Goal: Task Accomplishment & Management: Manage account settings

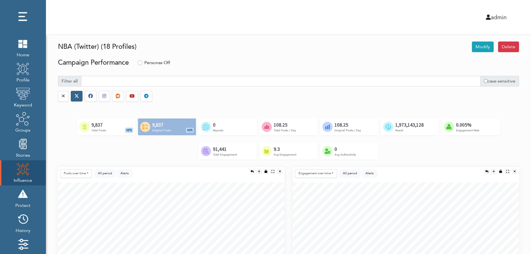
select select "Post comment"
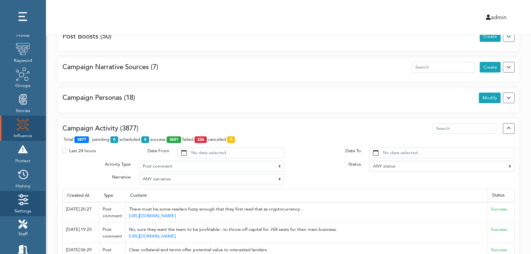
scroll to position [57, 0]
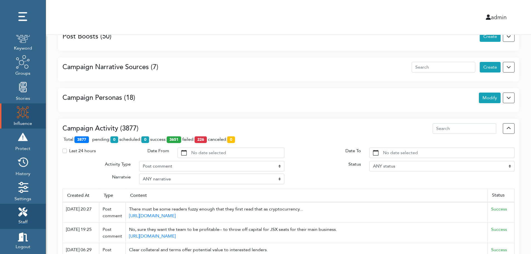
click at [21, 214] on icon at bounding box center [22, 211] width 9 height 9
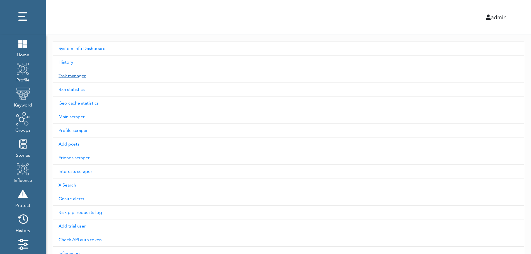
click at [75, 81] on link "Task manager" at bounding box center [288, 76] width 471 height 14
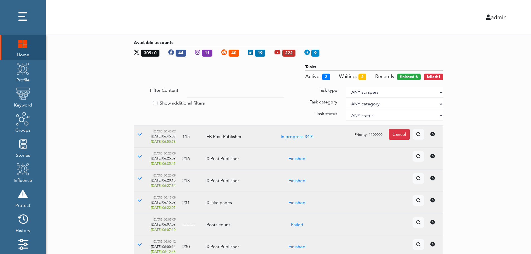
click at [471, 87] on div "Available accounts 309+0 44 11 40 19 222 9 Tasks Active: 2 Waiting: 2 Recently:…" at bounding box center [288, 201] width 485 height 333
click at [138, 198] on icon at bounding box center [139, 200] width 4 height 4
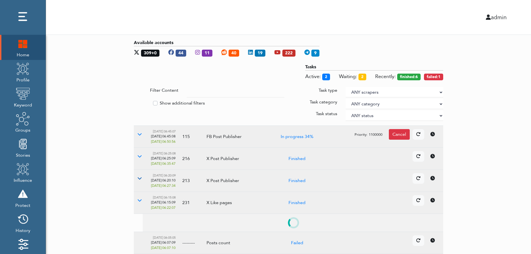
click at [139, 175] on button at bounding box center [140, 178] width 12 height 11
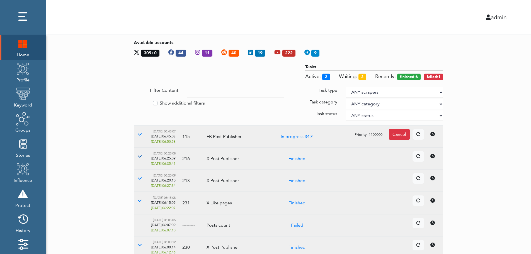
click at [137, 155] on button at bounding box center [140, 156] width 12 height 11
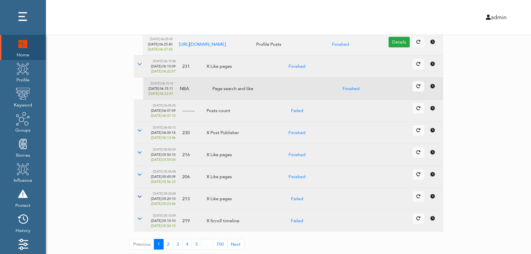
click at [139, 196] on icon at bounding box center [139, 196] width 4 height 4
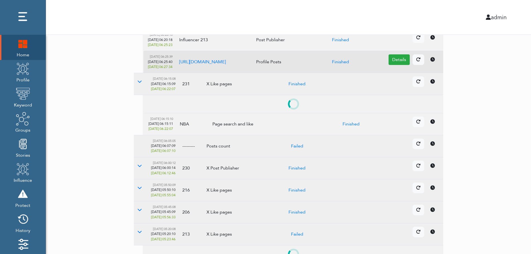
click at [138, 197] on td at bounding box center [141, 190] width 14 height 22
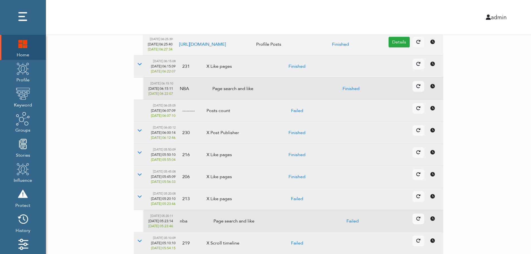
click at [138, 182] on td at bounding box center [141, 177] width 14 height 22
click at [141, 174] on icon at bounding box center [139, 174] width 4 height 4
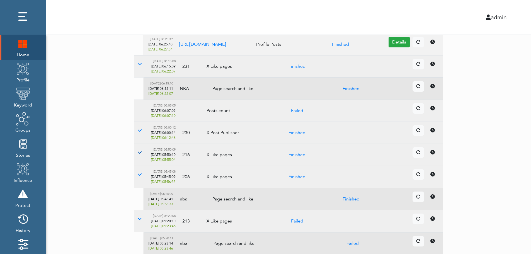
click at [140, 151] on icon at bounding box center [139, 152] width 4 height 4
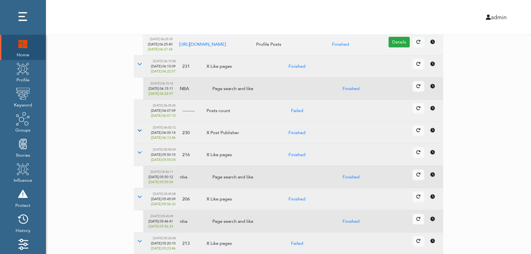
click at [143, 131] on button at bounding box center [140, 130] width 12 height 11
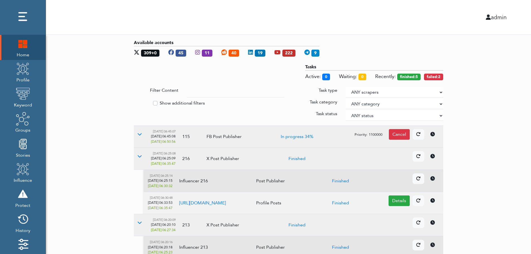
click at [440, 91] on select "ANY scrapers Facebook profile Facebook keyword X profile X keyword Instagram pr…" at bounding box center [393, 92] width 97 height 11
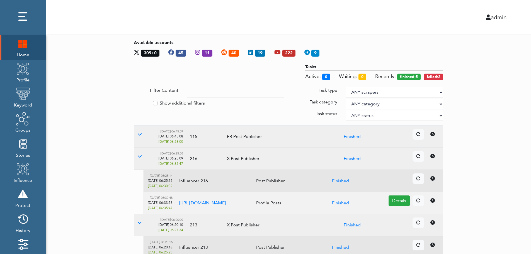
click at [182, 102] on label "Show additional filters" at bounding box center [182, 103] width 45 height 7
click at [138, 102] on input "Show additional filters" at bounding box center [136, 103] width 4 height 6
checkbox input "true"
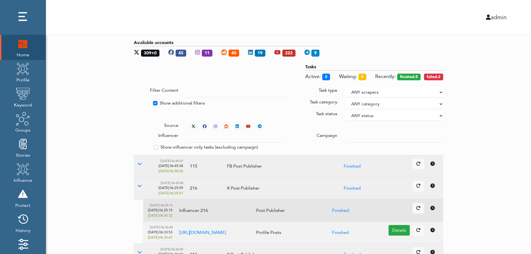
click at [345, 135] on div at bounding box center [394, 137] width 106 height 11
click at [230, 138] on input "text" at bounding box center [235, 137] width 97 height 11
click at [363, 114] on select "ANY status None Created In progress Finished Failed Wait to retry Canceled Skip…" at bounding box center [393, 115] width 97 height 11
click at [345, 110] on select "ANY status None Created In progress Finished Failed Wait to retry Canceled Skip…" at bounding box center [393, 115] width 97 height 11
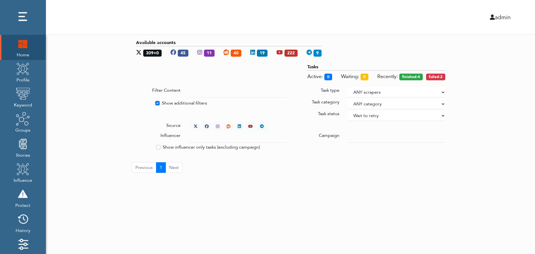
select select "4"
click at [477, 86] on div "Available accounts 309+0 45 11 40 19 222 9 Tasks Active: 0 Waiting: 0 Recently:…" at bounding box center [290, 106] width 489 height 142
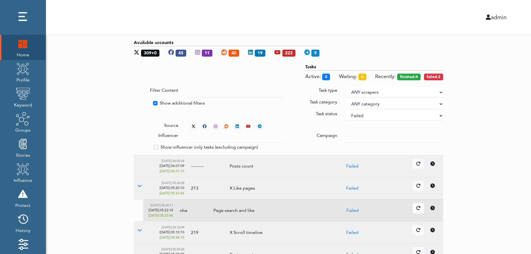
click at [497, 128] on div "Available accounts 309+0 45 11 40 19 222 9 Tasks Active: 0 Waiting: 0 Recently:…" at bounding box center [288, 227] width 485 height 385
click at [192, 124] on icon at bounding box center [193, 126] width 4 height 4
click at [139, 163] on td at bounding box center [145, 166] width 23 height 22
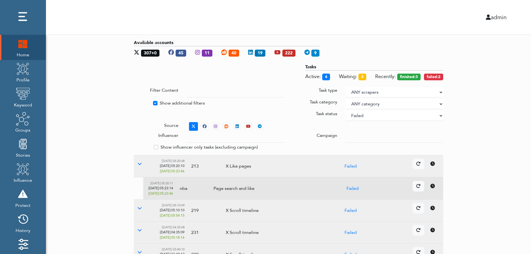
click at [434, 187] on icon at bounding box center [432, 186] width 4 height 4
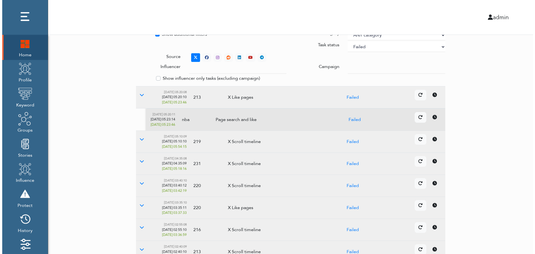
scroll to position [166, 0]
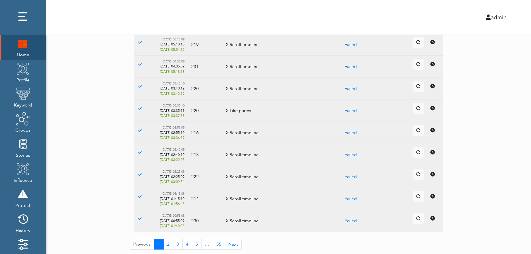
click at [431, 175] on icon at bounding box center [432, 174] width 4 height 4
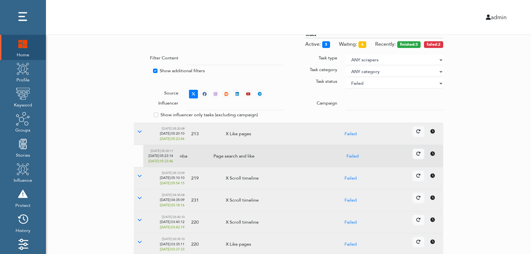
scroll to position [0, 0]
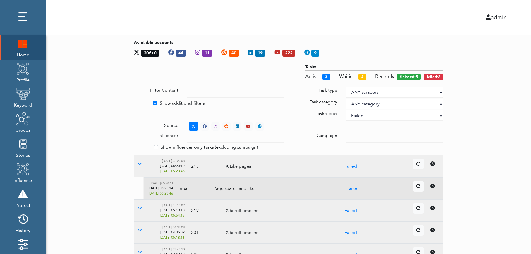
click at [379, 116] on select "ANY status None Created In progress Finished Failed Wait to retry Canceled Skip…" at bounding box center [393, 115] width 97 height 11
select select
click at [345, 110] on select "ANY status None Created In progress Finished Failed Wait to retry Canceled Skip…" at bounding box center [393, 115] width 97 height 11
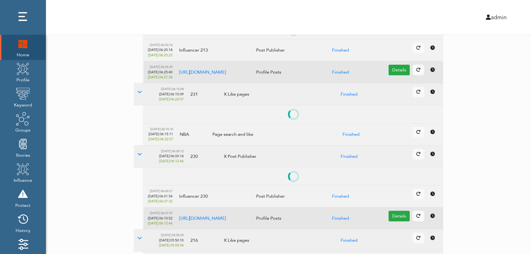
scroll to position [222, 0]
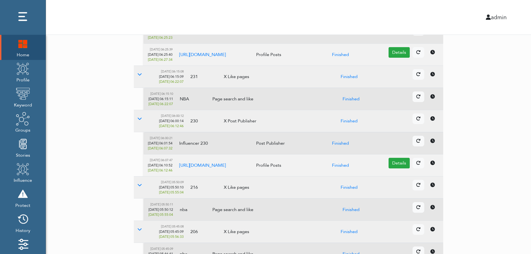
click at [434, 180] on link at bounding box center [432, 185] width 12 height 11
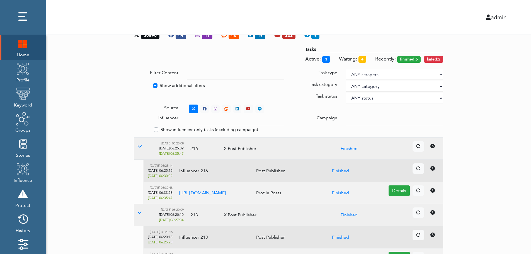
click at [167, 102] on div at bounding box center [169, 98] width 79 height 11
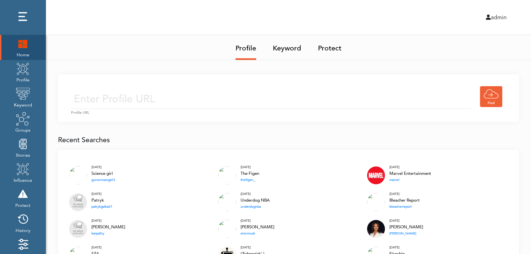
click at [23, 43] on img at bounding box center [23, 43] width 14 height 14
click at [180, 97] on input "text" at bounding box center [271, 99] width 401 height 20
type input "https://twitter.com/KingJames"
click at [217, 101] on input "https://twitter.com/KingJames" at bounding box center [271, 99] width 401 height 20
click at [261, 83] on div "https://twitter.com/KingJames Profile URL" at bounding box center [288, 98] width 461 height 48
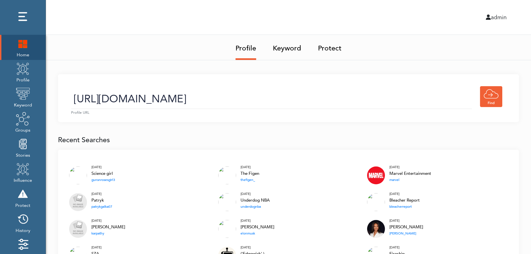
click at [246, 104] on input "https://twitter.com/KingJames" at bounding box center [271, 99] width 401 height 20
click at [289, 50] on link "Keyword" at bounding box center [287, 46] width 28 height 23
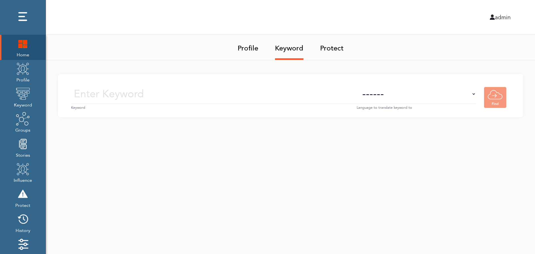
click at [294, 95] on input "text" at bounding box center [213, 94] width 285 height 20
click at [24, 75] on img at bounding box center [23, 69] width 14 height 14
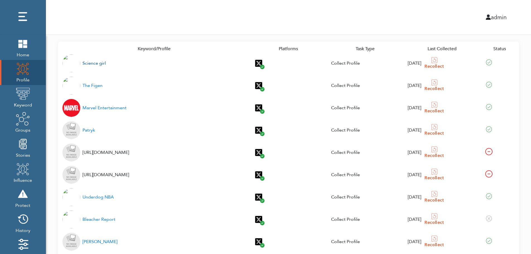
click at [91, 64] on div "Science girl" at bounding box center [93, 63] width 23 height 7
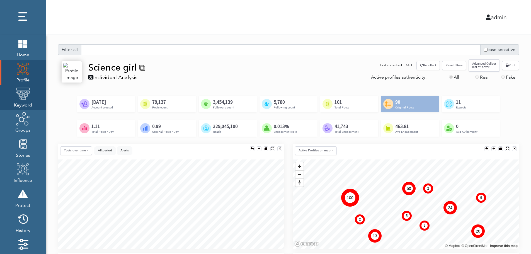
click at [21, 99] on img at bounding box center [23, 94] width 14 height 14
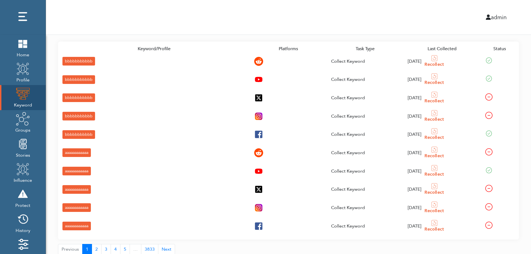
click at [68, 60] on div "bbbbbbbbbbb" at bounding box center [78, 61] width 33 height 9
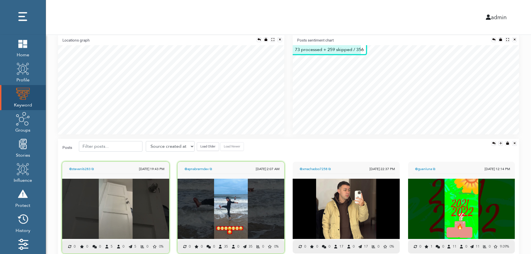
scroll to position [123, 0]
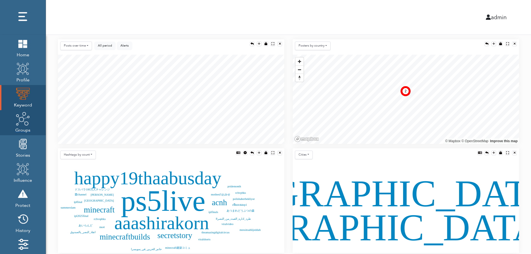
click at [22, 124] on img at bounding box center [23, 119] width 14 height 14
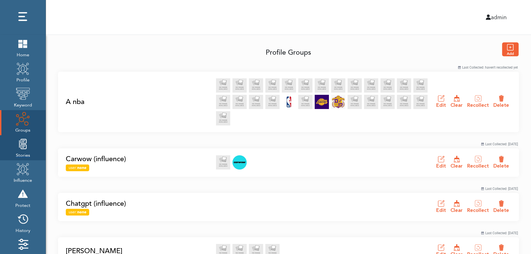
click at [21, 150] on img at bounding box center [23, 144] width 14 height 14
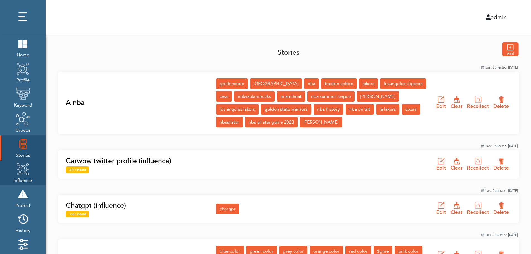
click at [21, 174] on img at bounding box center [23, 169] width 14 height 14
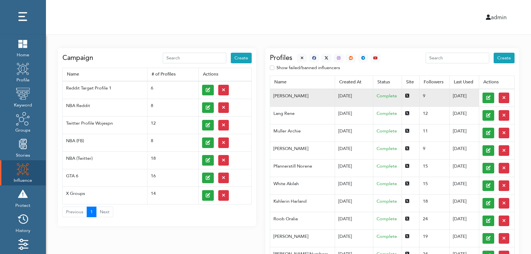
click at [335, 95] on td "07/03/2025" at bounding box center [354, 98] width 38 height 18
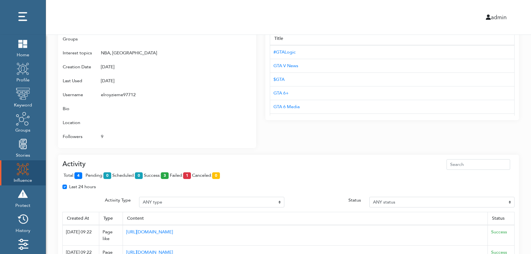
scroll to position [360, 0]
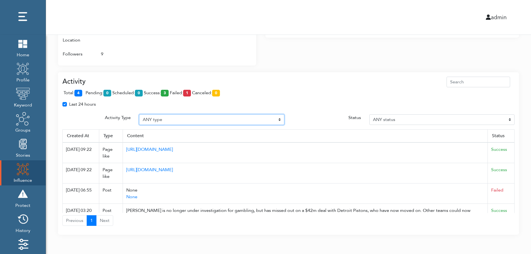
click at [180, 119] on select "ANY type Post Like Post Post comment Comment like Post Share Follow Unfollow Pa…" at bounding box center [211, 119] width 145 height 11
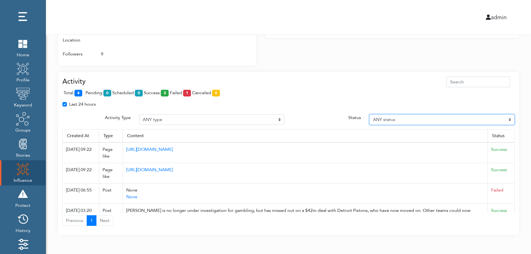
click at [416, 119] on select "ANY status Pending Scheduled Success Failed Canceled Unknown" at bounding box center [441, 119] width 145 height 11
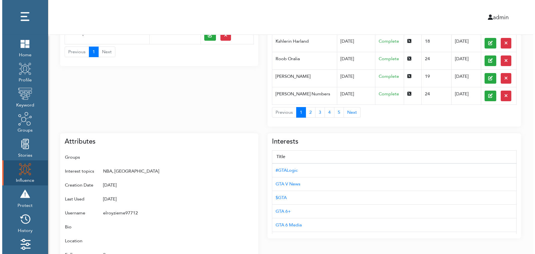
scroll to position [0, 0]
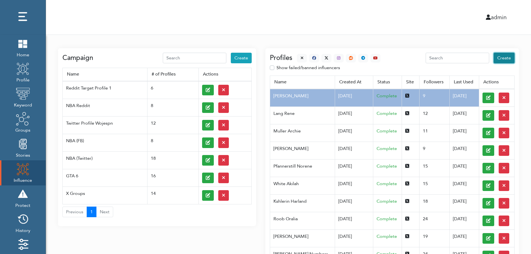
click at [505, 58] on span "Create" at bounding box center [504, 58] width 14 height 6
select select "primary"
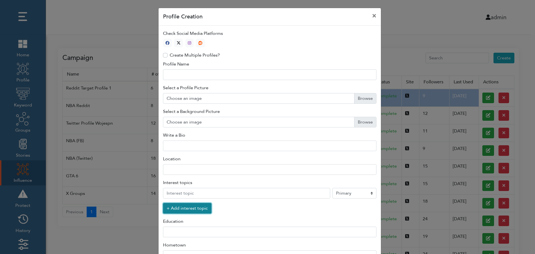
click at [184, 209] on button "+ Add interest topic" at bounding box center [187, 208] width 48 height 11
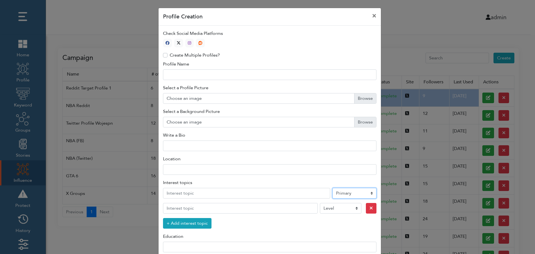
click at [346, 194] on select "Level Primary Secondary Tertiary" at bounding box center [354, 193] width 44 height 11
click at [177, 42] on icon "button" at bounding box center [179, 43] width 4 height 4
type input "1"
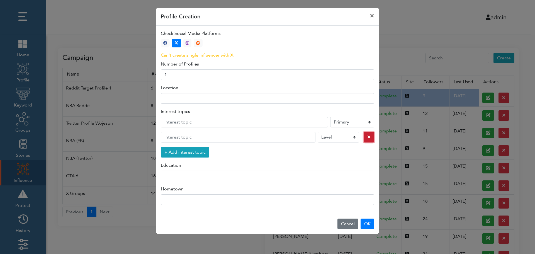
click at [367, 138] on icon "button" at bounding box center [368, 137] width 3 height 4
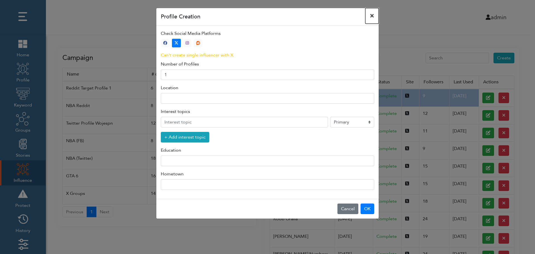
click at [372, 15] on button "×" at bounding box center [371, 16] width 13 height 16
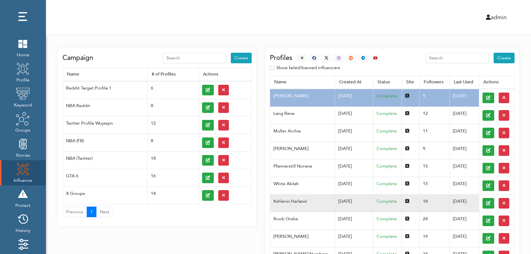
click at [298, 201] on td "Kshlerin Harland" at bounding box center [302, 203] width 65 height 18
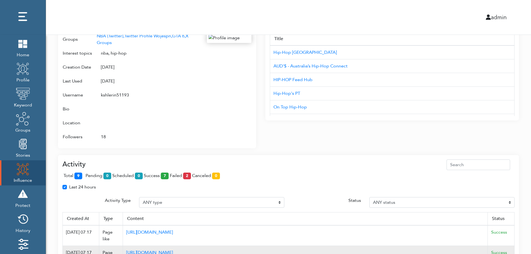
scroll to position [360, 0]
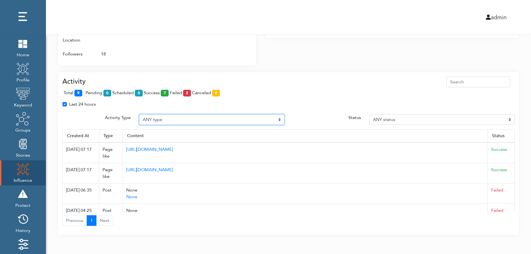
click at [169, 118] on select "ANY type Post Like Post Post comment Comment like Post Share Follow Unfollow Pa…" at bounding box center [211, 119] width 145 height 11
select select "Post"
click at [139, 114] on select "ANY type Post Like Post Post comment Comment like Post Share Follow Unfollow Pa…" at bounding box center [211, 119] width 145 height 11
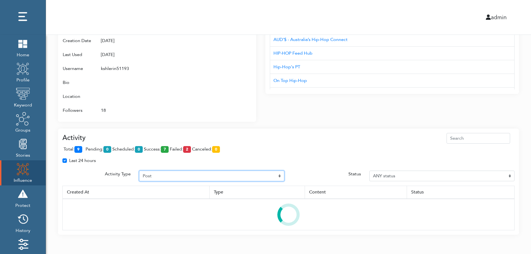
scroll to position [351, 0]
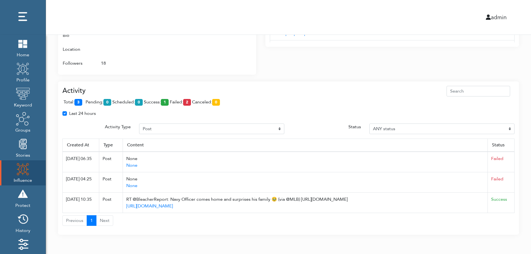
click at [84, 121] on div "Last 24 hours Activity Type ANY type Post Like Post Post comment Comment like P…" at bounding box center [288, 122] width 452 height 24
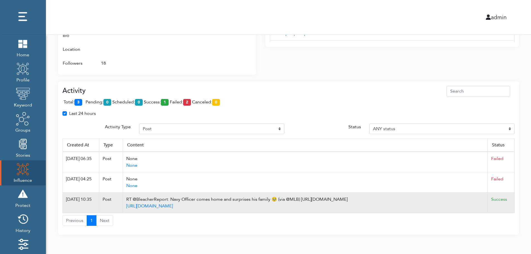
click at [512, 202] on td "Success" at bounding box center [500, 202] width 27 height 20
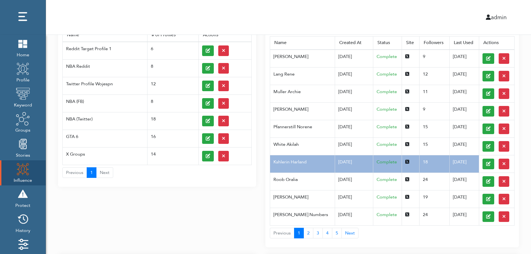
scroll to position [0, 0]
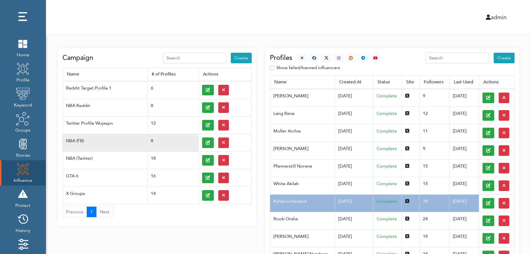
click at [201, 142] on td at bounding box center [224, 143] width 53 height 18
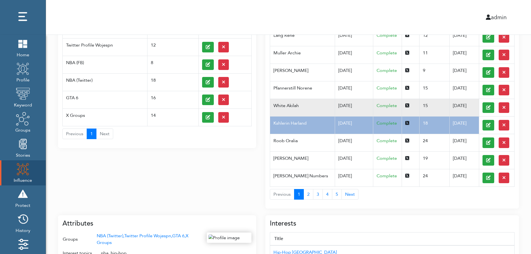
scroll to position [89, 0]
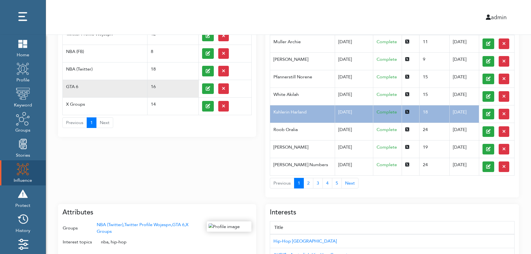
click at [83, 83] on td "GTA 6" at bounding box center [105, 89] width 85 height 18
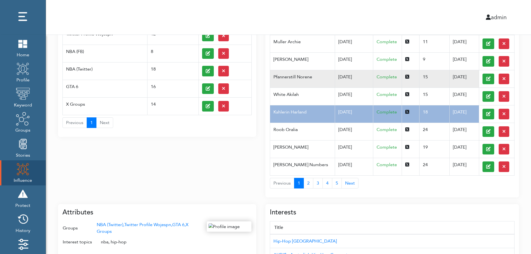
click at [322, 83] on td "Pfannerstill Norene" at bounding box center [302, 79] width 65 height 18
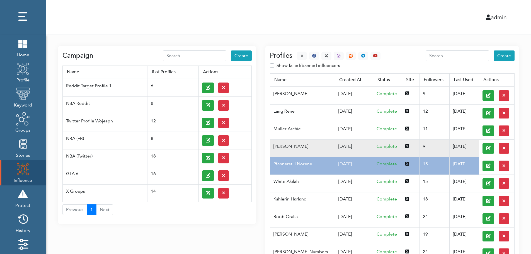
scroll to position [0, 0]
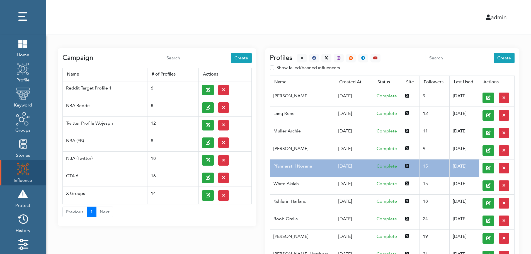
click at [295, 56] on div at bounding box center [336, 58] width 88 height 9
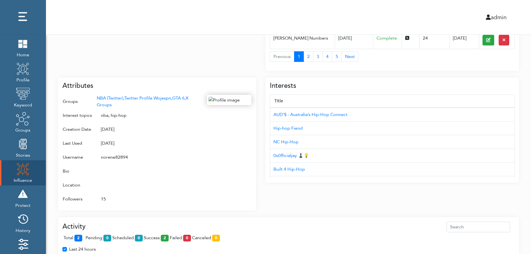
scroll to position [222, 0]
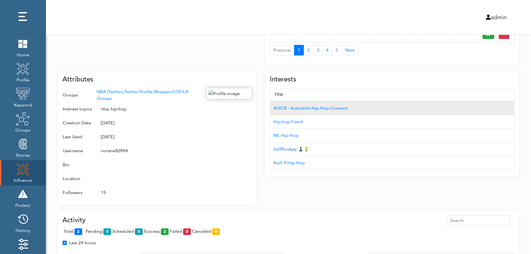
click at [484, 102] on td "AUD'$ - Australia’s Hip-Hop Connect" at bounding box center [392, 108] width 244 height 14
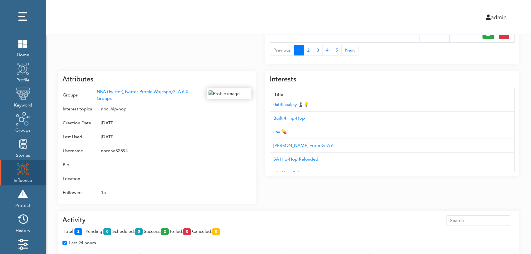
scroll to position [56, 0]
click at [528, 148] on div "Campaign Create Name # of Profiles Actions Reddit Target Profile 1 6 NBA Reddit…" at bounding box center [288, 85] width 485 height 544
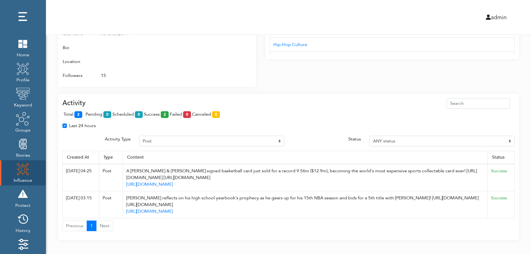
scroll to position [344, 0]
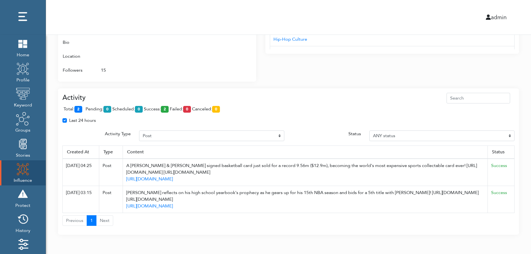
click at [510, 148] on th "Status" at bounding box center [500, 151] width 27 height 13
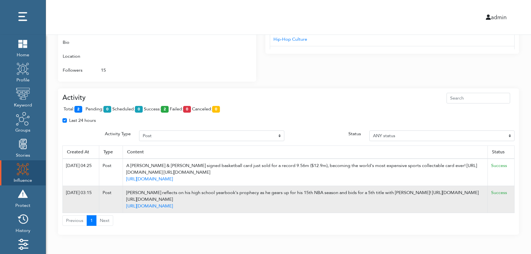
click at [512, 188] on td "Success" at bounding box center [500, 199] width 27 height 27
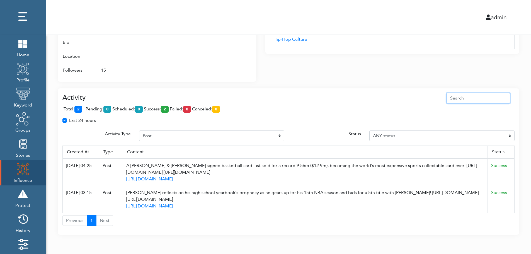
click at [488, 96] on input "text" at bounding box center [478, 98] width 64 height 11
click at [253, 47] on div "Attributes Groups NBA (Twitter), Twitter Profile Wojespn, GTA 6, X Groups Inter…" at bounding box center [157, 15] width 198 height 133
click at [227, 58] on div at bounding box center [229, 21] width 45 height 111
click at [225, 65] on div at bounding box center [229, 21] width 45 height 111
click at [368, 67] on div "Interests Title AUD'$ - Australia’s Hip-Hop Connect Hip-hop Fiend NC Hip-Hop 0x…" at bounding box center [391, 12] width 253 height 140
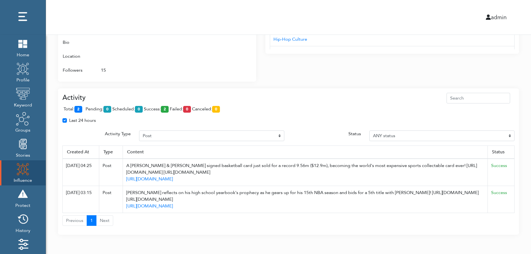
click at [368, 67] on div "Interests Title AUD'$ - Australia’s Hip-Hop Connect Hip-hop Fiend NC Hip-Hop 0x…" at bounding box center [391, 12] width 253 height 140
click at [367, 89] on div "Activity total: 2 pending: 0 scheduled: 0 success: 2 failed: 0 canceled: 0 Last…" at bounding box center [288, 161] width 461 height 147
click at [367, 88] on div "Activity total: 2 pending: 0 scheduled: 0 success: 2 failed: 0 canceled: 0 Last…" at bounding box center [288, 161] width 461 height 147
click at [186, 104] on div "total: 2 pending: 0 scheduled: 0 success: 2 failed: 0 canceled: 0" at bounding box center [288, 110] width 452 height 14
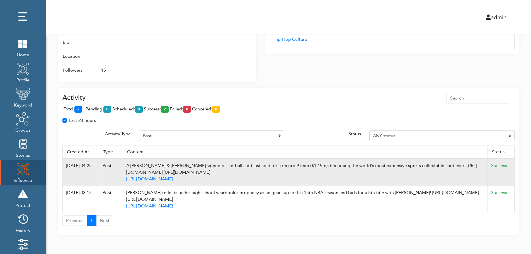
click at [512, 165] on td "Success" at bounding box center [500, 171] width 27 height 27
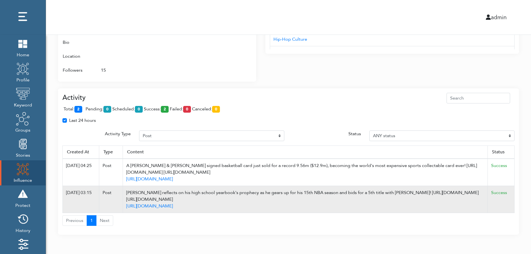
click at [508, 204] on td "Success" at bounding box center [500, 199] width 27 height 27
click at [512, 196] on td "Success" at bounding box center [500, 199] width 27 height 27
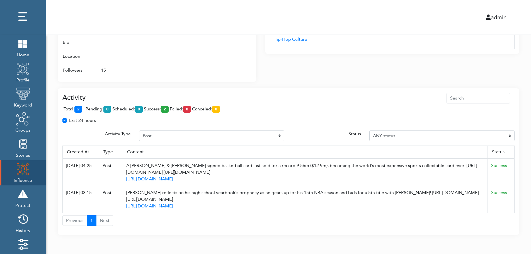
click at [259, 116] on div "total: 2 pending: 0 scheduled: 0 success: 2 failed: 0 canceled: 0" at bounding box center [288, 110] width 452 height 14
click at [259, 110] on div "total: 2 pending: 0 scheduled: 0 success: 2 failed: 0 canceled: 0" at bounding box center [288, 110] width 452 height 14
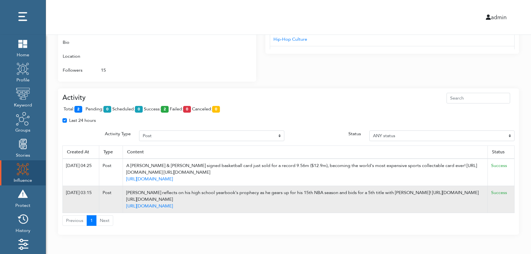
click at [512, 200] on td "Success" at bounding box center [500, 199] width 27 height 27
click at [512, 201] on td "Success" at bounding box center [500, 199] width 27 height 27
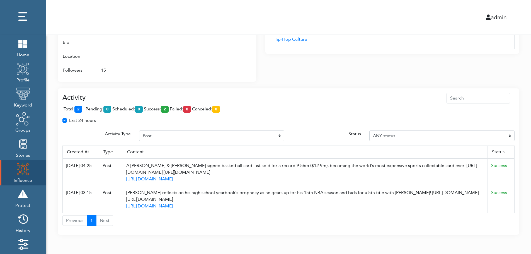
click at [275, 118] on div "Last 24 hours" at bounding box center [288, 122] width 460 height 11
click at [281, 10] on div "admin" at bounding box center [288, 17] width 493 height 35
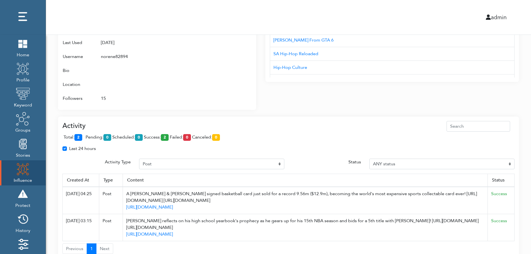
scroll to position [311, 0]
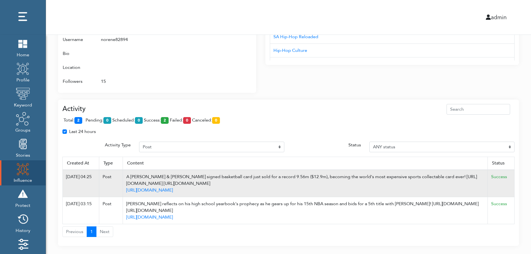
scroll to position [344, 0]
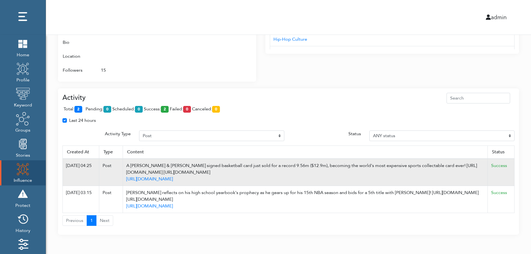
click at [511, 166] on td "Success" at bounding box center [500, 171] width 27 height 27
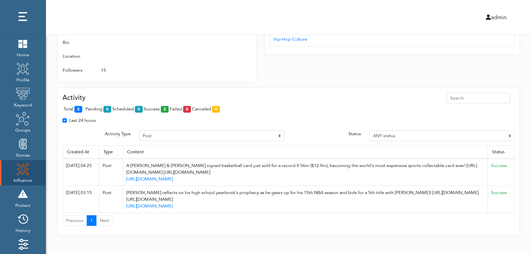
drag, startPoint x: 194, startPoint y: 173, endPoint x: 519, endPoint y: 122, distance: 329.6
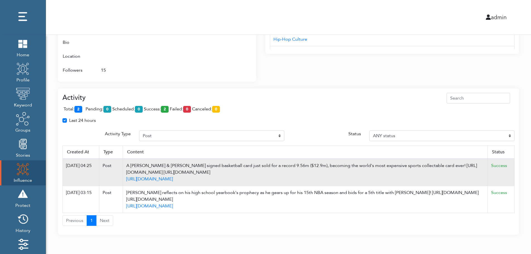
click at [191, 166] on div "A Michael Jordan & Kobe Bryant signed basketball card just sold for a record 9.…" at bounding box center [305, 168] width 358 height 13
click at [319, 168] on div "A Michael Jordan & Kobe Bryant signed basketball card just sold for a record 9.…" at bounding box center [305, 168] width 358 height 13
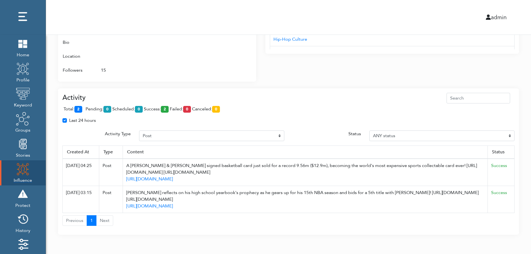
click at [18, 171] on img at bounding box center [23, 169] width 14 height 14
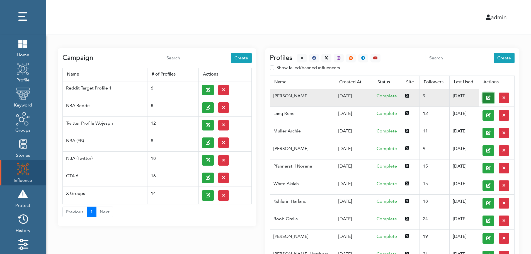
click at [482, 97] on button at bounding box center [488, 97] width 12 height 11
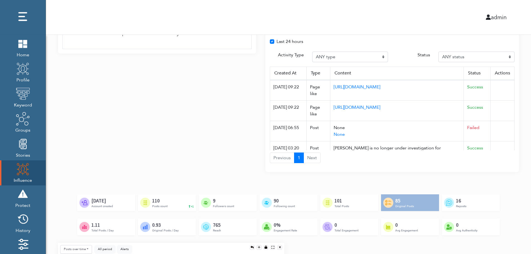
scroll to position [416, 0]
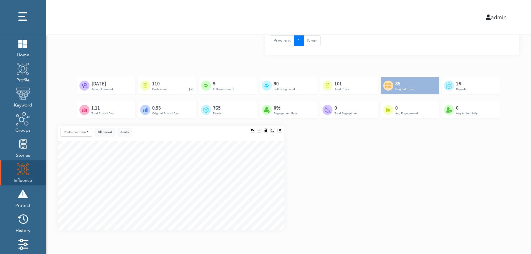
click at [513, 181] on div "Posts over time Posts over time Posts by hour Reposts over time Reposts by hour…" at bounding box center [288, 180] width 469 height 109
click at [514, 202] on div "Posts over time Posts over time Posts by hour Reposts over time Reposts by hour…" at bounding box center [288, 180] width 469 height 109
click at [513, 205] on div "Posts over time Posts over time Posts by hour Reposts over time Reposts by hour…" at bounding box center [288, 180] width 469 height 109
click at [512, 164] on div "Posts over time Posts over time Posts by hour Reposts over time Reposts by hour…" at bounding box center [288, 180] width 469 height 109
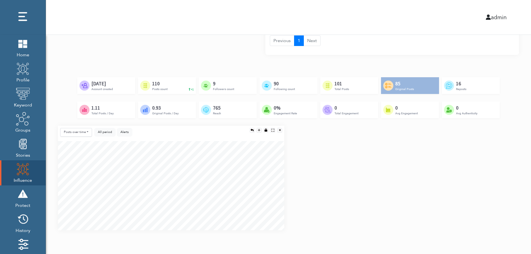
click at [502, 120] on div "Created by Adrien Coquet from the Noun Project Feb 23rd, 2024 Account created C…" at bounding box center [288, 101] width 461 height 48
click at [500, 156] on div "Posts over time Posts over time Posts by hour Reposts over time Reposts by hour…" at bounding box center [288, 180] width 469 height 109
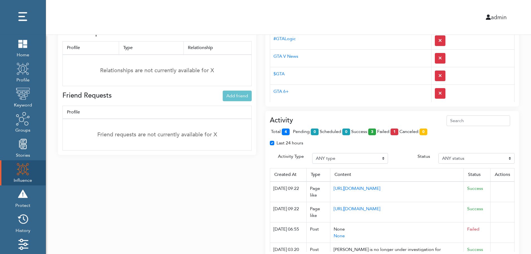
scroll to position [194, 0]
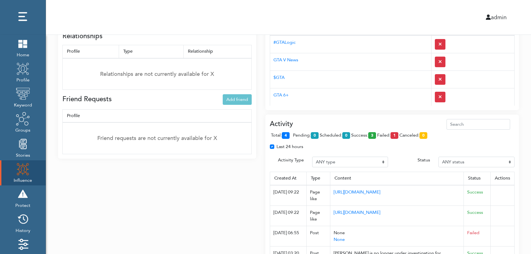
click at [363, 118] on div "Activity total: 4 pending: 0 scheduled: 0 success: 3 failed: 1 canceled: 0 Last…" at bounding box center [391, 195] width 253 height 162
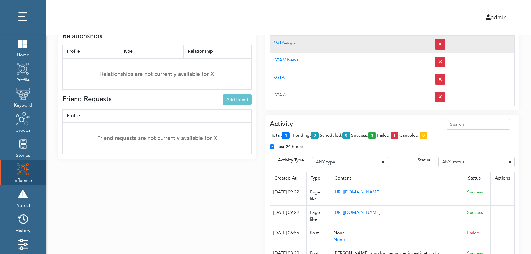
click at [353, 49] on td "#GTALogic" at bounding box center [350, 44] width 161 height 18
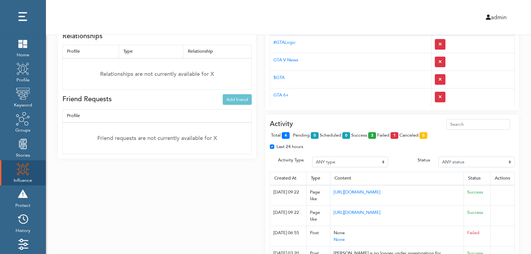
scroll to position [0, 0]
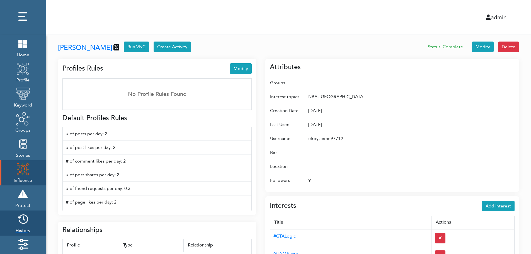
click at [25, 221] on img at bounding box center [23, 219] width 14 height 14
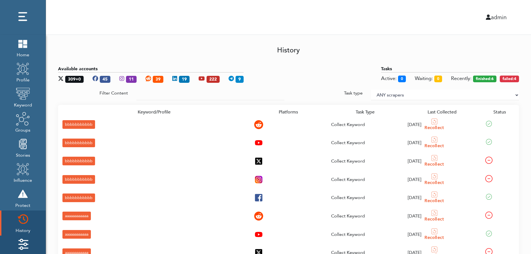
click at [25, 240] on img at bounding box center [23, 244] width 14 height 14
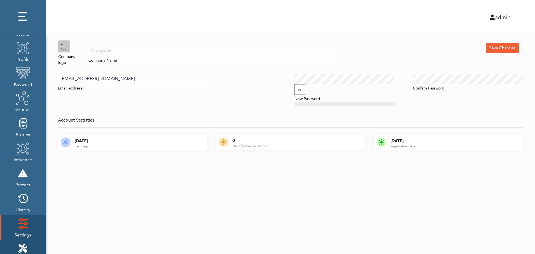
scroll to position [56, 0]
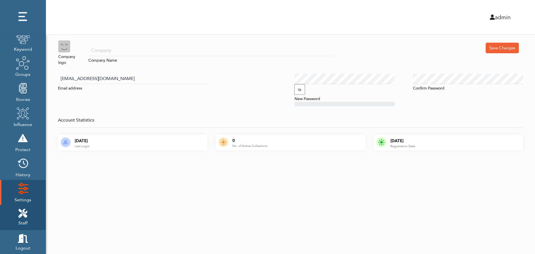
click at [26, 210] on icon at bounding box center [22, 213] width 9 height 9
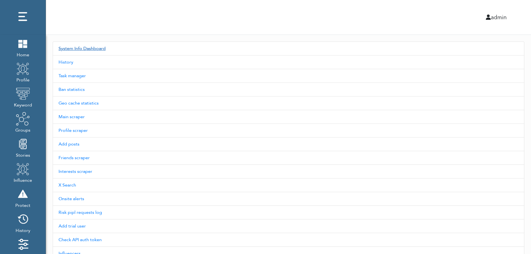
click at [91, 48] on link "System Info Dashboard" at bounding box center [288, 48] width 471 height 14
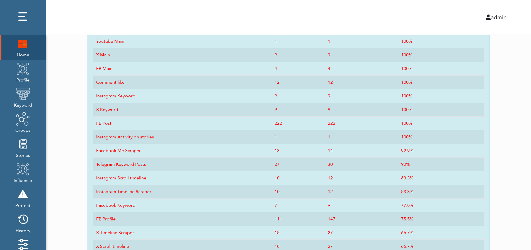
scroll to position [274, 0]
click at [20, 50] on img at bounding box center [23, 43] width 14 height 14
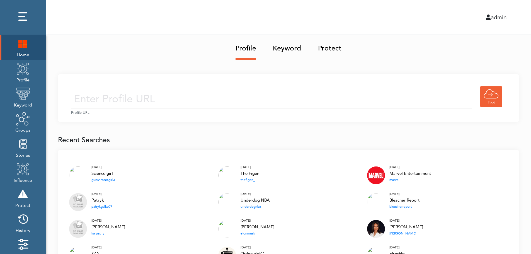
click at [19, 45] on img at bounding box center [23, 43] width 14 height 14
click at [23, 43] on img at bounding box center [23, 43] width 14 height 14
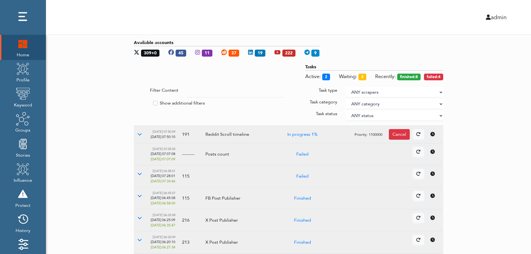
drag, startPoint x: 497, startPoint y: 116, endPoint x: 440, endPoint y: 91, distance: 62.6
click at [440, 91] on select "ANY scrapers Facebook profile Facebook keyword X profile X keyword Instagram pr…" at bounding box center [393, 92] width 97 height 11
click at [182, 102] on label "Show additional filters" at bounding box center [182, 103] width 45 height 7
click at [138, 102] on input "Show additional filters" at bounding box center [136, 103] width 4 height 6
checkbox input "true"
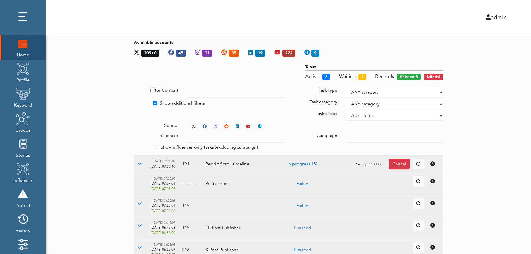
click at [345, 135] on div at bounding box center [394, 137] width 106 height 11
click at [230, 138] on input "text" at bounding box center [235, 137] width 97 height 11
click at [363, 114] on select "ANY status None Created In progress Finished Failed Wait to retry Canceled Skip…" at bounding box center [393, 115] width 97 height 11
click at [345, 110] on select "ANY status None Created In progress Finished Failed Wait to retry Canceled Skip…" at bounding box center [393, 115] width 97 height 11
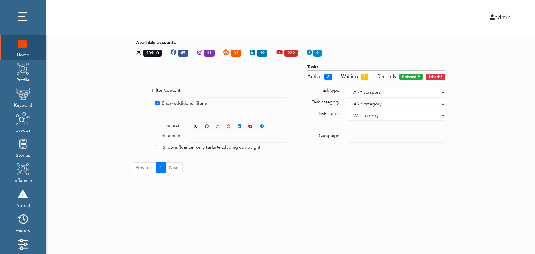
select select "4"
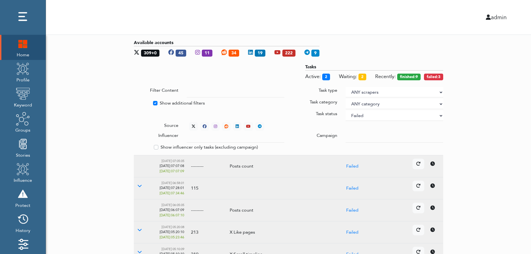
click at [477, 86] on div "Available accounts 309+0 45 11 34 19 222 9 Tasks Active: 2 Waiting: 2 Recently:…" at bounding box center [288, 216] width 485 height 362
click at [497, 128] on div "Available accounts 309+0 45 11 34 19 222 9 Tasks Active: 2 Waiting: 2 Recently:…" at bounding box center [288, 216] width 485 height 362
click at [192, 124] on icon at bounding box center [193, 126] width 4 height 4
click at [139, 163] on icon at bounding box center [139, 163] width 4 height 4
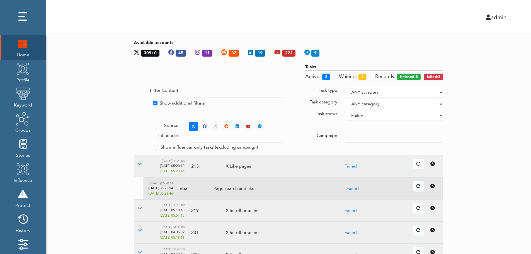
click at [434, 187] on icon at bounding box center [432, 186] width 4 height 4
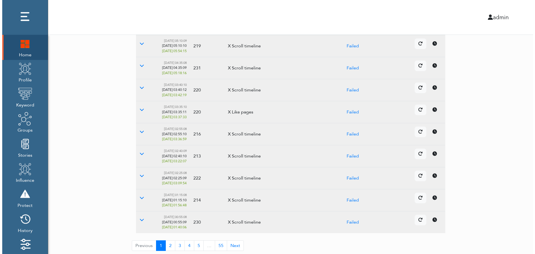
scroll to position [166, 0]
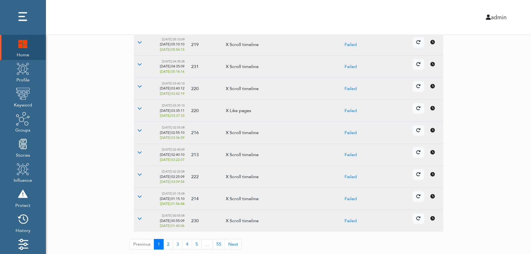
click at [431, 175] on icon at bounding box center [432, 174] width 4 height 4
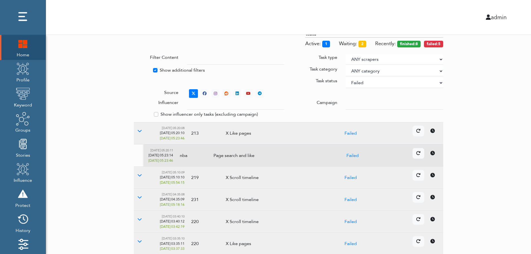
scroll to position [0, 0]
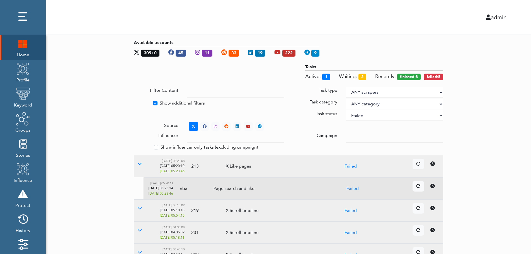
click at [379, 116] on select "ANY status None Created In progress Finished Failed Wait to retry Canceled Skip…" at bounding box center [393, 115] width 97 height 11
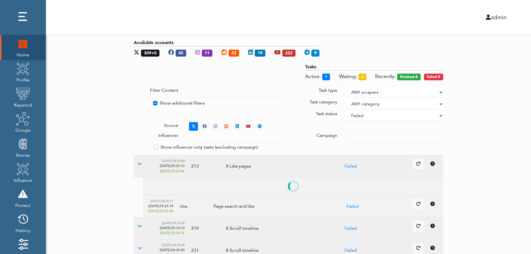
select select
click at [345, 110] on select "ANY status None Created In progress Finished Failed Wait to retry Canceled Skip…" at bounding box center [393, 115] width 97 height 11
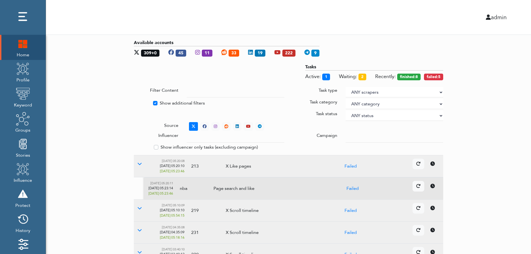
click at [518, 104] on div "Available accounts 309+0 45 11 33 19 222 9 Tasks Active: 1 Waiting: 2 Recently:…" at bounding box center [288, 227] width 485 height 385
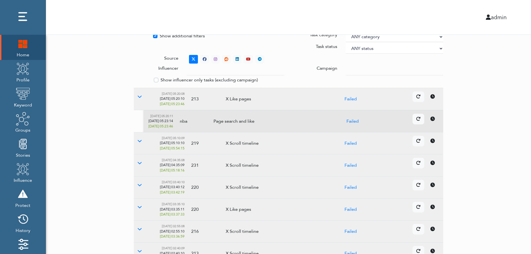
scroll to position [166, 0]
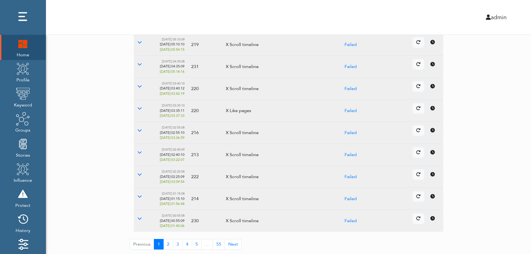
click at [434, 180] on td "Details Cancel" at bounding box center [406, 177] width 73 height 22
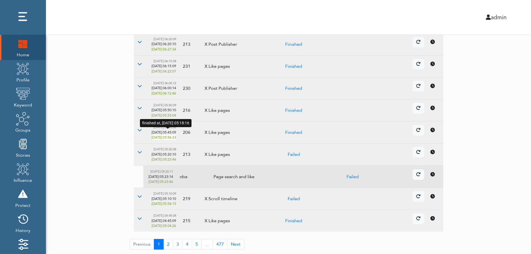
scroll to position [0, 0]
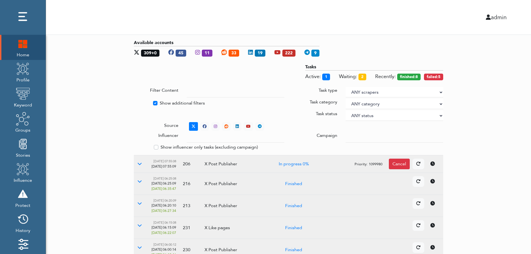
click at [167, 102] on label "Show additional filters" at bounding box center [182, 103] width 45 height 7
click at [138, 102] on input "Show additional filters" at bounding box center [136, 103] width 4 height 6
checkbox input "false"
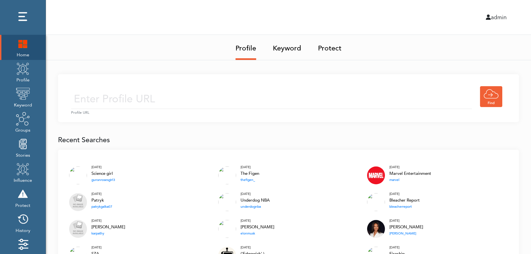
click at [180, 97] on input "text" at bounding box center [271, 99] width 401 height 20
type input "[URL][DOMAIN_NAME]"
click at [217, 101] on input "[URL][DOMAIN_NAME]" at bounding box center [271, 99] width 401 height 20
click at [261, 83] on div "[URL][DOMAIN_NAME] Profile URL" at bounding box center [288, 98] width 461 height 48
click at [246, 104] on input "[URL][DOMAIN_NAME]" at bounding box center [271, 99] width 401 height 20
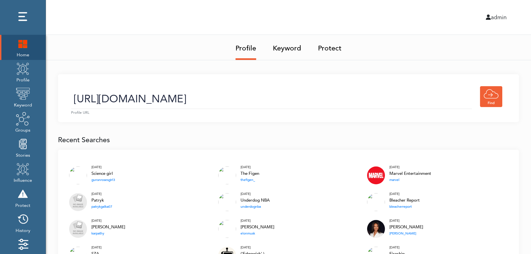
click at [289, 50] on link "Keyword" at bounding box center [287, 46] width 28 height 23
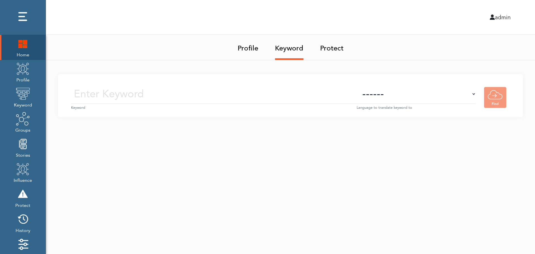
click at [294, 95] on input "text" at bounding box center [213, 94] width 285 height 20
click at [24, 75] on img at bounding box center [23, 69] width 14 height 14
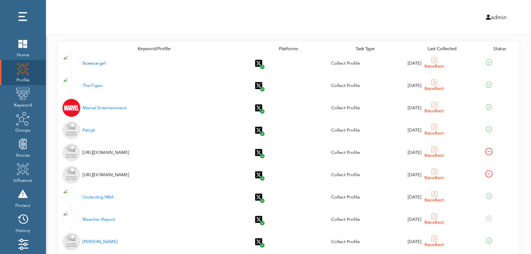
click at [91, 64] on div "Science girl" at bounding box center [93, 63] width 23 height 7
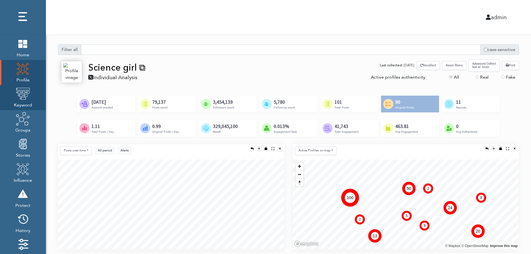
click at [21, 99] on img at bounding box center [23, 94] width 14 height 14
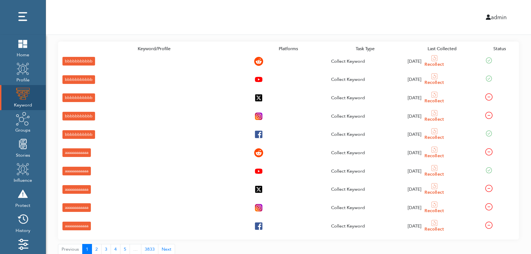
click at [68, 60] on div "bbbbbbbbbbb" at bounding box center [78, 61] width 33 height 9
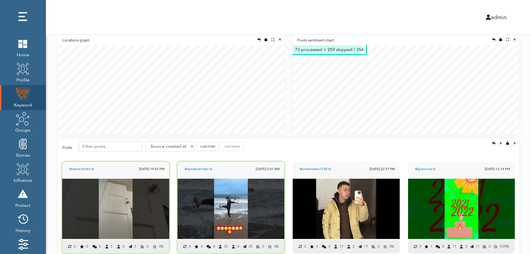
scroll to position [123, 0]
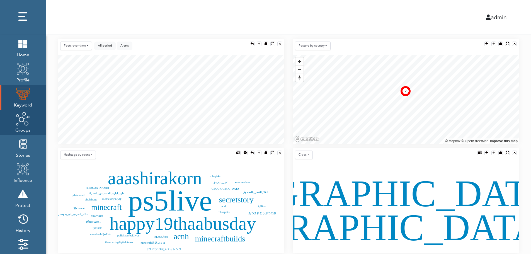
click at [22, 124] on img at bounding box center [23, 119] width 14 height 14
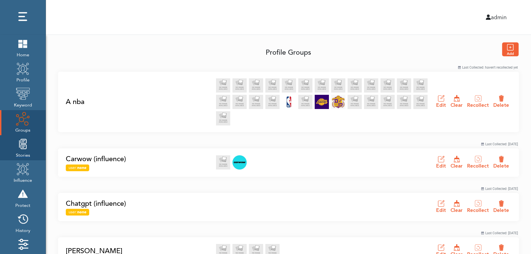
click at [21, 150] on img at bounding box center [23, 144] width 14 height 14
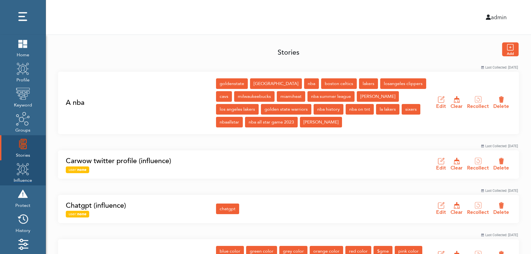
click at [21, 174] on img at bounding box center [23, 169] width 14 height 14
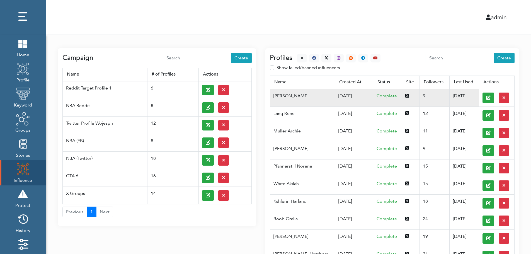
click at [335, 95] on td "07/03/2025" at bounding box center [354, 98] width 38 height 18
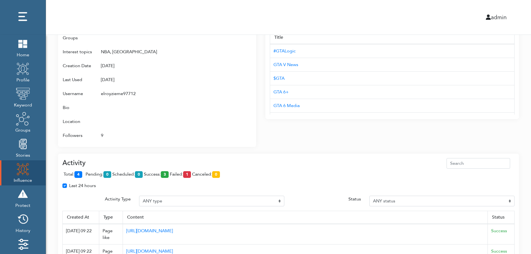
scroll to position [360, 0]
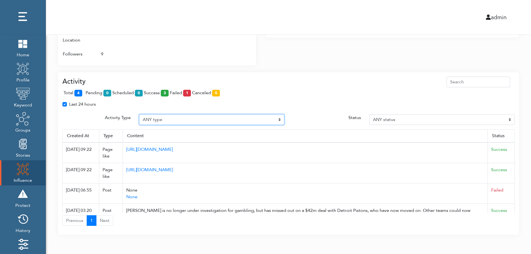
click at [180, 119] on select "ANY type Post Like Post Post comment Comment like Post Share Follow Unfollow Pa…" at bounding box center [211, 119] width 145 height 11
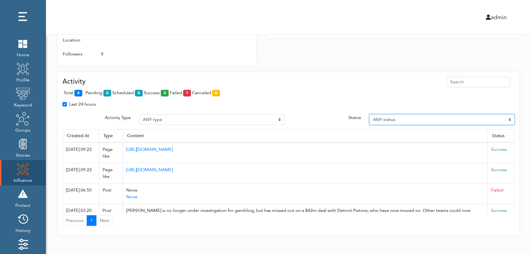
click at [416, 119] on select "ANY status Pending Scheduled Success Failed Canceled Unknown" at bounding box center [441, 119] width 145 height 11
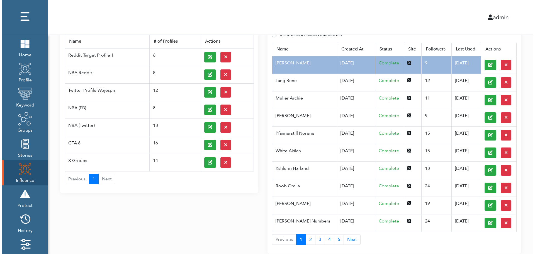
scroll to position [0, 0]
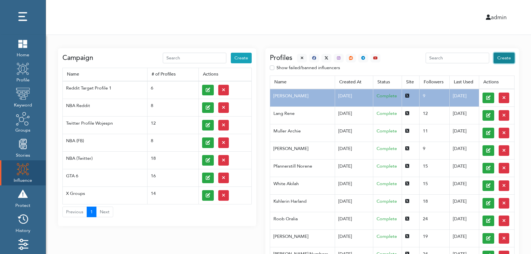
click at [505, 58] on span "Create" at bounding box center [504, 58] width 14 height 6
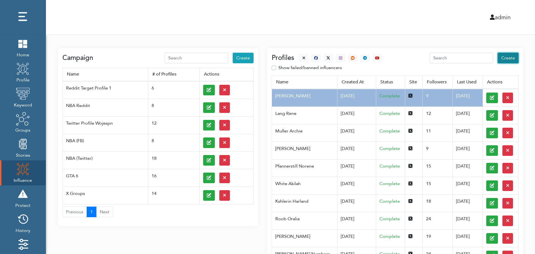
select select "primary"
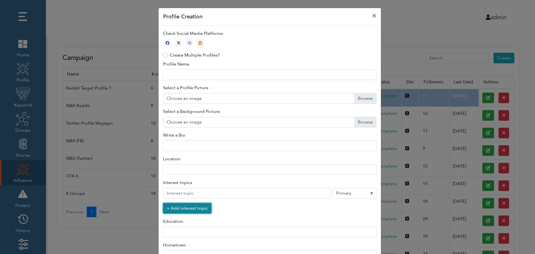
click at [184, 209] on button "+ Add interest topic" at bounding box center [187, 208] width 48 height 11
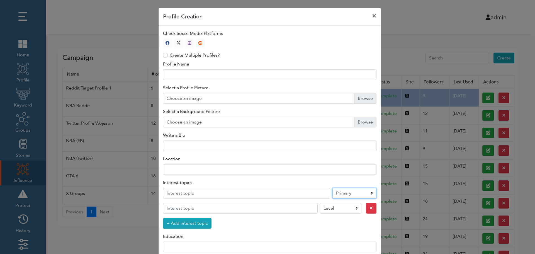
click at [346, 194] on select "Level Primary Secondary Tertiary" at bounding box center [354, 193] width 44 height 11
click at [177, 42] on icon "button" at bounding box center [179, 43] width 4 height 4
type input "1"
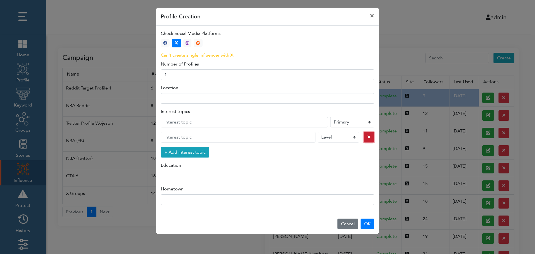
click at [367, 138] on icon "button" at bounding box center [368, 137] width 3 height 4
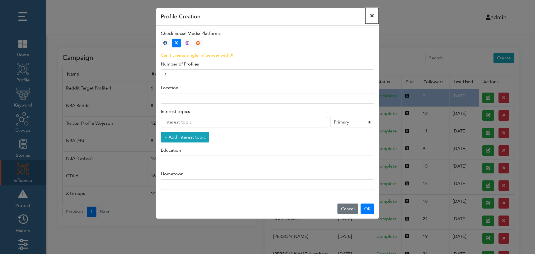
click at [372, 15] on button "×" at bounding box center [371, 16] width 13 height 16
select select "primary"
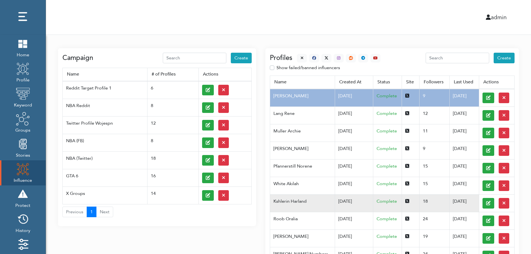
click at [298, 201] on td "Kshlerin Harland" at bounding box center [302, 203] width 65 height 18
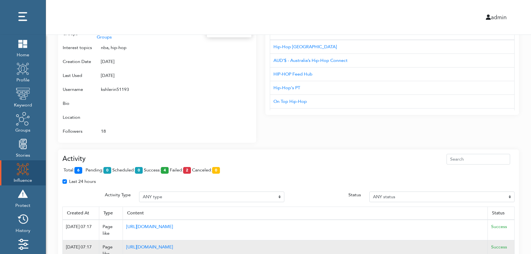
scroll to position [360, 0]
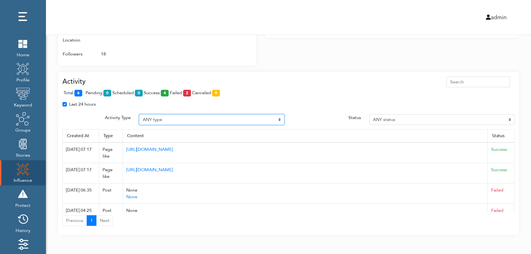
click at [169, 118] on select "ANY type Post Like Post Post comment Comment like Post Share Follow Unfollow Pa…" at bounding box center [211, 119] width 145 height 11
select select "Post"
click at [139, 114] on select "ANY type Post Like Post Post comment Comment like Post Share Follow Unfollow Pa…" at bounding box center [211, 119] width 145 height 11
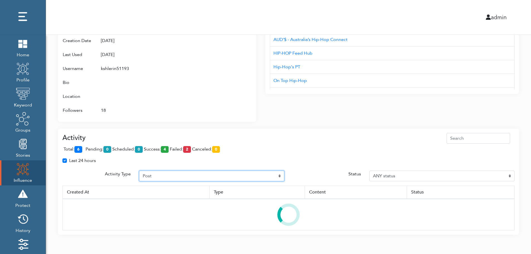
scroll to position [331, 0]
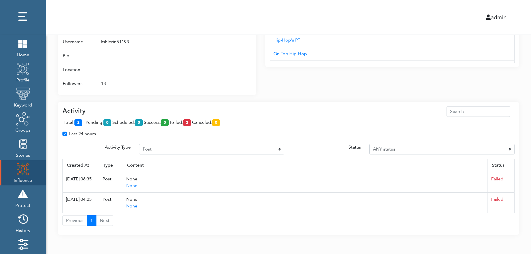
click at [84, 121] on span "total: 2" at bounding box center [74, 122] width 21 height 6
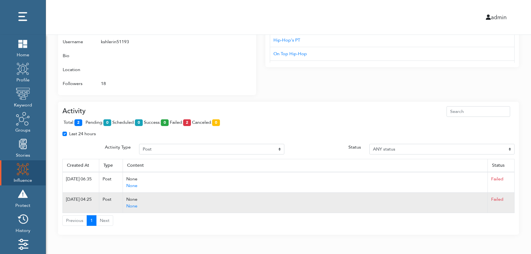
click at [512, 202] on td "Failed" at bounding box center [500, 202] width 27 height 20
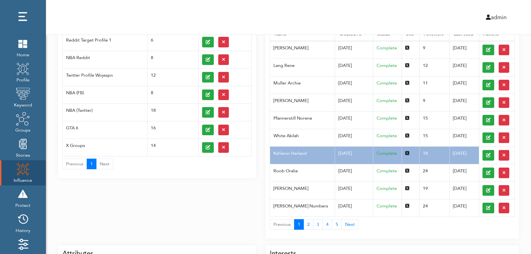
scroll to position [0, 0]
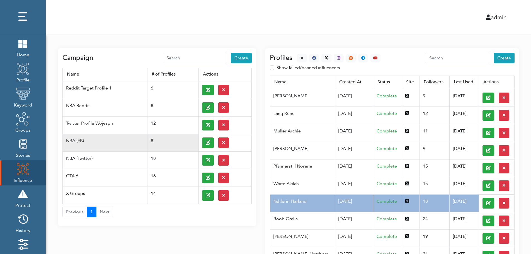
click at [201, 142] on td at bounding box center [224, 143] width 53 height 18
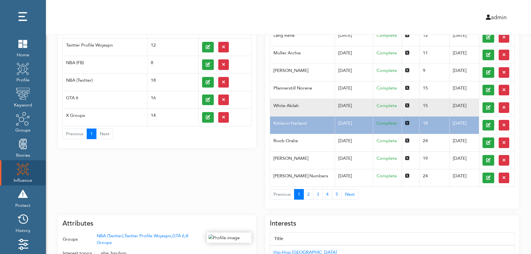
scroll to position [89, 0]
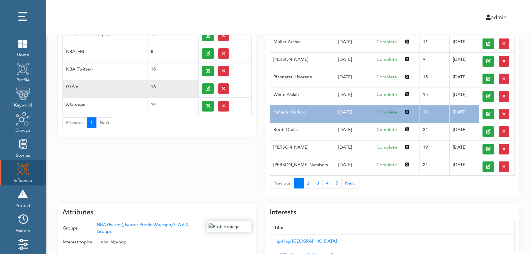
click at [83, 83] on td "GTA 6" at bounding box center [105, 89] width 85 height 18
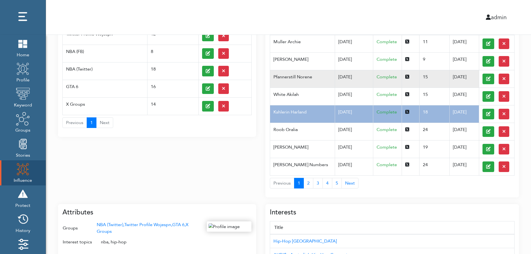
click at [322, 83] on td "Pfannerstill Norene" at bounding box center [302, 79] width 65 height 18
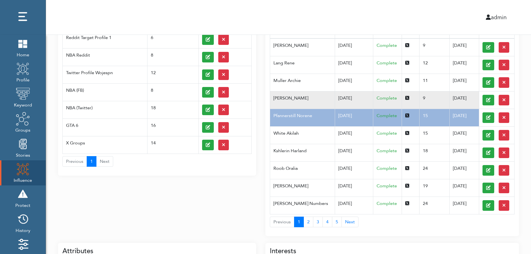
scroll to position [0, 0]
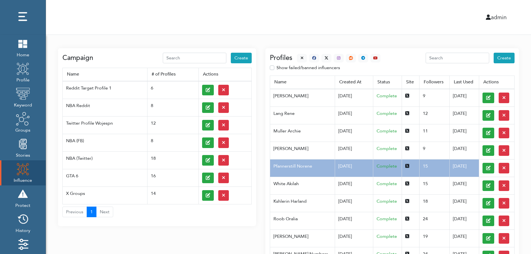
click at [295, 56] on div at bounding box center [336, 58] width 88 height 9
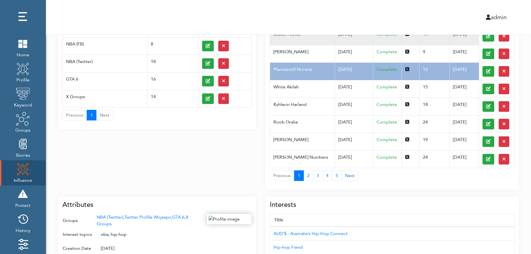
scroll to position [222, 0]
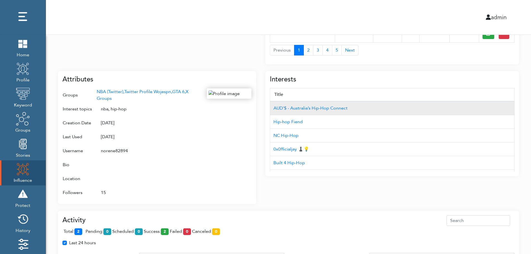
click at [484, 102] on td "AUD'$ - Australia’s Hip-Hop Connect" at bounding box center [392, 108] width 244 height 14
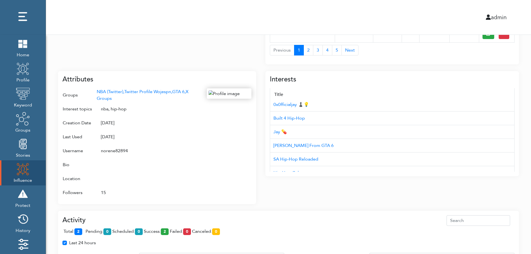
scroll to position [56, 0]
click at [528, 148] on div "Campaign Create Name # of Profiles Actions Reddit Target Profile 1 6 NBA Reddit…" at bounding box center [288, 85] width 485 height 544
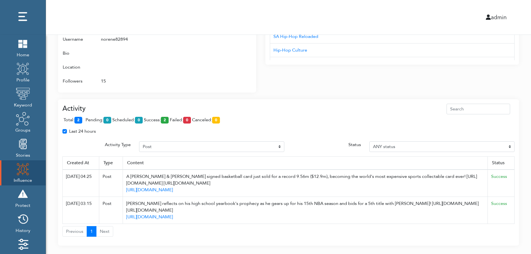
scroll to position [344, 0]
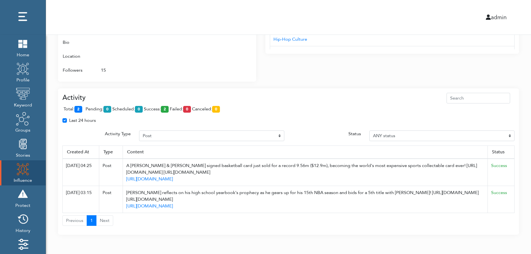
click at [510, 148] on th "Status" at bounding box center [500, 151] width 27 height 13
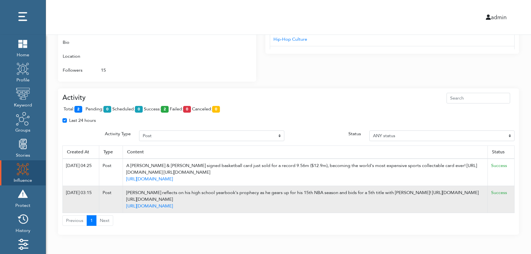
click at [512, 188] on td "Success" at bounding box center [500, 199] width 27 height 27
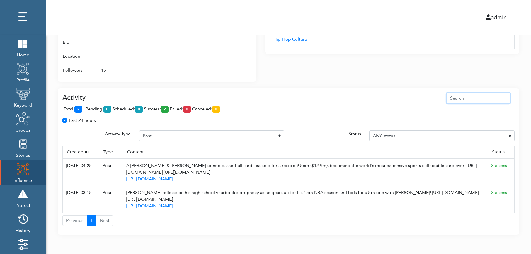
click at [488, 96] on input "text" at bounding box center [478, 98] width 64 height 11
click at [253, 47] on div "Attributes Groups NBA (Twitter), Twitter Profile Wojespn, GTA 6, X Groups Inter…" at bounding box center [157, 15] width 198 height 133
click at [227, 58] on div at bounding box center [229, 21] width 45 height 111
click at [225, 65] on div at bounding box center [229, 21] width 45 height 111
click at [368, 67] on div "Interests Title AUD'$ - Australia’s Hip-Hop Connect Hip-hop Fiend NC Hip-Hop 0x…" at bounding box center [391, 12] width 253 height 140
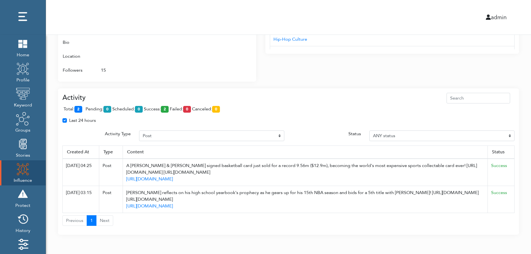
click at [368, 67] on div "Interests Title AUD'$ - Australia’s Hip-Hop Connect Hip-hop Fiend NC Hip-Hop 0x…" at bounding box center [391, 12] width 253 height 140
click at [367, 89] on div "Activity total: 2 pending: 0 scheduled: 0 success: 2 failed: 0 canceled: 0 Last…" at bounding box center [288, 161] width 461 height 147
click at [367, 88] on div "Activity total: 2 pending: 0 scheduled: 0 success: 2 failed: 0 canceled: 0 Last…" at bounding box center [288, 161] width 461 height 147
click at [186, 104] on div "total: 2 pending: 0 scheduled: 0 success: 2 failed: 0 canceled: 0" at bounding box center [288, 110] width 452 height 14
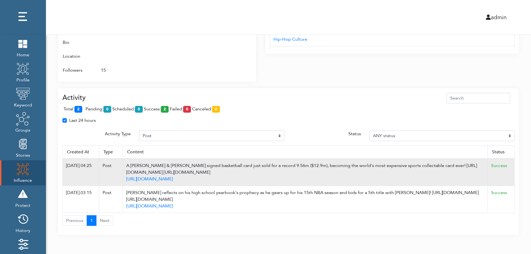
click at [512, 165] on td "Success" at bounding box center [500, 171] width 27 height 27
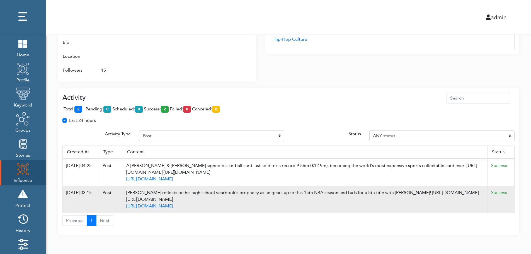
click at [508, 204] on td "Success" at bounding box center [500, 199] width 27 height 27
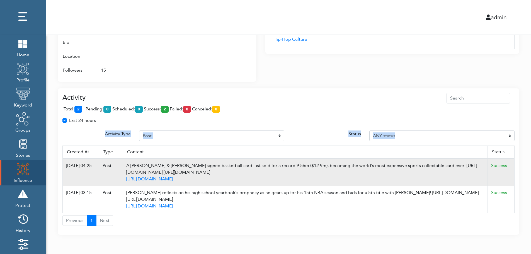
drag, startPoint x: 65, startPoint y: 140, endPoint x: 71, endPoint y: 162, distance: 22.8
click at [61, 150] on div "Activity total: 2 pending: 0 scheduled: 0 success: 2 failed: 0 canceled: 0 Last…" at bounding box center [288, 161] width 461 height 147
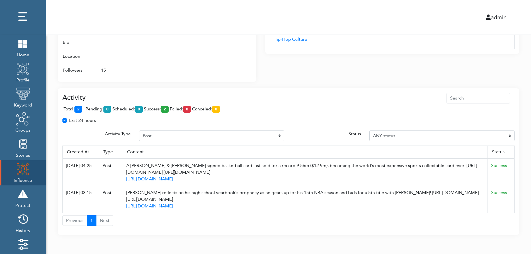
click at [309, 92] on div "Activity total: 2 pending: 0 scheduled: 0 success: 2 failed: 0 canceled: 0 Last…" at bounding box center [288, 161] width 461 height 147
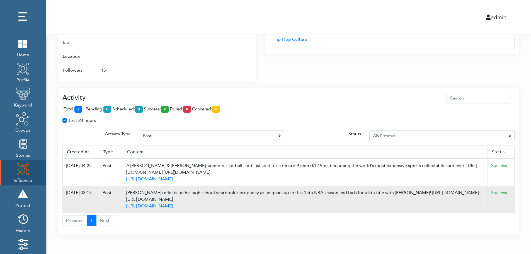
click at [512, 196] on td "Success" at bounding box center [500, 199] width 27 height 27
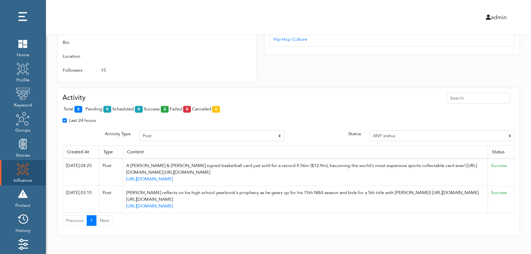
click at [259, 116] on div "total: 2 pending: 0 scheduled: 0 success: 2 failed: 0 canceled: 0" at bounding box center [288, 110] width 452 height 14
click at [259, 110] on div "total: 2 pending: 0 scheduled: 0 success: 2 failed: 0 canceled: 0" at bounding box center [288, 110] width 452 height 14
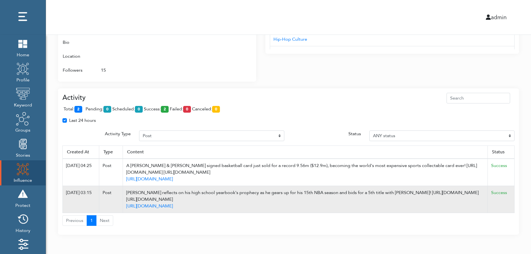
click at [512, 200] on td "Success" at bounding box center [500, 199] width 27 height 27
click at [512, 201] on td "Success" at bounding box center [500, 199] width 27 height 27
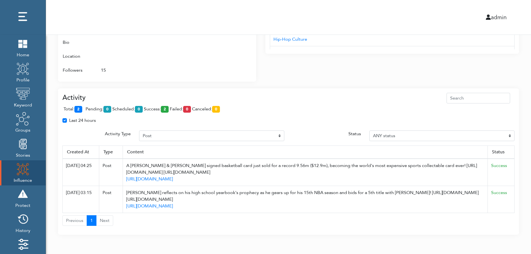
click at [275, 118] on div "Last 24 hours" at bounding box center [288, 122] width 460 height 11
click at [281, 10] on div "admin" at bounding box center [288, 17] width 493 height 35
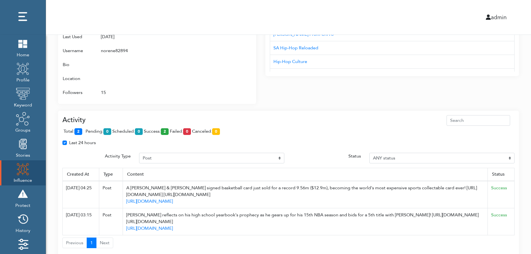
scroll to position [311, 0]
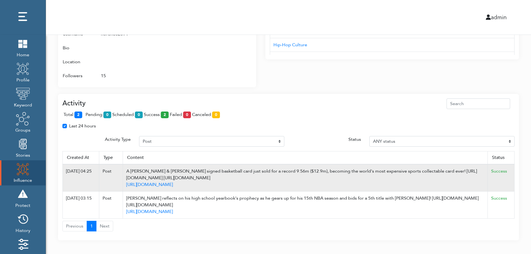
scroll to position [344, 0]
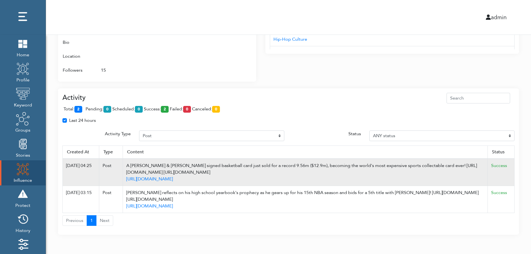
click at [511, 166] on td "Success" at bounding box center [500, 171] width 27 height 27
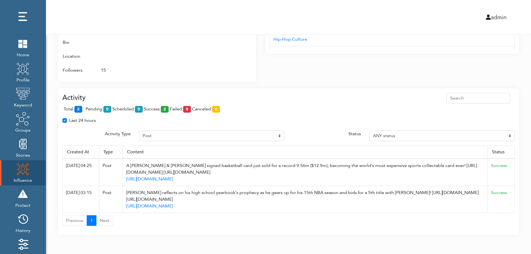
drag, startPoint x: 194, startPoint y: 173, endPoint x: 519, endPoint y: 122, distance: 329.6
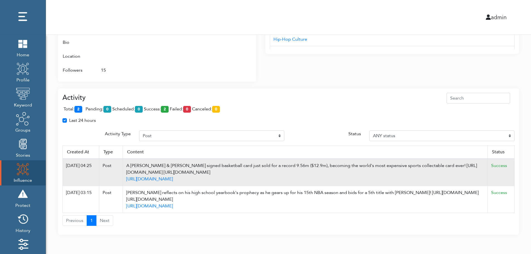
click at [191, 166] on div "A Michael Jordan & Kobe Bryant signed basketball card just sold for a record 9.…" at bounding box center [305, 168] width 358 height 13
click at [319, 168] on div "A Michael Jordan & Kobe Bryant signed basketball card just sold for a record 9.…" at bounding box center [305, 168] width 358 height 13
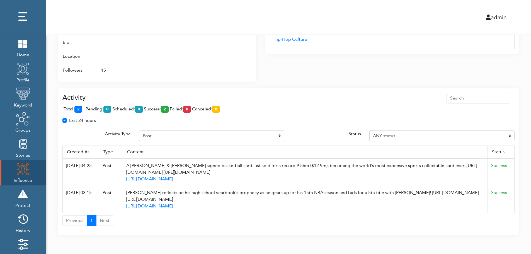
click at [18, 171] on img at bounding box center [23, 169] width 14 height 14
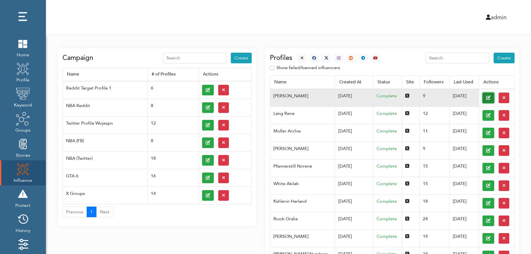
click at [482, 97] on button at bounding box center [488, 97] width 12 height 11
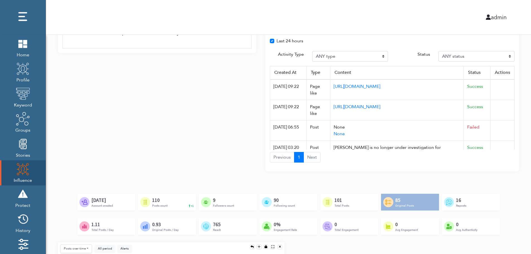
scroll to position [416, 0]
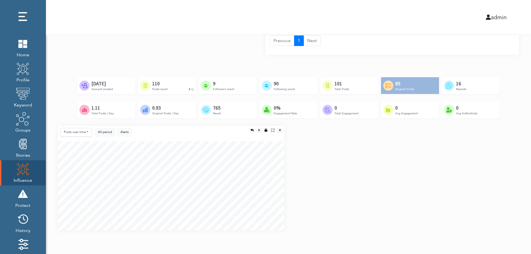
click at [513, 181] on div "Posts over time Posts over time Posts by hour Reposts over time Reposts by hour…" at bounding box center [288, 180] width 469 height 109
click at [514, 202] on div "Posts over time Posts over time Posts by hour Reposts over time Reposts by hour…" at bounding box center [288, 180] width 469 height 109
click at [513, 205] on div "Posts over time Posts over time Posts by hour Reposts over time Reposts by hour…" at bounding box center [288, 180] width 469 height 109
click at [512, 164] on div "Posts over time Posts over time Posts by hour Reposts over time Reposts by hour…" at bounding box center [288, 180] width 469 height 109
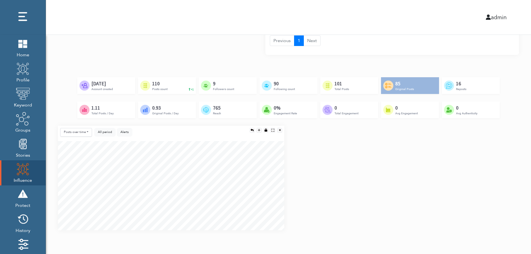
click at [502, 120] on div "Created by Adrien Coquet from the Noun Project Feb 23rd, 2024 Account created C…" at bounding box center [288, 101] width 461 height 48
click at [500, 156] on div "Posts over time Posts over time Posts by hour Reposts over time Reposts by hour…" at bounding box center [288, 180] width 469 height 109
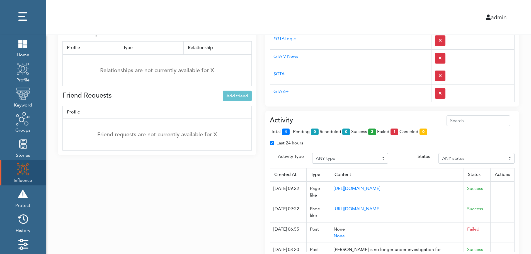
scroll to position [194, 0]
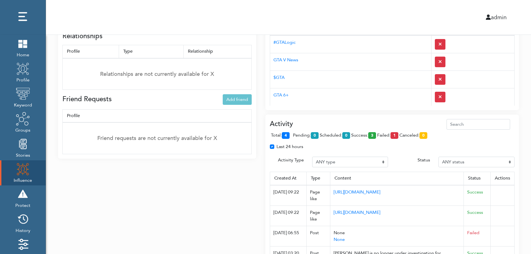
click at [363, 118] on div "Activity total: 4 pending: 0 scheduled: 0 success: 3 failed: 1 canceled: 0 Last…" at bounding box center [391, 195] width 253 height 162
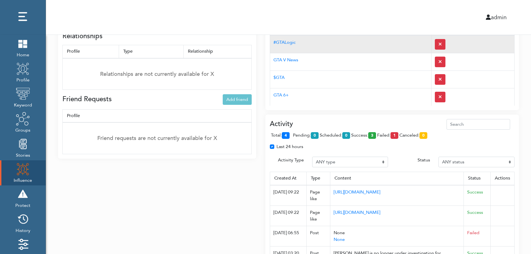
click at [353, 49] on td "#GTALogic" at bounding box center [350, 44] width 161 height 18
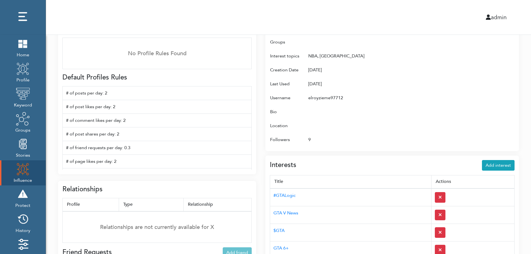
scroll to position [0, 0]
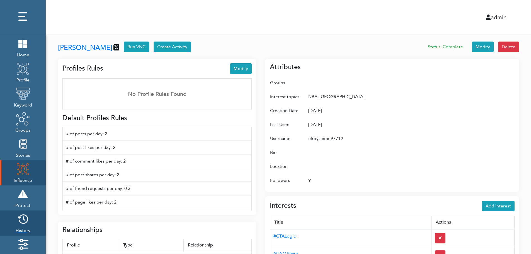
click at [25, 221] on img at bounding box center [23, 219] width 14 height 14
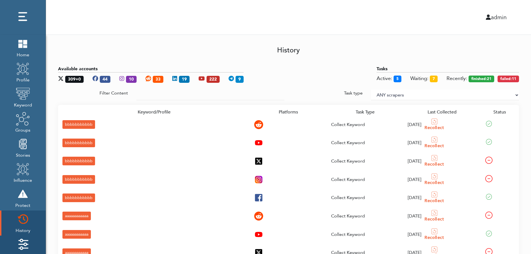
click at [25, 240] on img at bounding box center [23, 244] width 14 height 14
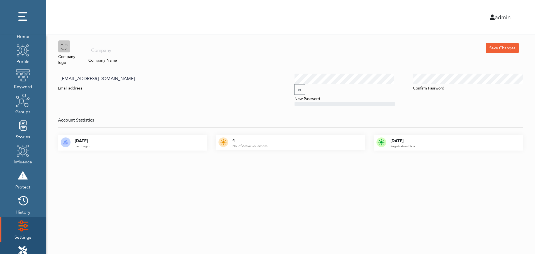
scroll to position [56, 0]
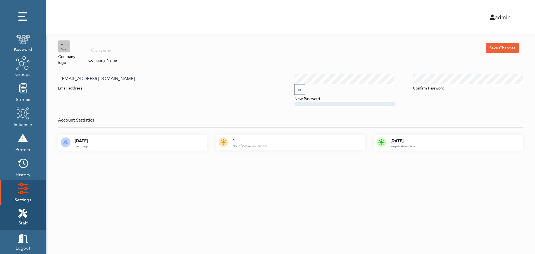
click at [26, 210] on icon at bounding box center [22, 213] width 9 height 9
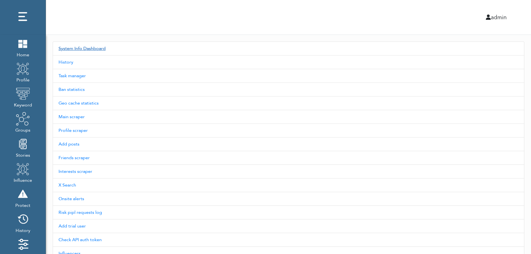
click at [91, 48] on link "System Info Dashboard" at bounding box center [288, 48] width 471 height 14
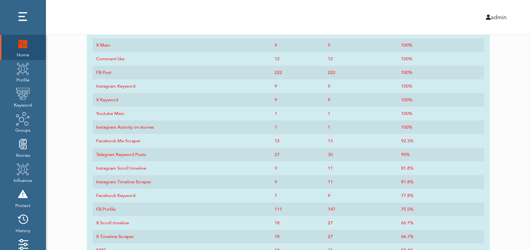
scroll to position [274, 0]
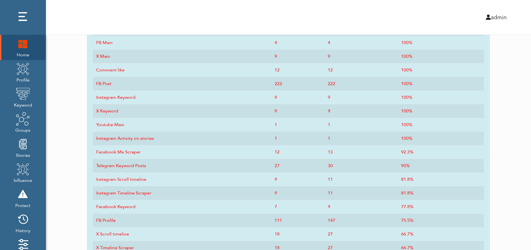
click at [20, 50] on img at bounding box center [23, 43] width 14 height 14
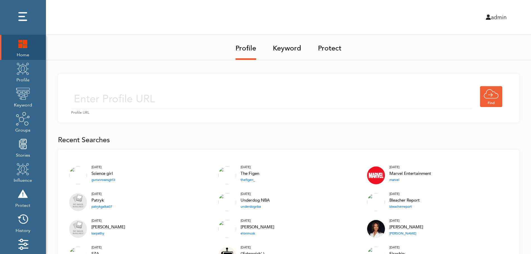
click at [19, 45] on img at bounding box center [23, 43] width 14 height 14
click at [23, 43] on img at bounding box center [23, 43] width 14 height 14
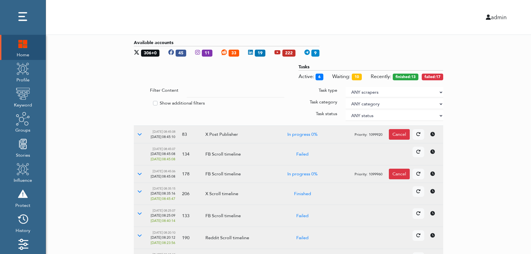
drag, startPoint x: 497, startPoint y: 116, endPoint x: 440, endPoint y: 91, distance: 62.6
click at [440, 91] on select "ANY scrapers Facebook profile Facebook keyword X profile X keyword Instagram pr…" at bounding box center [393, 92] width 97 height 11
click at [182, 102] on label "Show additional filters" at bounding box center [182, 103] width 45 height 7
click at [138, 102] on input "Show additional filters" at bounding box center [136, 103] width 4 height 6
checkbox input "true"
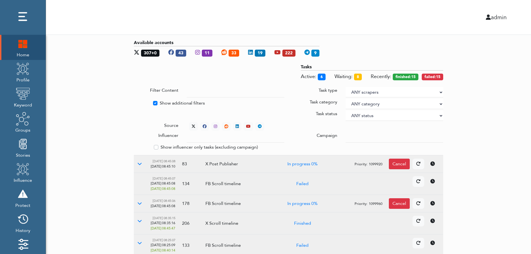
click at [345, 135] on div at bounding box center [394, 137] width 106 height 11
click at [230, 138] on input "text" at bounding box center [235, 137] width 97 height 11
click at [363, 114] on select "ANY status None Created In progress Finished Failed Wait to retry Canceled Skip…" at bounding box center [393, 115] width 97 height 11
click at [345, 110] on select "ANY status None Created In progress Finished Failed Wait to retry Canceled Skip…" at bounding box center [393, 115] width 97 height 11
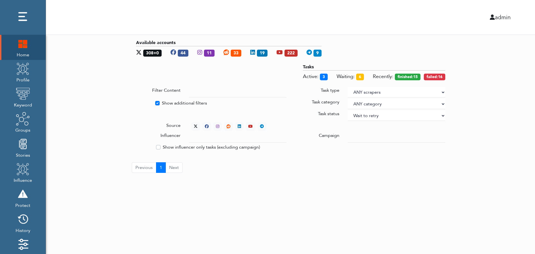
select select "4"
click at [477, 86] on div "Available accounts 309+0 44 11 33 19 222 9 Tasks Active: 4 Waiting: 5 Recently:…" at bounding box center [290, 106] width 489 height 142
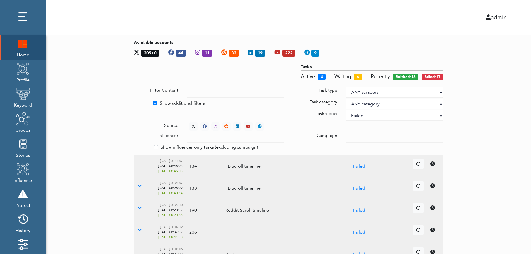
click at [497, 128] on div "Available accounts 309+0 44 11 33 19 222 9 Tasks Active: 4 Waiting: 6 Recently:…" at bounding box center [288, 216] width 485 height 362
click at [192, 124] on icon at bounding box center [193, 126] width 4 height 4
click at [139, 163] on icon at bounding box center [139, 163] width 4 height 4
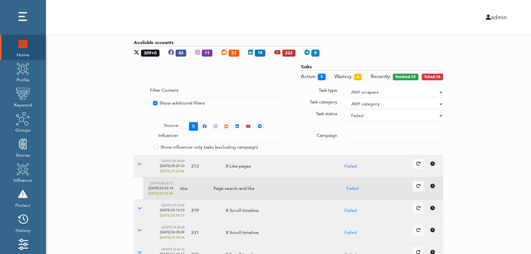
click at [434, 187] on icon at bounding box center [432, 186] width 4 height 4
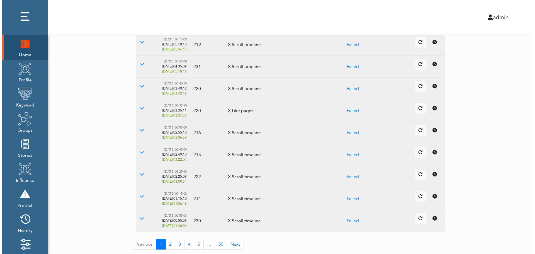
scroll to position [166, 0]
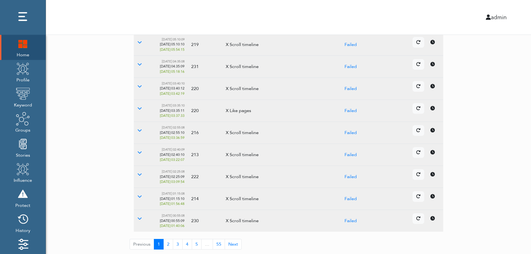
click at [431, 175] on icon at bounding box center [432, 174] width 4 height 4
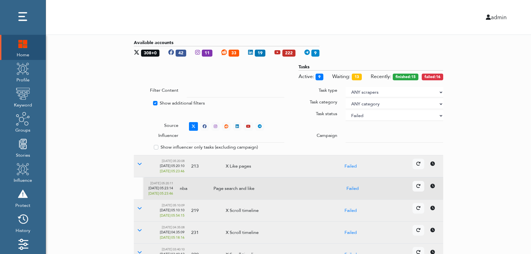
click at [379, 116] on select "ANY status None Created In progress Finished Failed Wait to retry Canceled Skip…" at bounding box center [393, 115] width 97 height 11
select select
click at [345, 110] on select "ANY status None Created In progress Finished Failed Wait to retry Canceled Skip…" at bounding box center [393, 115] width 97 height 11
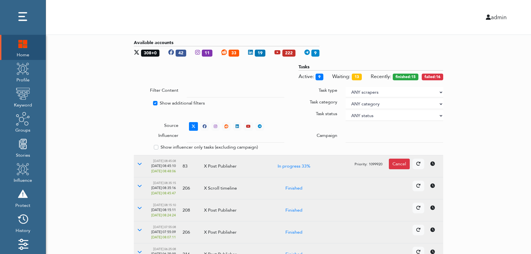
click at [518, 104] on div "Available accounts 308+0 42 11 33 19 222 9 Tasks Active: 9 Waiting: 13 Recently…" at bounding box center [288, 216] width 485 height 362
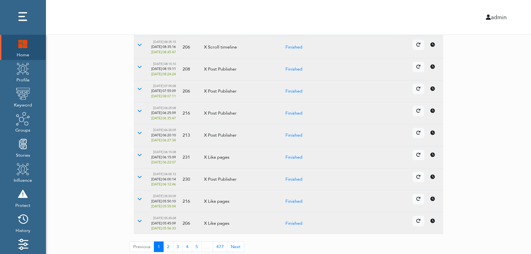
scroll to position [143, 0]
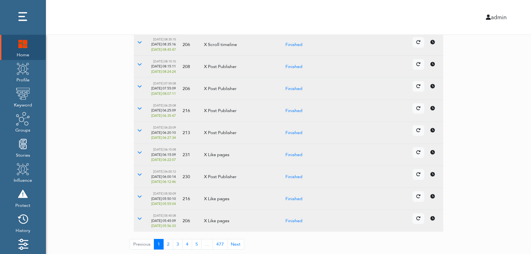
click at [434, 180] on td "Details Cancel" at bounding box center [381, 177] width 124 height 22
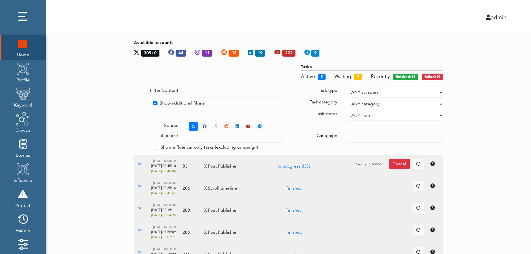
click at [167, 102] on label "Show additional filters" at bounding box center [182, 103] width 45 height 7
click at [138, 102] on input "Show additional filters" at bounding box center [136, 103] width 4 height 6
checkbox input "false"
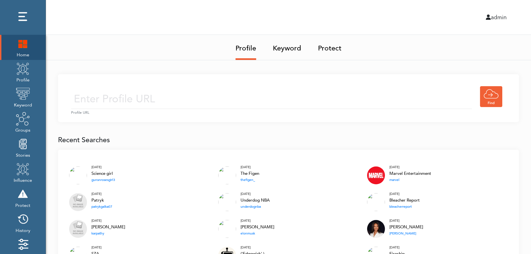
click at [180, 97] on input "text" at bounding box center [271, 99] width 401 height 20
type input "[URL][DOMAIN_NAME]"
click at [217, 101] on input "[URL][DOMAIN_NAME]" at bounding box center [271, 99] width 401 height 20
click at [261, 83] on div "[URL][DOMAIN_NAME] Profile URL" at bounding box center [288, 98] width 461 height 48
click at [246, 104] on input "[URL][DOMAIN_NAME]" at bounding box center [271, 99] width 401 height 20
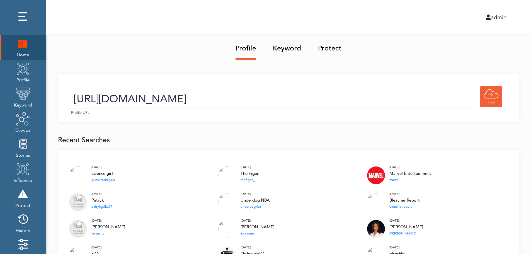
click at [289, 50] on link "Keyword" at bounding box center [287, 46] width 28 height 23
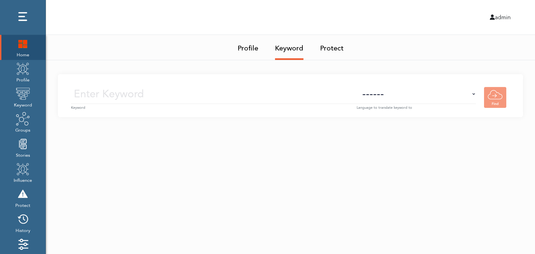
click at [294, 95] on input "text" at bounding box center [213, 94] width 285 height 20
click at [24, 75] on img at bounding box center [23, 69] width 14 height 14
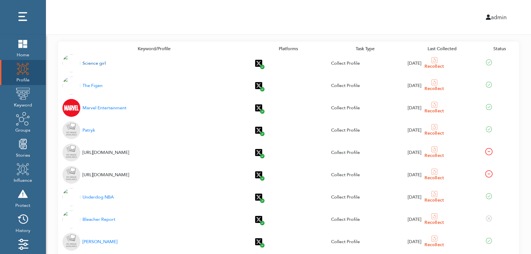
click at [91, 64] on div "Science girl" at bounding box center [93, 63] width 23 height 7
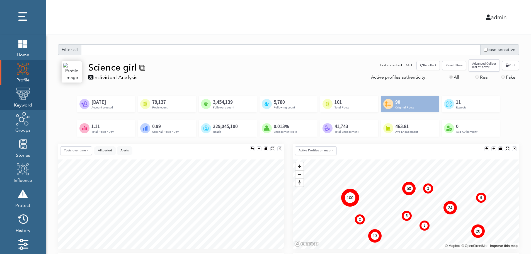
click at [21, 99] on img at bounding box center [23, 94] width 14 height 14
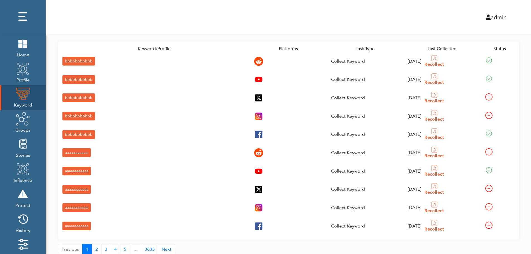
click at [68, 60] on div "bbbbbbbbbbb" at bounding box center [78, 61] width 33 height 9
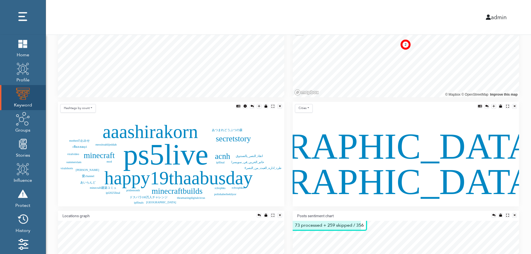
scroll to position [123, 0]
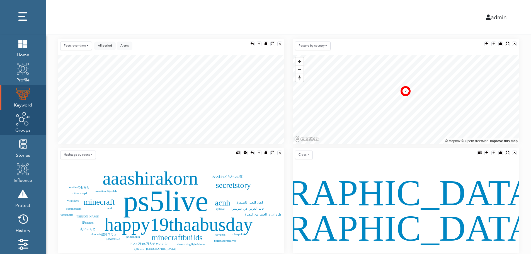
click at [22, 124] on img at bounding box center [23, 119] width 14 height 14
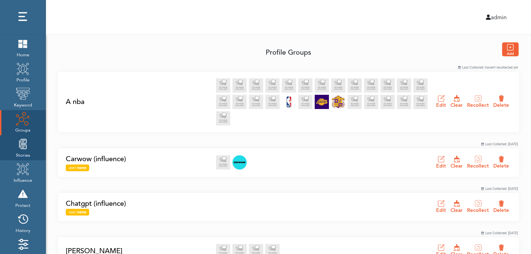
click at [21, 150] on img at bounding box center [23, 144] width 14 height 14
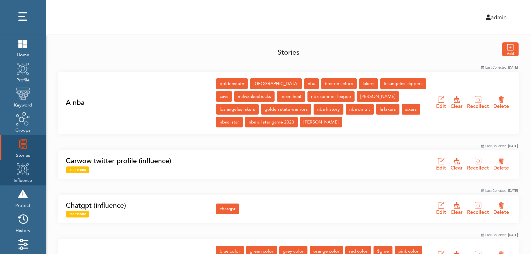
click at [21, 174] on img at bounding box center [23, 169] width 14 height 14
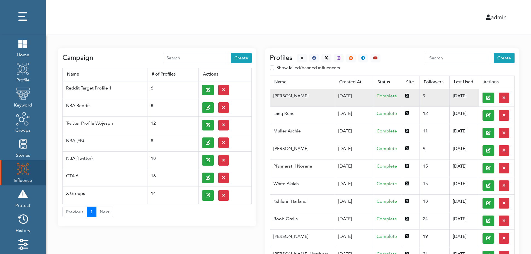
click at [335, 95] on td "[DATE]" at bounding box center [354, 98] width 38 height 18
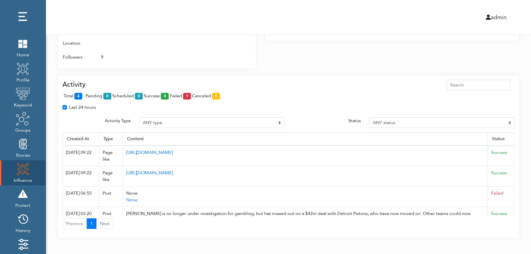
scroll to position [360, 0]
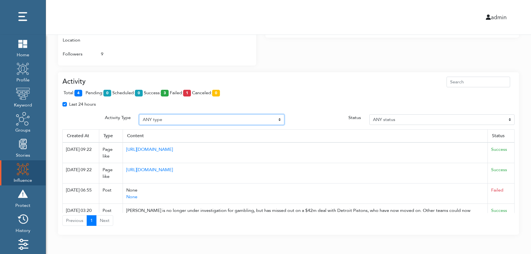
click at [180, 119] on select "ANY type Post Like Post Post comment Comment like Post Share Follow Unfollow Pa…" at bounding box center [211, 119] width 145 height 11
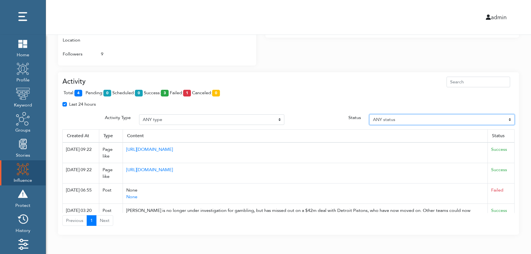
click at [416, 119] on select "ANY status Pending Scheduled Success Failed Canceled Unknown" at bounding box center [441, 119] width 145 height 11
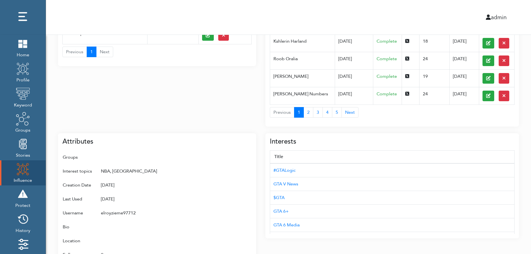
scroll to position [0, 0]
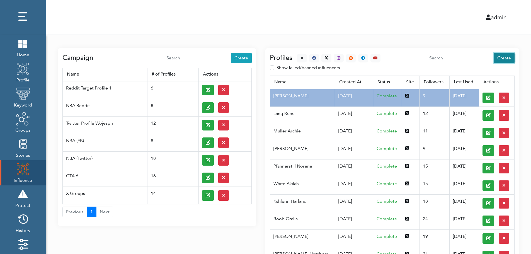
click at [505, 58] on span "Create" at bounding box center [504, 58] width 14 height 6
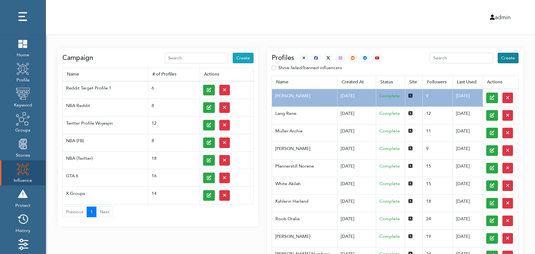
select select "primary"
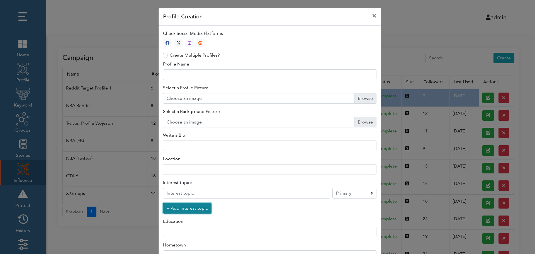
click at [184, 209] on button "+ Add interest topic" at bounding box center [187, 208] width 48 height 11
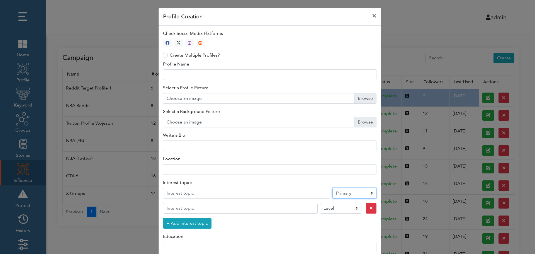
click at [346, 194] on select "Level Primary Secondary Tertiary" at bounding box center [354, 193] width 44 height 11
click at [177, 42] on icon "button" at bounding box center [179, 43] width 4 height 4
type input "1"
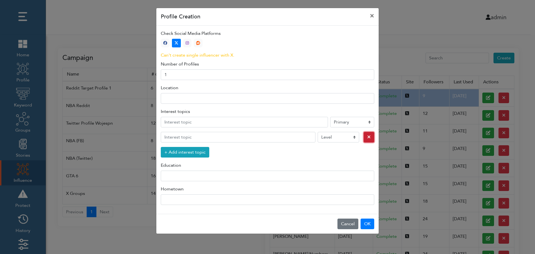
click at [367, 138] on icon "button" at bounding box center [368, 137] width 3 height 4
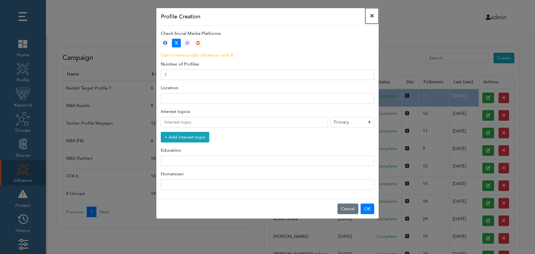
click at [372, 15] on button "×" at bounding box center [371, 16] width 13 height 16
select select "primary"
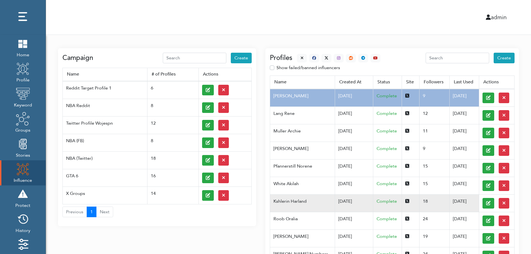
click at [298, 201] on td "Kshlerin Harland" at bounding box center [302, 203] width 65 height 18
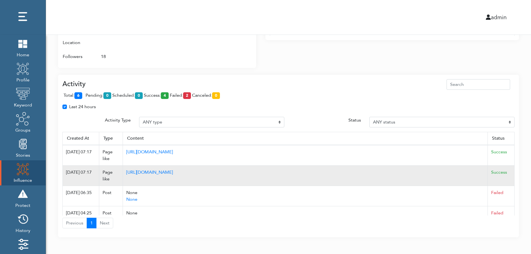
scroll to position [360, 0]
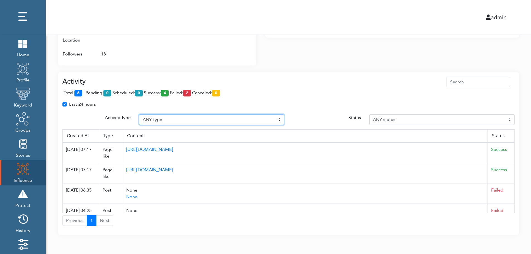
click at [169, 118] on select "ANY type Post Like Post Post comment Comment like Post Share Follow Unfollow Pa…" at bounding box center [211, 119] width 145 height 11
select select "Post"
click at [139, 114] on select "ANY type Post Like Post Post comment Comment like Post Share Follow Unfollow Pa…" at bounding box center [211, 119] width 145 height 11
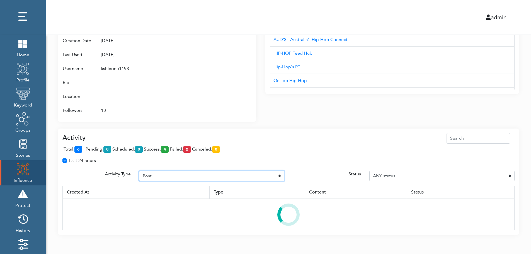
scroll to position [331, 0]
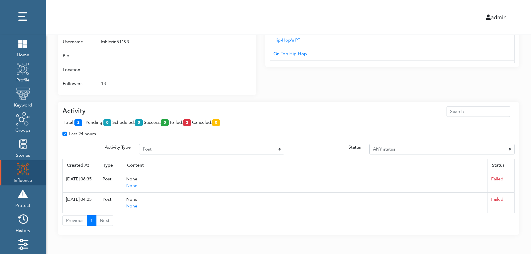
click at [84, 121] on span "total: 2" at bounding box center [74, 122] width 21 height 6
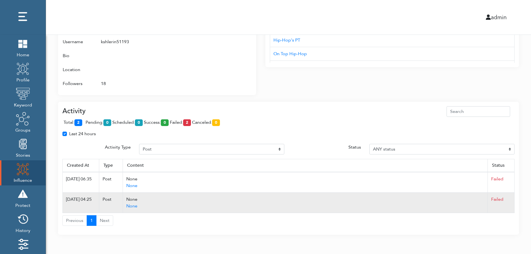
click at [512, 202] on td "Failed" at bounding box center [500, 202] width 27 height 20
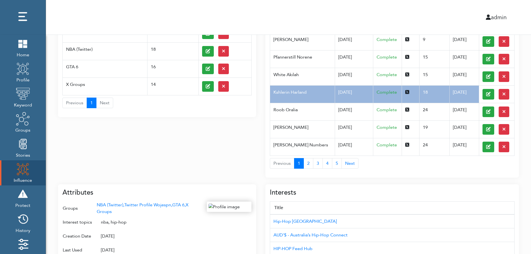
scroll to position [0, 0]
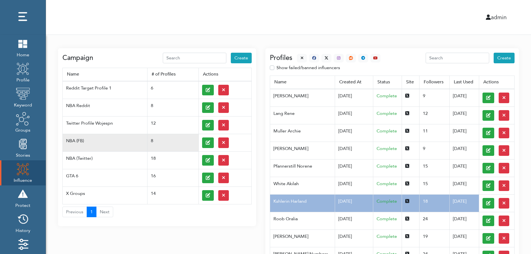
click at [201, 142] on td at bounding box center [224, 143] width 53 height 18
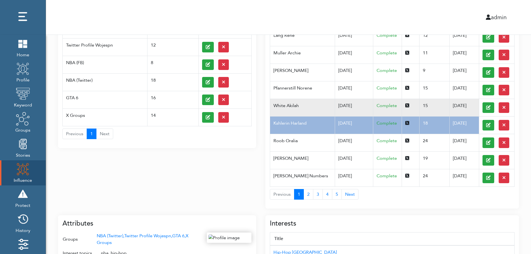
scroll to position [89, 0]
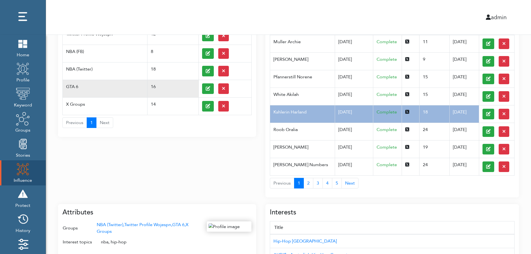
click at [83, 83] on td "GTA 6" at bounding box center [105, 89] width 85 height 18
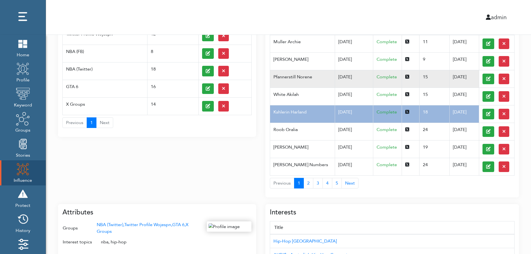
click at [322, 83] on td "Pfannerstill Norene" at bounding box center [302, 79] width 65 height 18
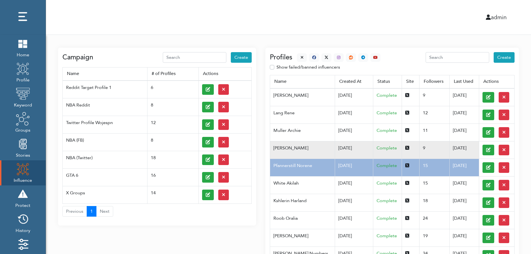
scroll to position [0, 0]
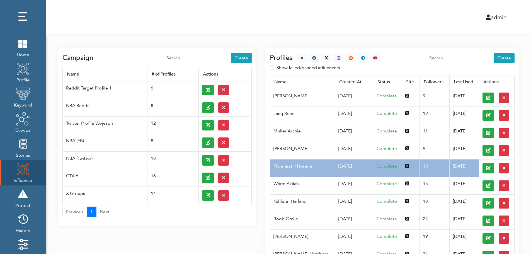
click at [295, 56] on div at bounding box center [336, 58] width 88 height 9
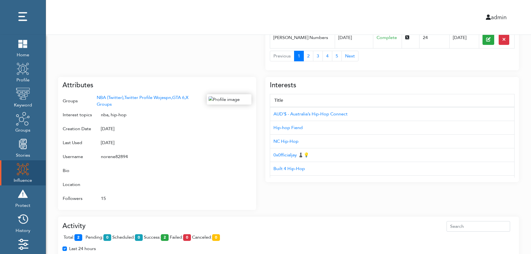
scroll to position [222, 0]
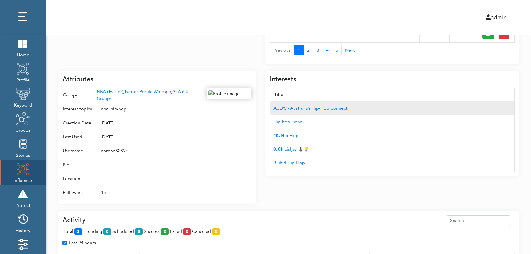
click at [484, 102] on td "AUD'$ - Australia’s Hip-Hop Connect" at bounding box center [392, 108] width 244 height 14
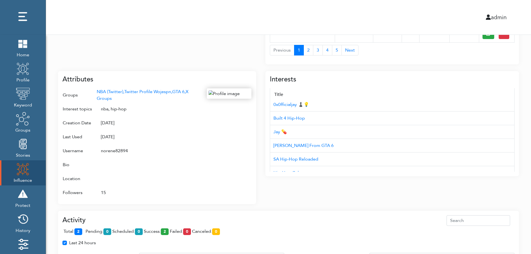
scroll to position [56, 0]
click at [528, 148] on div "Campaign Create Name # of Profiles Actions Reddit Target Profile 1 6 NBA Reddit…" at bounding box center [288, 85] width 485 height 544
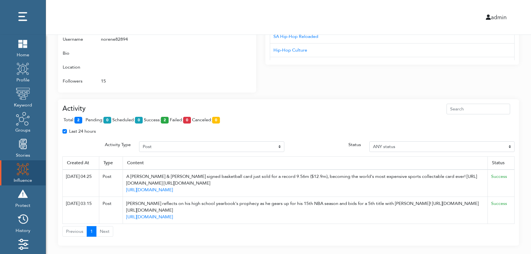
scroll to position [344, 0]
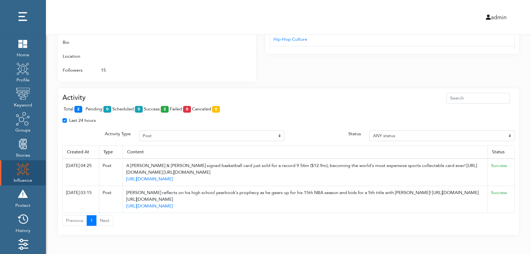
click at [510, 148] on th "Status" at bounding box center [500, 151] width 27 height 13
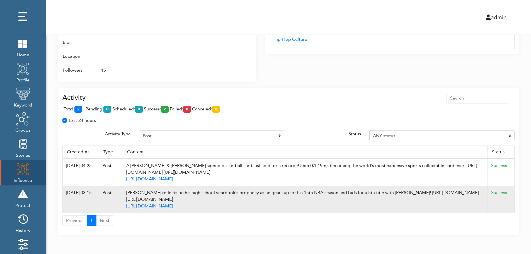
click at [512, 188] on td "Success" at bounding box center [500, 199] width 27 height 27
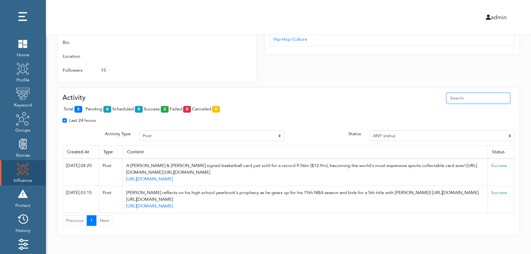
click at [488, 96] on input "text" at bounding box center [478, 98] width 64 height 11
click at [253, 47] on div "Attributes Groups NBA (Twitter), Twitter Profile Wojespn, GTA 6, X Groups Inter…" at bounding box center [157, 15] width 198 height 133
click at [227, 58] on div at bounding box center [229, 21] width 45 height 111
click at [225, 65] on div at bounding box center [229, 21] width 45 height 111
click at [368, 67] on div "Interests Title AUD'$ - Australia’s Hip-Hop Connect Hip-hop Fiend NC Hip-Hop 0x…" at bounding box center [391, 12] width 253 height 140
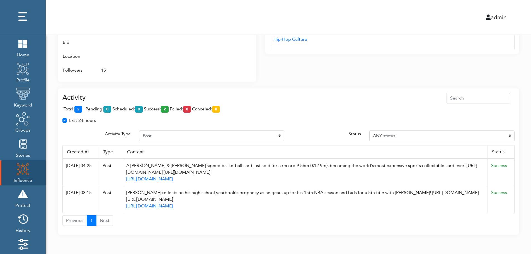
click at [368, 67] on div "Interests Title AUD'$ - Australia’s Hip-Hop Connect Hip-hop Fiend NC Hip-Hop 0x…" at bounding box center [391, 12] width 253 height 140
click at [367, 89] on div "Activity total: 2 pending: 0 scheduled: 0 success: 2 failed: 0 canceled: 0 Last…" at bounding box center [288, 161] width 461 height 147
click at [367, 88] on div "Activity total: 2 pending: 0 scheduled: 0 success: 2 failed: 0 canceled: 0 Last…" at bounding box center [288, 161] width 461 height 147
click at [186, 104] on div "total: 2 pending: 0 scheduled: 0 success: 2 failed: 0 canceled: 0" at bounding box center [288, 110] width 452 height 14
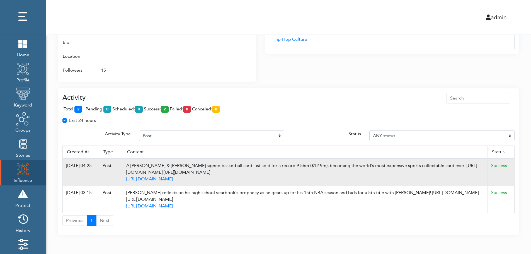
click at [512, 165] on td "Success" at bounding box center [500, 171] width 27 height 27
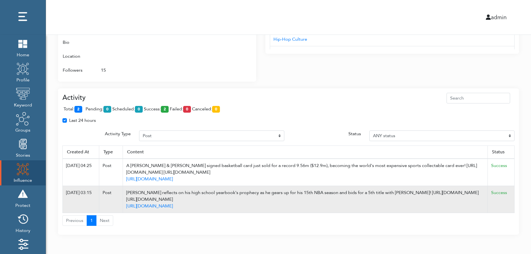
click at [508, 204] on td "Success" at bounding box center [500, 199] width 27 height 27
click at [512, 196] on td "Success" at bounding box center [500, 199] width 27 height 27
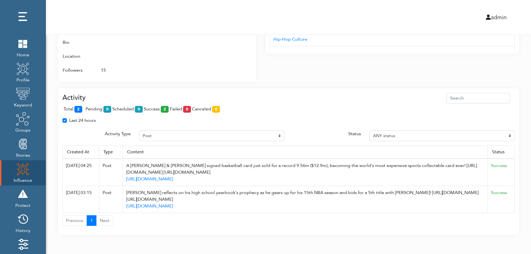
click at [259, 116] on div "total: 2 pending: 0 scheduled: 0 success: 2 failed: 0 canceled: 0" at bounding box center [288, 110] width 452 height 14
click at [259, 110] on div "total: 2 pending: 0 scheduled: 0 success: 2 failed: 0 canceled: 0" at bounding box center [288, 110] width 452 height 14
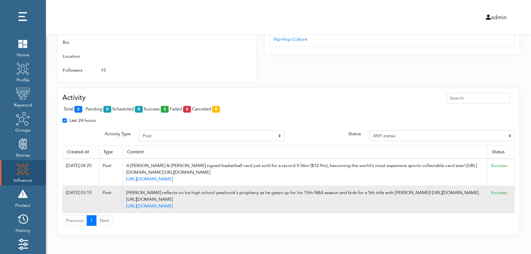
click at [512, 200] on td "Success" at bounding box center [500, 199] width 27 height 27
click at [512, 201] on td "Success" at bounding box center [500, 199] width 27 height 27
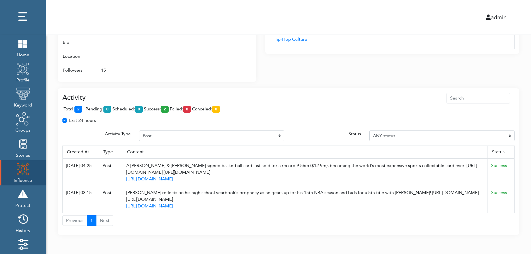
click at [275, 118] on div "Last 24 hours" at bounding box center [288, 122] width 460 height 11
click at [281, 10] on div "admin" at bounding box center [288, 17] width 493 height 35
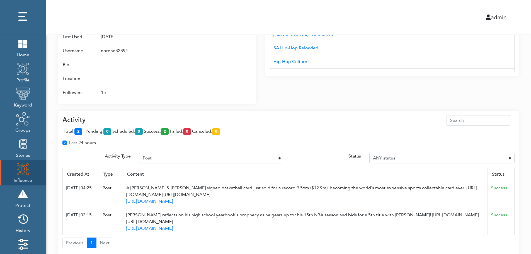
scroll to position [311, 0]
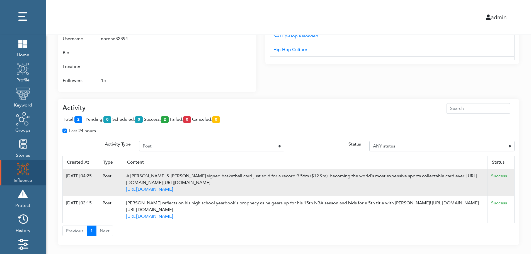
scroll to position [344, 0]
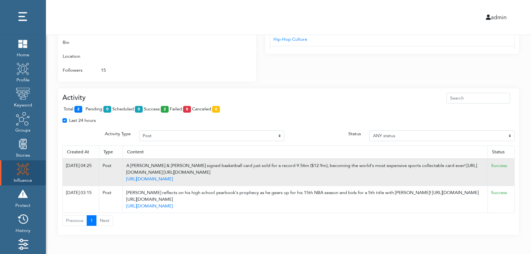
click at [511, 166] on td "Success" at bounding box center [500, 171] width 27 height 27
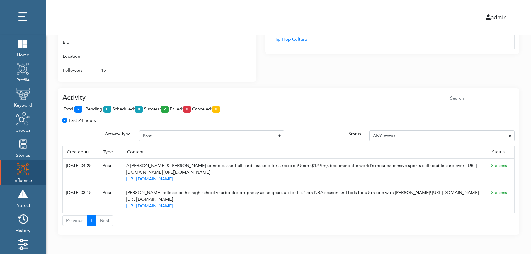
drag, startPoint x: 194, startPoint y: 173, endPoint x: 519, endPoint y: 122, distance: 329.6
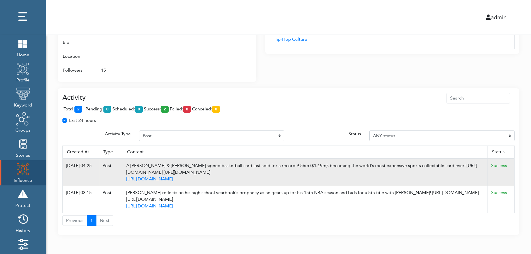
click at [191, 166] on div "A Michael Jordan & Kobe Bryant signed basketball card just sold for a record 9.…" at bounding box center [305, 168] width 358 height 13
click at [319, 168] on div "A Michael Jordan & Kobe Bryant signed basketball card just sold for a record 9.…" at bounding box center [305, 168] width 358 height 13
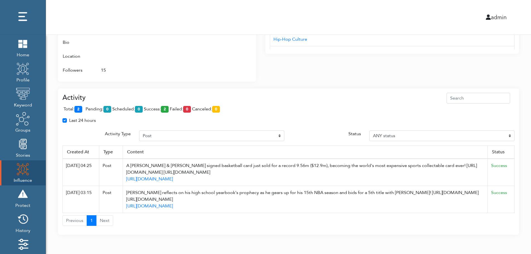
click at [18, 171] on img at bounding box center [23, 169] width 14 height 14
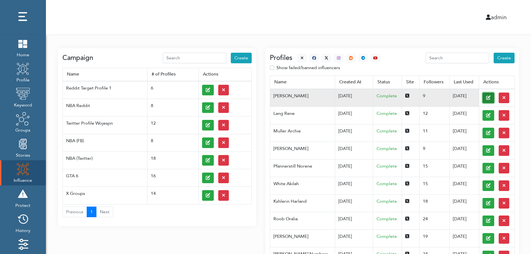
click at [482, 97] on button at bounding box center [488, 97] width 12 height 11
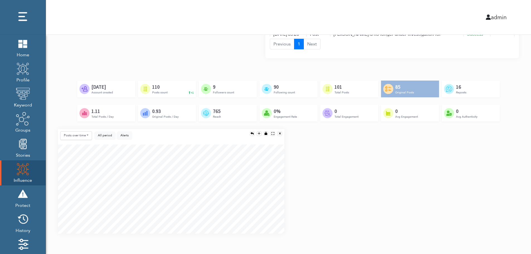
scroll to position [416, 0]
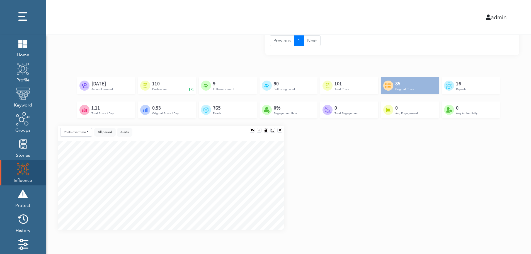
click at [513, 181] on div "Posts over time Posts over time Posts by hour Reposts over time Reposts by hour…" at bounding box center [288, 180] width 469 height 109
click at [514, 202] on div "Posts over time Posts over time Posts by hour Reposts over time Reposts by hour…" at bounding box center [288, 180] width 469 height 109
click at [513, 205] on div "Posts over time Posts over time Posts by hour Reposts over time Reposts by hour…" at bounding box center [288, 180] width 469 height 109
click at [512, 164] on div "Posts over time Posts over time Posts by hour Reposts over time Reposts by hour…" at bounding box center [288, 180] width 469 height 109
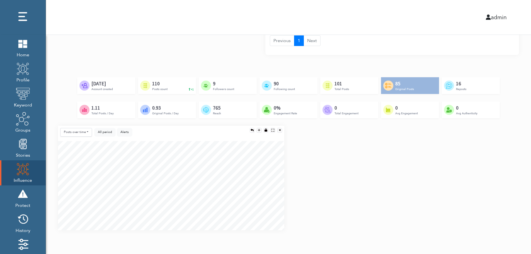
click at [502, 120] on div "Created by [PERSON_NAME] from the Noun Project [DATE] Account created Created b…" at bounding box center [288, 101] width 461 height 48
click at [500, 156] on div "Posts over time Posts over time Posts by hour Reposts over time Reposts by hour…" at bounding box center [288, 180] width 469 height 109
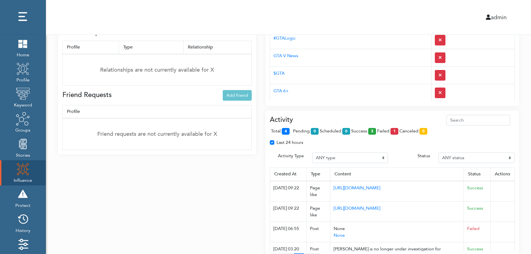
scroll to position [194, 0]
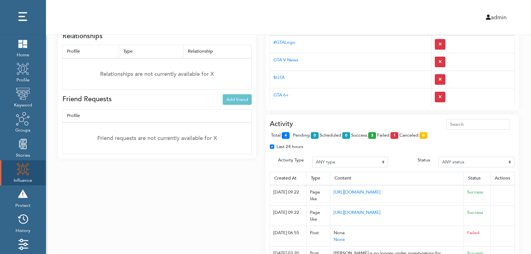
click at [363, 118] on div "Activity total: 4 pending: 0 scheduled: 0 success: 3 failed: 1 canceled: 0 Last…" at bounding box center [391, 195] width 253 height 162
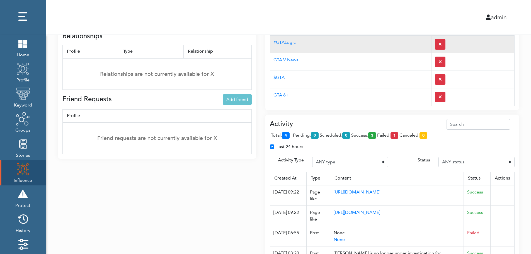
click at [353, 49] on td "#GTALogic" at bounding box center [350, 44] width 161 height 18
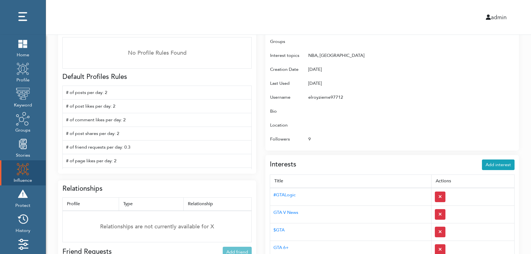
scroll to position [0, 0]
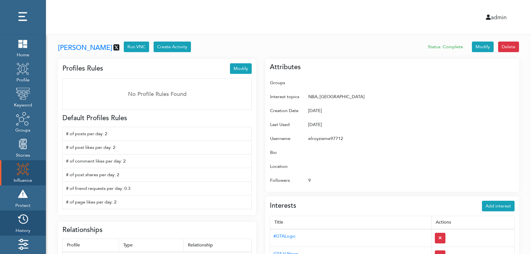
click at [25, 221] on img at bounding box center [23, 219] width 14 height 14
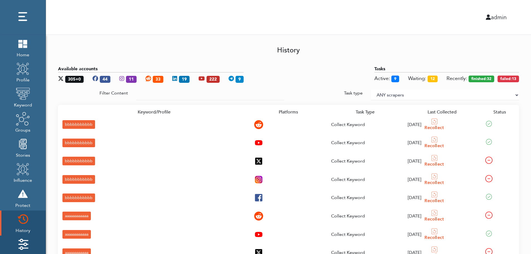
click at [25, 240] on img at bounding box center [23, 244] width 14 height 14
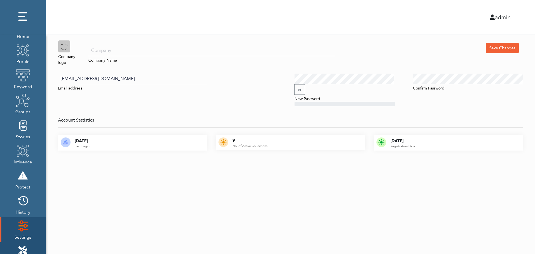
scroll to position [56, 0]
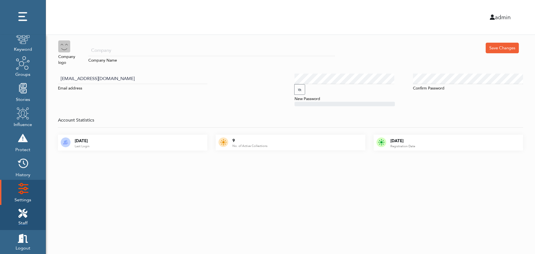
click at [26, 210] on icon at bounding box center [22, 213] width 9 height 9
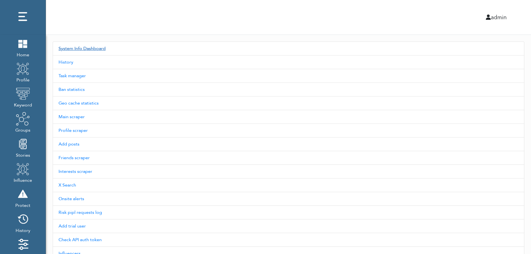
click at [91, 48] on link "System Info Dashboard" at bounding box center [288, 48] width 471 height 14
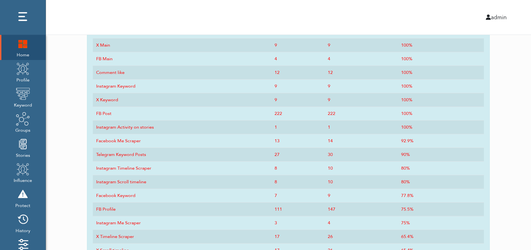
scroll to position [274, 0]
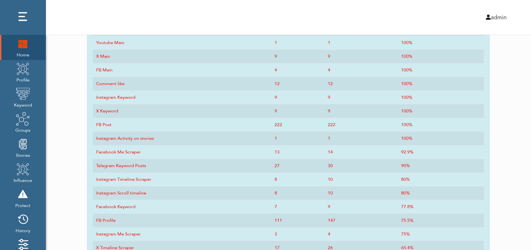
click at [20, 50] on img at bounding box center [23, 43] width 14 height 14
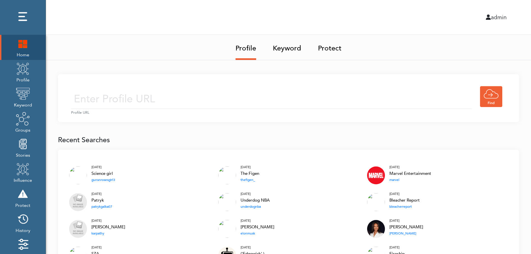
click at [19, 45] on img at bounding box center [23, 43] width 14 height 14
click at [23, 43] on img at bounding box center [23, 43] width 14 height 14
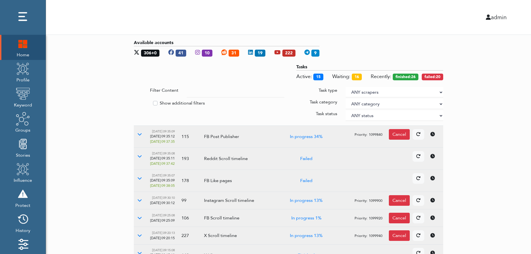
drag, startPoint x: 497, startPoint y: 116, endPoint x: 440, endPoint y: 91, distance: 62.6
click at [440, 91] on select "ANY scrapers Facebook profile Facebook keyword X profile X keyword Instagram pr…" at bounding box center [393, 92] width 97 height 11
click at [182, 102] on label "Show additional filters" at bounding box center [182, 103] width 45 height 7
click at [138, 102] on input "Show additional filters" at bounding box center [136, 103] width 4 height 6
checkbox input "true"
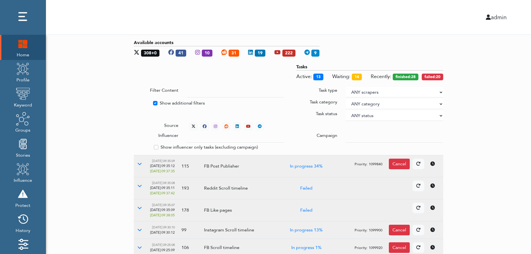
click at [345, 135] on div at bounding box center [394, 137] width 106 height 11
click at [230, 138] on input "text" at bounding box center [235, 137] width 97 height 11
click at [363, 114] on select "ANY status None Created In progress Finished Failed Wait to retry Canceled Skip…" at bounding box center [393, 115] width 97 height 11
click at [345, 110] on select "ANY status None Created In progress Finished Failed Wait to retry Canceled Skip…" at bounding box center [393, 115] width 97 height 11
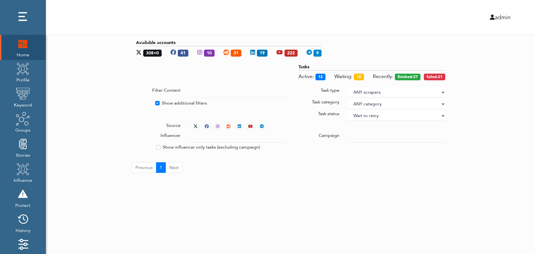
select select "4"
click at [477, 86] on div "Available accounts 308+0 41 10 31 19 222 9 Tasks Active: 12 Waiting: 12 Recentl…" at bounding box center [290, 106] width 489 height 142
click at [497, 128] on div "Available accounts 308+0 41 10 31 19 222 9 Tasks Active: 11 Waiting: 12 Recentl…" at bounding box center [290, 106] width 489 height 142
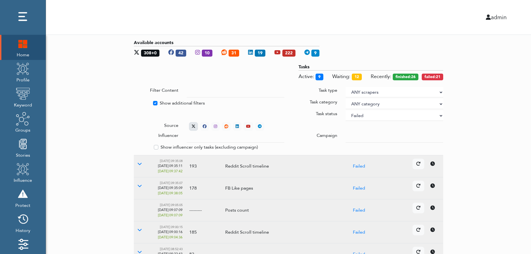
click at [192, 124] on icon at bounding box center [193, 126] width 4 height 4
click at [139, 163] on icon at bounding box center [139, 163] width 4 height 4
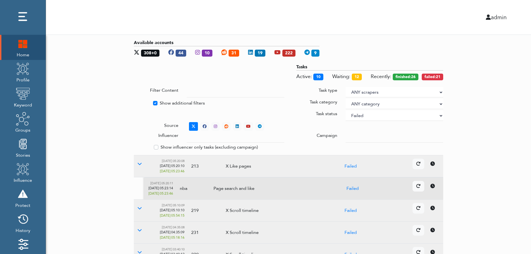
click at [434, 187] on icon at bounding box center [432, 186] width 4 height 4
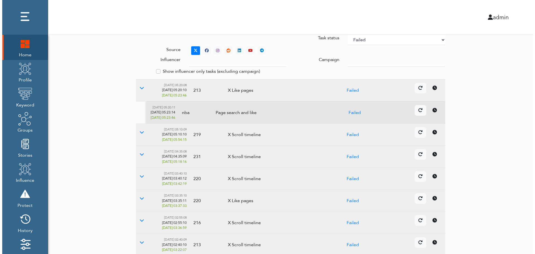
scroll to position [166, 0]
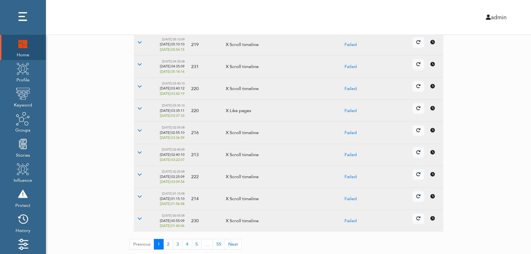
click at [431, 175] on icon at bounding box center [432, 174] width 4 height 4
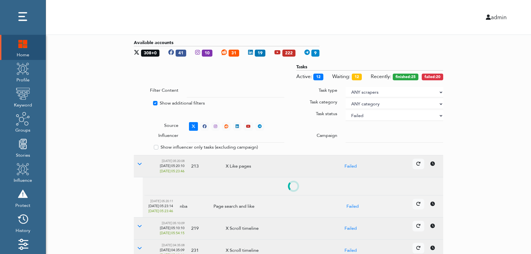
click at [379, 116] on select "ANY status None Created In progress Finished Failed Wait to retry Canceled Skip…" at bounding box center [393, 115] width 97 height 11
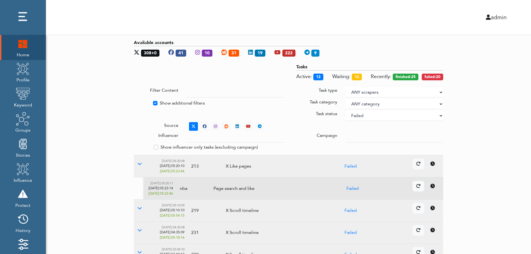
select select
click at [345, 110] on select "ANY status None Created In progress Finished Failed Wait to retry Canceled Skip…" at bounding box center [393, 115] width 97 height 11
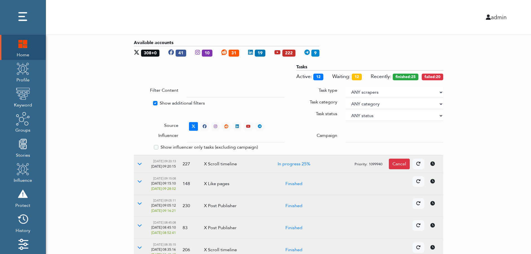
click at [518, 104] on div "Available accounts 308+0 41 10 31 19 222 9 Tasks Active: 12 Waiting: 12 Recentl…" at bounding box center [288, 214] width 485 height 358
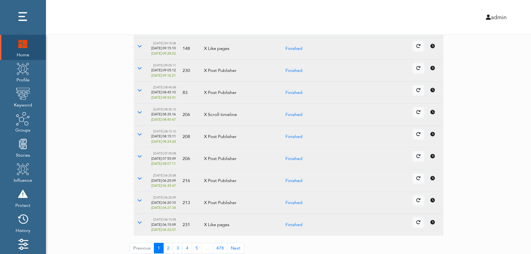
scroll to position [139, 0]
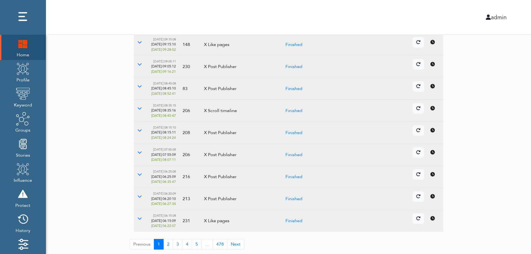
click at [434, 180] on td "Details Cancel" at bounding box center [381, 177] width 124 height 22
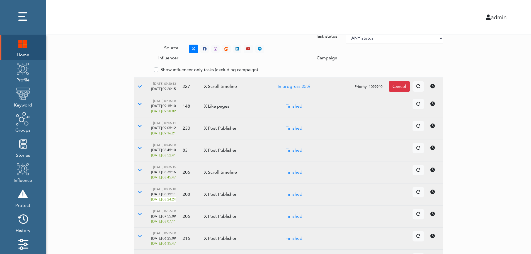
scroll to position [0, 0]
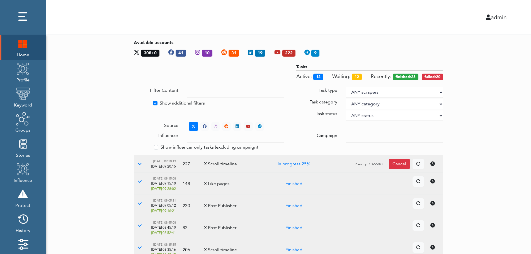
click at [167, 102] on label "Show additional filters" at bounding box center [182, 103] width 45 height 7
click at [138, 102] on input "Show additional filters" at bounding box center [136, 103] width 4 height 6
checkbox input "false"
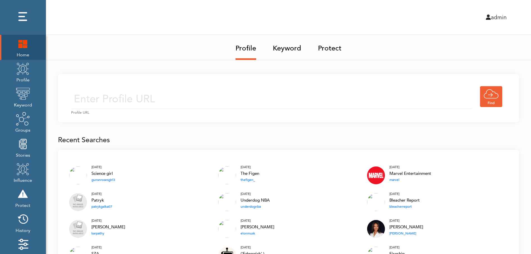
click at [180, 97] on input "text" at bounding box center [271, 99] width 401 height 20
type input "[URL][DOMAIN_NAME]"
click at [217, 101] on input "[URL][DOMAIN_NAME]" at bounding box center [271, 99] width 401 height 20
click at [261, 83] on div "[URL][DOMAIN_NAME] Profile URL" at bounding box center [288, 98] width 461 height 48
click at [246, 104] on input "[URL][DOMAIN_NAME]" at bounding box center [271, 99] width 401 height 20
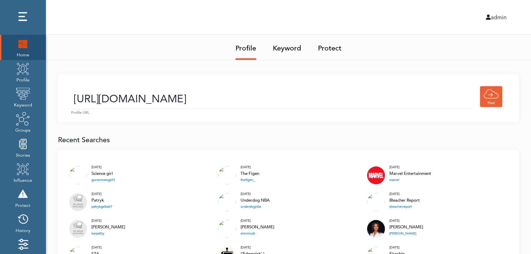
click at [289, 50] on link "Keyword" at bounding box center [287, 46] width 28 height 23
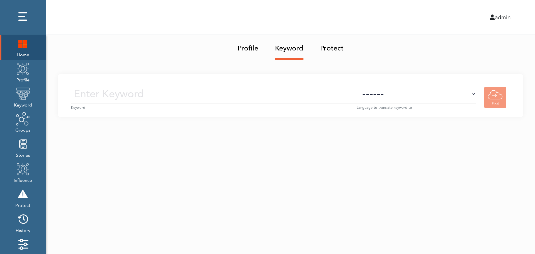
click at [294, 95] on input "text" at bounding box center [213, 94] width 285 height 20
click at [24, 75] on img at bounding box center [23, 69] width 14 height 14
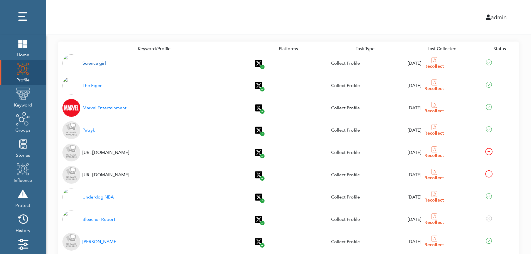
click at [91, 64] on div "Science girl" at bounding box center [93, 63] width 23 height 7
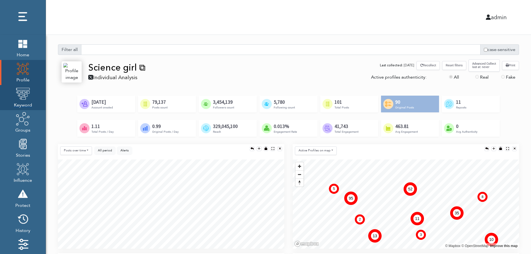
click at [21, 99] on img at bounding box center [23, 94] width 14 height 14
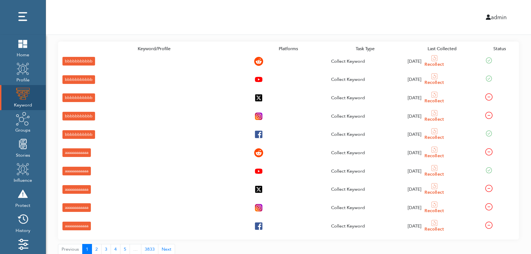
click at [68, 60] on div "bbbbbbbbbbb" at bounding box center [78, 61] width 33 height 9
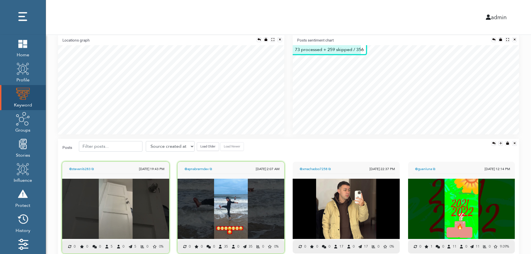
scroll to position [123, 0]
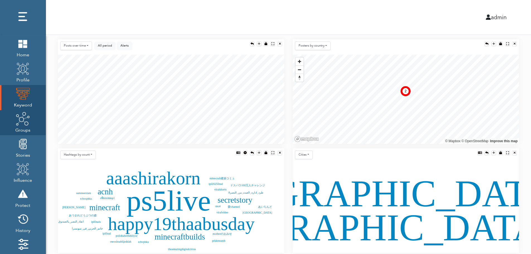
click at [22, 124] on img at bounding box center [23, 119] width 14 height 14
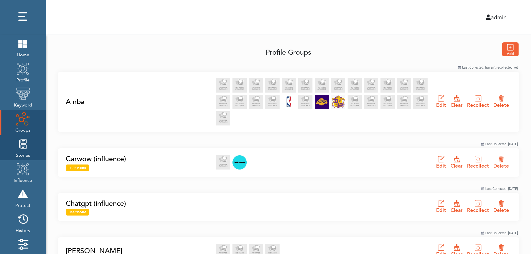
click at [21, 150] on img at bounding box center [23, 144] width 14 height 14
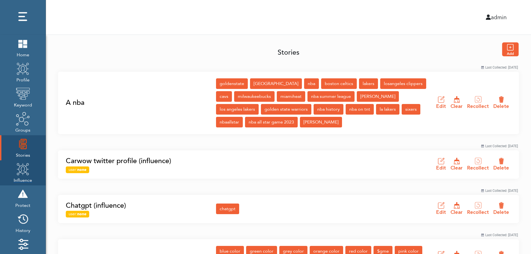
click at [21, 174] on img at bounding box center [23, 169] width 14 height 14
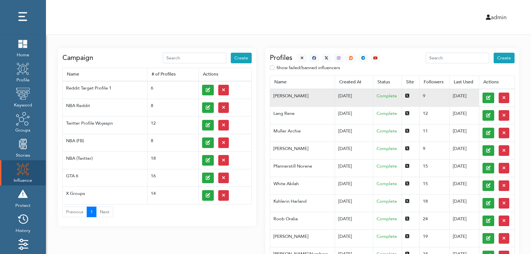
click at [335, 95] on td "07/03/2025" at bounding box center [354, 98] width 38 height 18
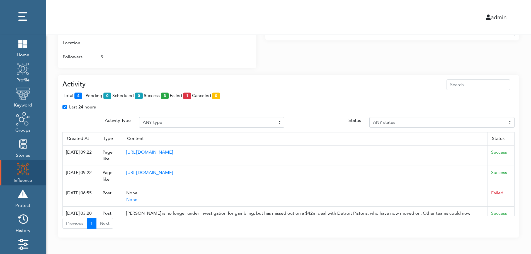
scroll to position [360, 0]
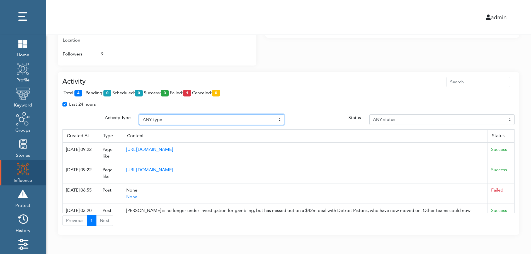
click at [180, 119] on select "ANY type Post Like Post Post comment Comment like Post Share Follow Unfollow Pa…" at bounding box center [211, 119] width 145 height 11
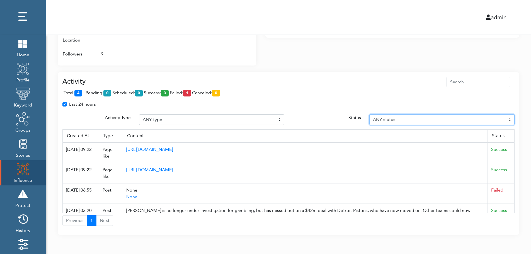
click at [416, 119] on select "ANY status Pending Scheduled Success Failed Canceled Unknown" at bounding box center [441, 119] width 145 height 11
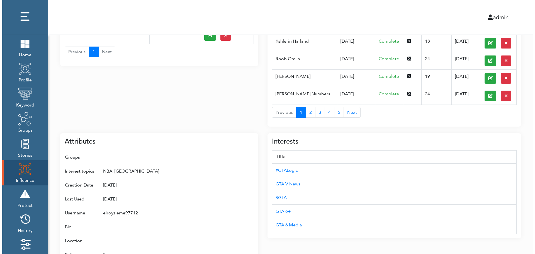
scroll to position [0, 0]
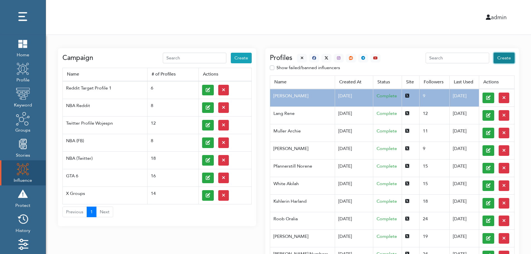
click at [505, 58] on span "Create" at bounding box center [504, 58] width 14 height 6
select select "primary"
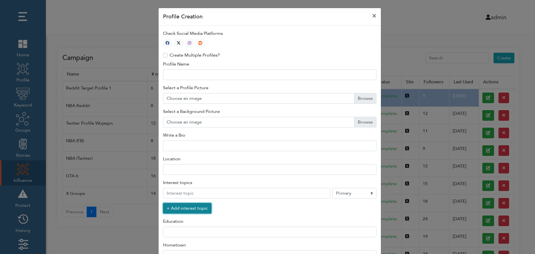
click at [184, 209] on button "+ Add interest topic" at bounding box center [187, 208] width 48 height 11
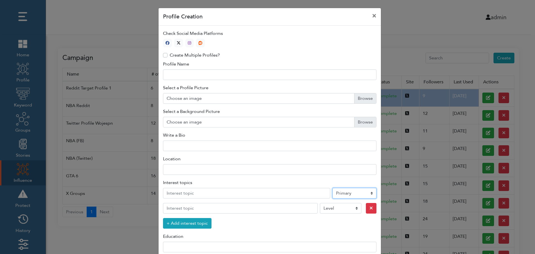
click at [346, 194] on select "Level Primary Secondary Tertiary" at bounding box center [354, 193] width 44 height 11
click at [177, 42] on icon "button" at bounding box center [179, 43] width 4 height 4
type input "1"
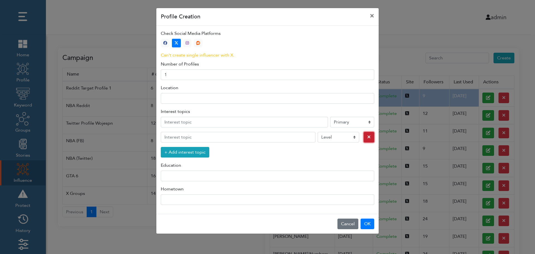
click at [367, 138] on icon "button" at bounding box center [368, 137] width 3 height 4
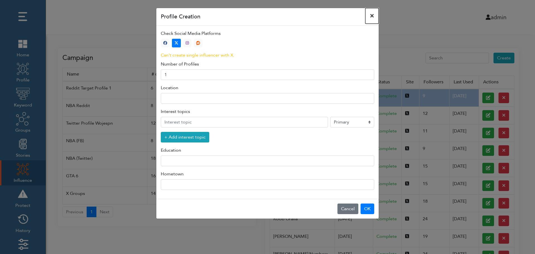
click at [372, 15] on button "×" at bounding box center [371, 16] width 13 height 16
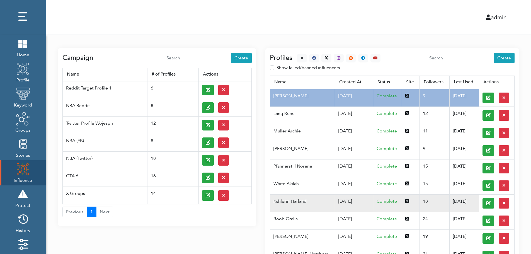
click at [298, 201] on td "Kshlerin Harland" at bounding box center [302, 203] width 65 height 18
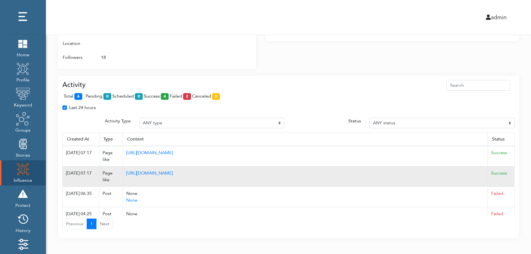
scroll to position [360, 0]
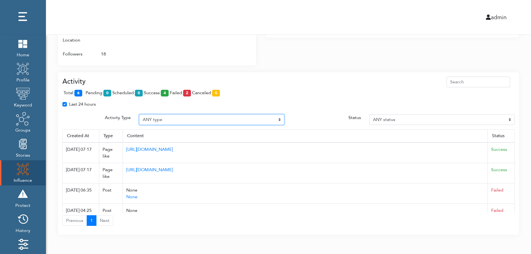
click at [169, 118] on select "ANY type Post Like Post Post comment Comment like Post Share Follow Unfollow Pa…" at bounding box center [211, 119] width 145 height 11
select select "Post"
click at [139, 114] on select "ANY type Post Like Post Post comment Comment like Post Share Follow Unfollow Pa…" at bounding box center [211, 119] width 145 height 11
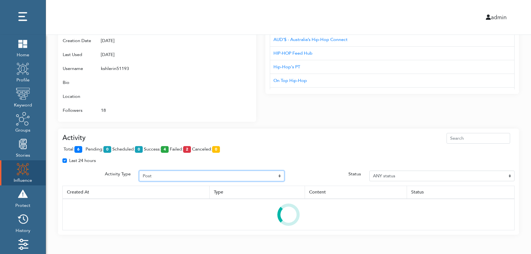
scroll to position [331, 0]
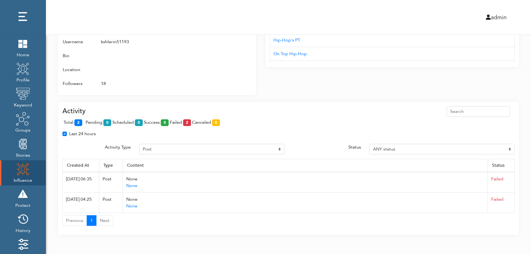
click at [84, 121] on span "total: 2" at bounding box center [74, 122] width 21 height 6
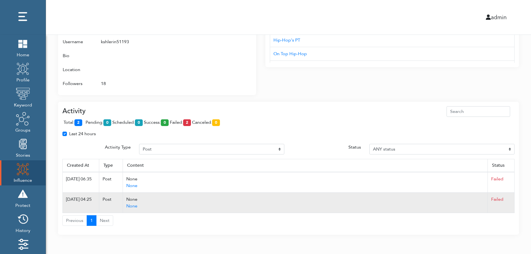
click at [512, 202] on td "Failed" at bounding box center [500, 202] width 27 height 20
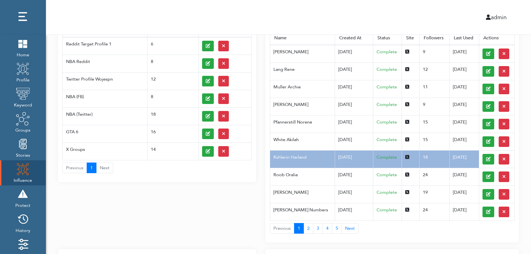
scroll to position [0, 0]
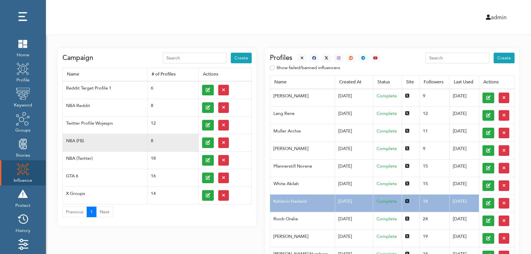
click at [201, 142] on td at bounding box center [224, 143] width 53 height 18
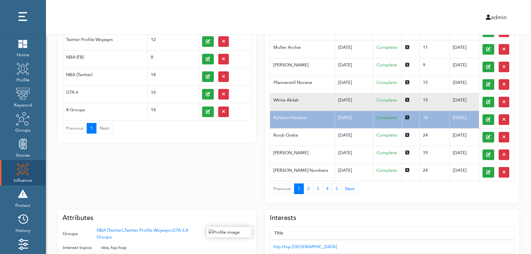
scroll to position [89, 0]
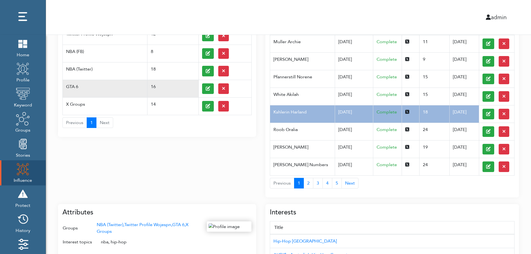
click at [83, 83] on td "GTA 6" at bounding box center [105, 89] width 85 height 18
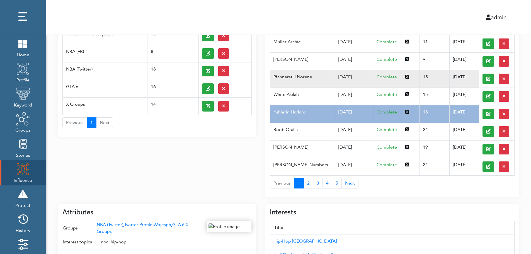
click at [322, 83] on td "Pfannerstill Norene" at bounding box center [302, 79] width 65 height 18
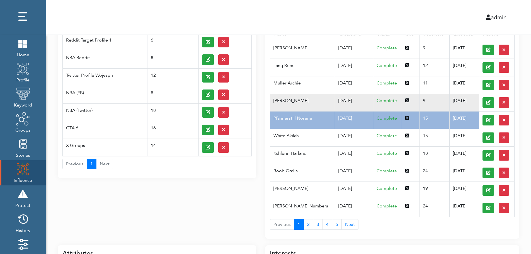
scroll to position [0, 0]
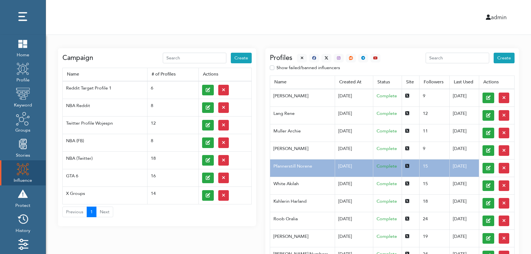
click at [295, 56] on div at bounding box center [336, 58] width 88 height 9
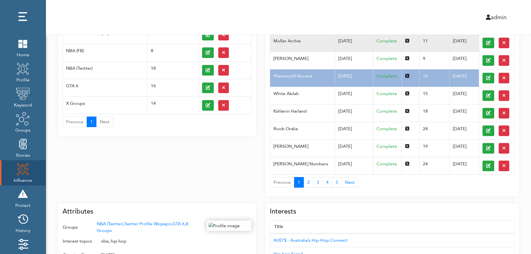
scroll to position [222, 0]
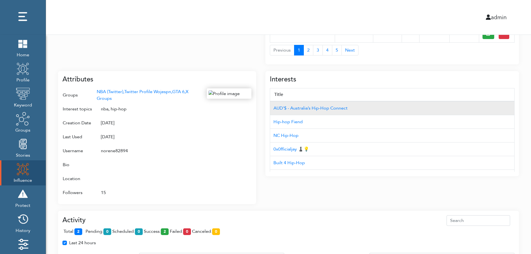
click at [484, 102] on td "AUD'$ - Australia’s Hip-Hop Connect" at bounding box center [392, 108] width 244 height 14
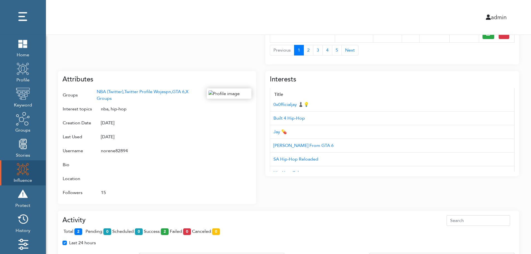
scroll to position [56, 0]
click at [528, 148] on div "Campaign Create Name # of Profiles Actions Reddit Target Profile 1 6 NBA Reddit…" at bounding box center [288, 85] width 485 height 544
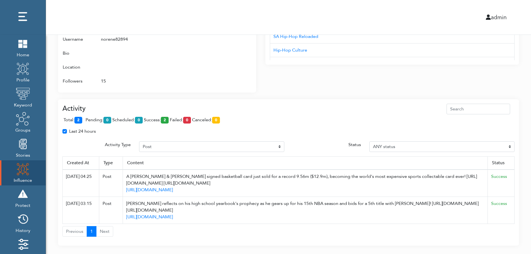
scroll to position [344, 0]
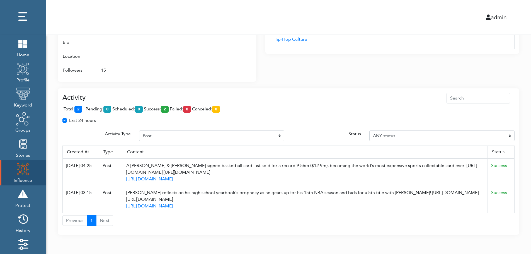
click at [510, 148] on th "Status" at bounding box center [500, 151] width 27 height 13
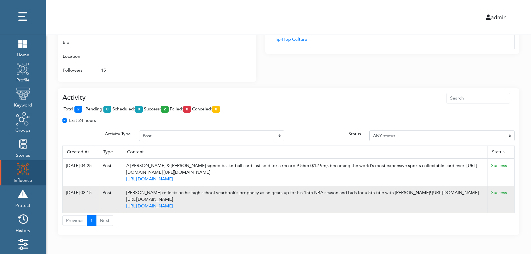
click at [512, 188] on td "Success" at bounding box center [500, 199] width 27 height 27
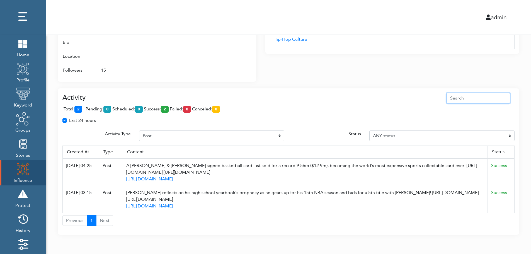
click at [488, 96] on input "text" at bounding box center [478, 98] width 64 height 11
click at [253, 47] on div "Attributes Groups NBA (Twitter), Twitter Profile Wojespn, GTA 6, X Groups Inter…" at bounding box center [157, 15] width 198 height 133
click at [227, 58] on div at bounding box center [229, 21] width 45 height 111
click at [225, 65] on div at bounding box center [229, 21] width 45 height 111
click at [368, 67] on div "Interests Title AUD'$ - Australia’s Hip-Hop Connect Hip-hop Fiend NC Hip-Hop 0x…" at bounding box center [391, 12] width 253 height 140
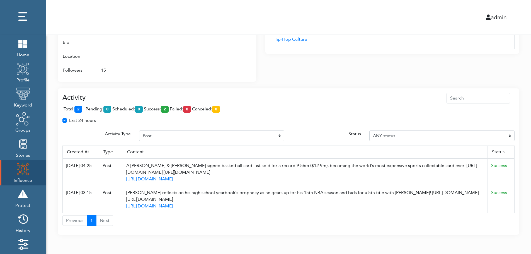
click at [368, 67] on div "Interests Title AUD'$ - Australia’s Hip-Hop Connect Hip-hop Fiend NC Hip-Hop 0x…" at bounding box center [391, 12] width 253 height 140
click at [367, 89] on div "Activity total: 2 pending: 0 scheduled: 0 success: 2 failed: 0 canceled: 0 Last…" at bounding box center [288, 161] width 461 height 147
click at [367, 88] on div "Activity total: 2 pending: 0 scheduled: 0 success: 2 failed: 0 canceled: 0 Last…" at bounding box center [288, 161] width 461 height 147
click at [186, 104] on div "total: 2 pending: 0 scheduled: 0 success: 2 failed: 0 canceled: 0" at bounding box center [288, 110] width 452 height 14
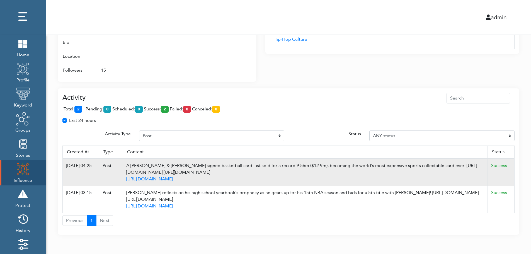
click at [512, 165] on td "Success" at bounding box center [500, 171] width 27 height 27
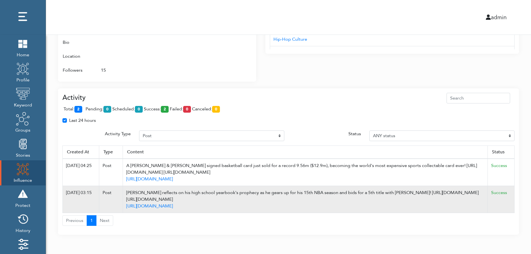
click at [508, 204] on td "Success" at bounding box center [500, 199] width 27 height 27
click at [512, 196] on td "Success" at bounding box center [500, 199] width 27 height 27
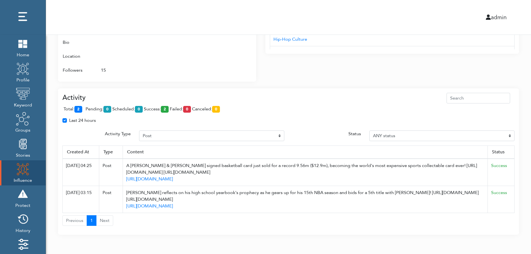
click at [259, 116] on div "total: 2 pending: 0 scheduled: 0 success: 2 failed: 0 canceled: 0" at bounding box center [288, 110] width 452 height 14
click at [259, 110] on div "total: 2 pending: 0 scheduled: 0 success: 2 failed: 0 canceled: 0" at bounding box center [288, 110] width 452 height 14
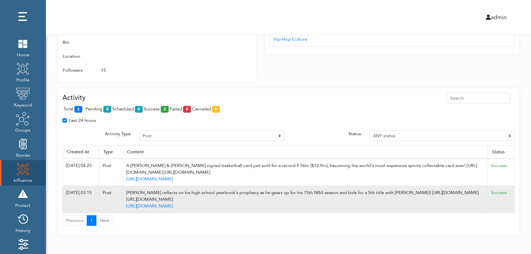
click at [512, 200] on td "Success" at bounding box center [500, 199] width 27 height 27
click at [512, 201] on td "Success" at bounding box center [500, 199] width 27 height 27
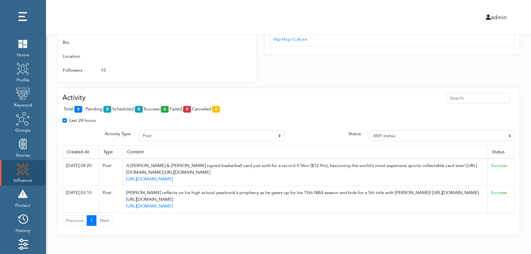
click at [275, 118] on div "Last 24 hours" at bounding box center [288, 122] width 460 height 11
click at [281, 10] on div "admin" at bounding box center [288, 17] width 493 height 35
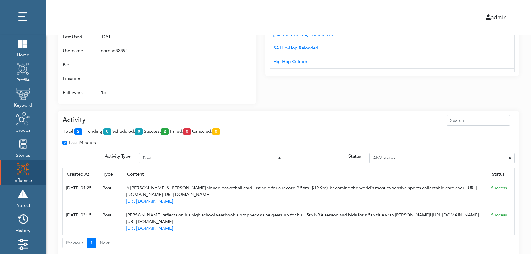
scroll to position [311, 0]
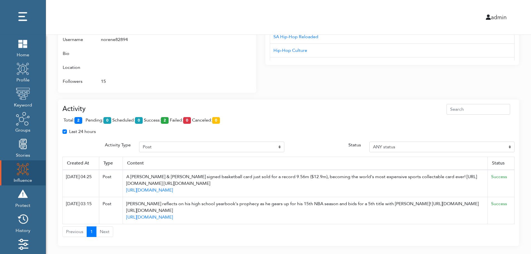
scroll to position [344, 0]
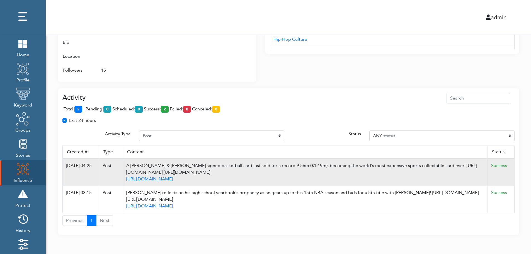
click at [511, 166] on td "Success" at bounding box center [500, 171] width 27 height 27
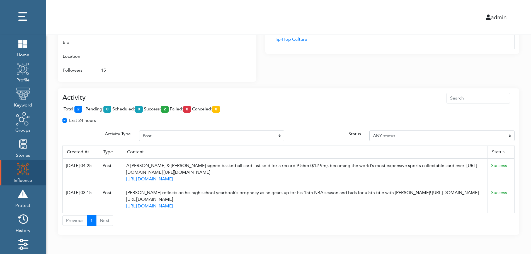
drag, startPoint x: 194, startPoint y: 173, endPoint x: 519, endPoint y: 122, distance: 329.6
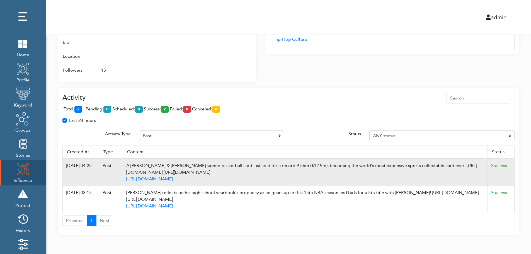
click at [191, 166] on div "A Michael Jordan & Kobe Bryant signed basketball card just sold for a record 9.…" at bounding box center [305, 168] width 358 height 13
click at [319, 168] on div "A Michael Jordan & Kobe Bryant signed basketball card just sold for a record 9.…" at bounding box center [305, 168] width 358 height 13
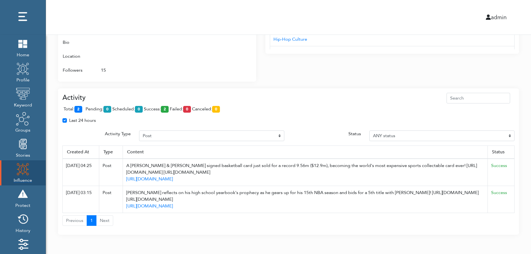
click at [18, 171] on img at bounding box center [23, 169] width 14 height 14
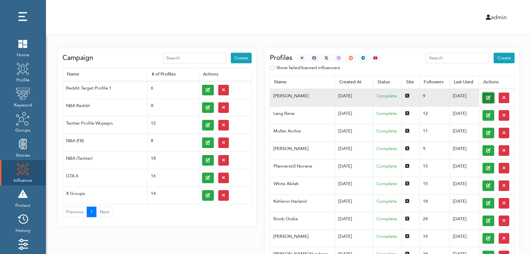
click at [482, 97] on button at bounding box center [488, 97] width 12 height 11
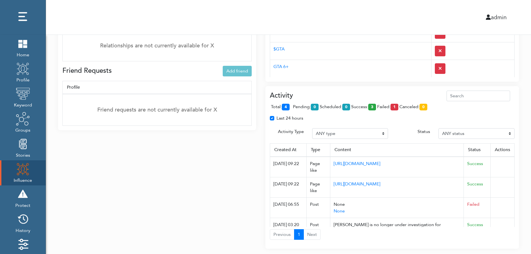
scroll to position [416, 0]
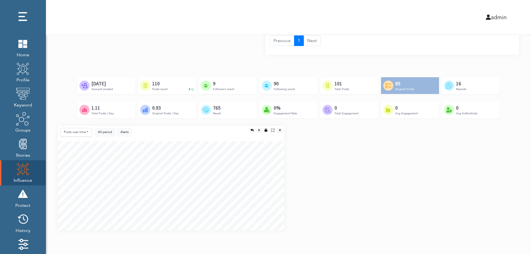
click at [513, 181] on div "Posts over time Posts over time Posts by hour Reposts over time Reposts by hour…" at bounding box center [288, 180] width 469 height 109
click at [514, 202] on div "Posts over time Posts over time Posts by hour Reposts over time Reposts by hour…" at bounding box center [288, 180] width 469 height 109
click at [513, 205] on div "Posts over time Posts over time Posts by hour Reposts over time Reposts by hour…" at bounding box center [288, 180] width 469 height 109
click at [512, 164] on div "Posts over time Posts over time Posts by hour Reposts over time Reposts by hour…" at bounding box center [288, 180] width 469 height 109
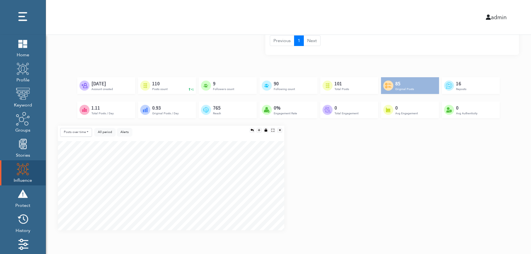
click at [502, 120] on div "Created by Adrien Coquet from the Noun Project Feb 23rd, 2024 Account created C…" at bounding box center [288, 101] width 461 height 48
click at [500, 156] on div "Posts over time Posts over time Posts by hour Reposts over time Reposts by hour…" at bounding box center [288, 180] width 469 height 109
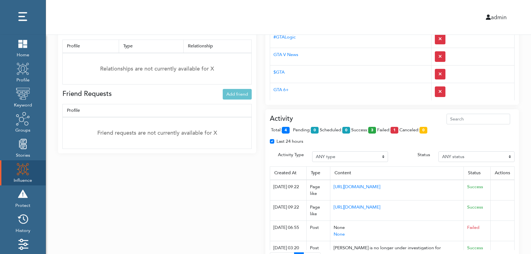
scroll to position [194, 0]
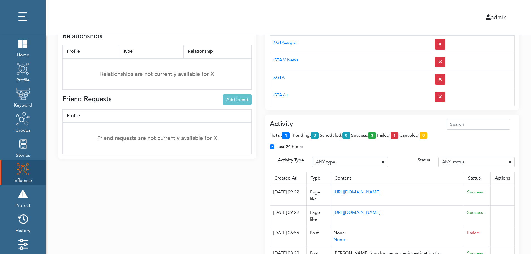
click at [363, 118] on div "Activity total: 4 pending: 0 scheduled: 0 success: 3 failed: 1 canceled: 0 Last…" at bounding box center [391, 195] width 253 height 162
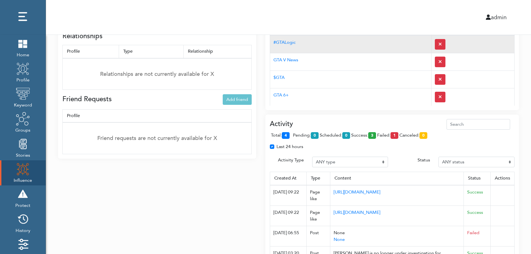
click at [353, 49] on td "#GTALogic" at bounding box center [350, 44] width 161 height 18
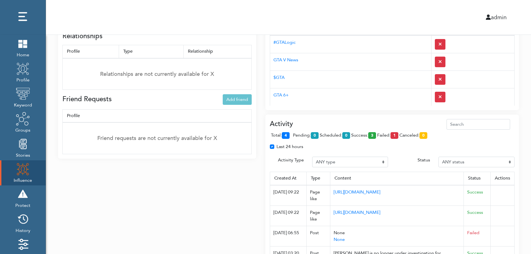
scroll to position [0, 0]
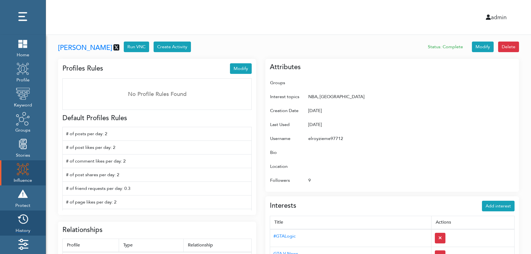
click at [25, 221] on img at bounding box center [23, 219] width 14 height 14
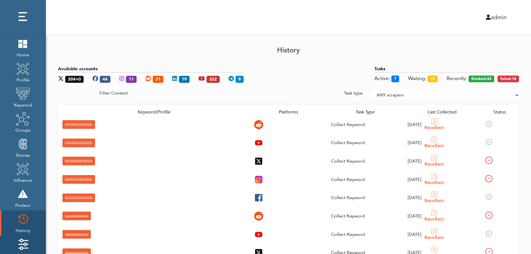
click at [25, 240] on img at bounding box center [23, 244] width 14 height 14
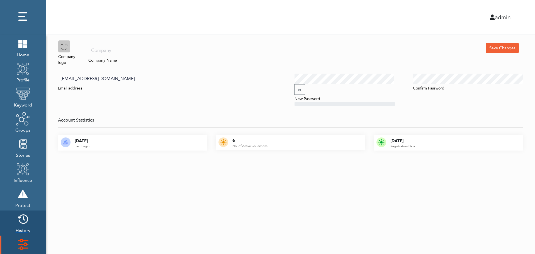
scroll to position [56, 0]
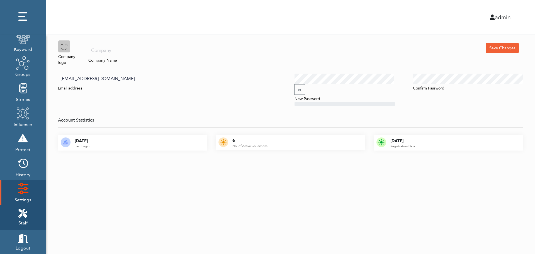
click at [26, 210] on icon at bounding box center [22, 213] width 9 height 9
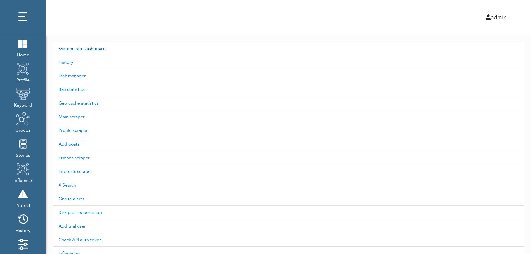
click at [91, 48] on link "System Info Dashboard" at bounding box center [288, 48] width 471 height 14
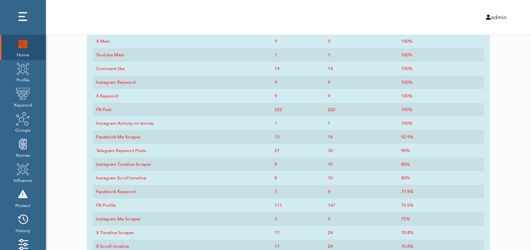
scroll to position [274, 0]
click at [20, 50] on img at bounding box center [23, 43] width 14 height 14
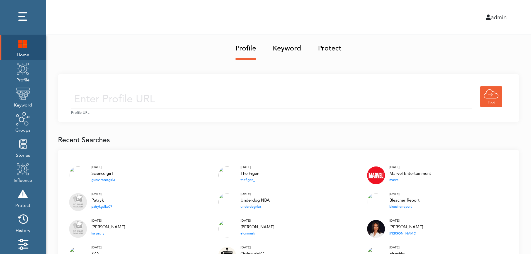
click at [19, 45] on img at bounding box center [23, 43] width 14 height 14
click at [23, 43] on img at bounding box center [23, 43] width 14 height 14
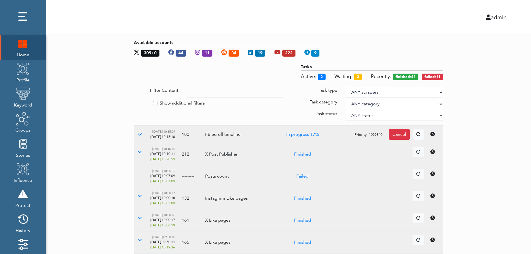
drag, startPoint x: 497, startPoint y: 116, endPoint x: 440, endPoint y: 91, distance: 62.6
click at [440, 91] on select "ANY scrapers Facebook profile Facebook keyword X profile X keyword Instagram pr…" at bounding box center [393, 92] width 97 height 11
click at [182, 102] on label "Show additional filters" at bounding box center [182, 103] width 45 height 7
click at [138, 102] on input "Show additional filters" at bounding box center [136, 103] width 4 height 6
checkbox input "true"
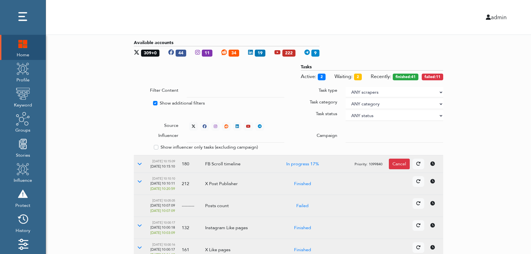
click at [345, 135] on div at bounding box center [394, 137] width 106 height 11
click at [230, 138] on input "text" at bounding box center [235, 137] width 97 height 11
click at [363, 114] on select "ANY status None Created In progress Finished Failed Wait to retry Canceled Skip…" at bounding box center [393, 115] width 97 height 11
click at [345, 110] on select "ANY status None Created In progress Finished Failed Wait to retry Canceled Skip…" at bounding box center [393, 115] width 97 height 11
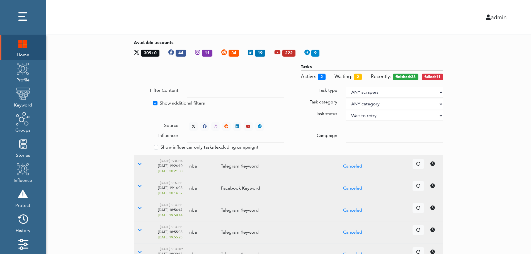
select select "4"
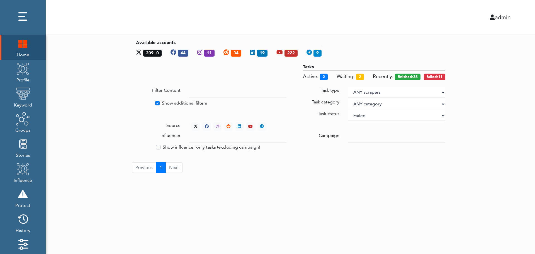
click at [477, 86] on div "Available accounts 309+0 44 11 34 19 222 9 Tasks Active: 2 Waiting: 2 Recently:…" at bounding box center [290, 106] width 489 height 142
click at [497, 128] on div "Available accounts 309+0 44 11 34 19 222 9 Tasks Active: 2 Waiting: 2 Recently:…" at bounding box center [290, 106] width 489 height 142
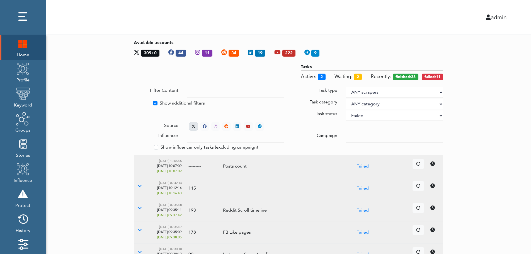
click at [192, 124] on icon at bounding box center [193, 126] width 4 height 4
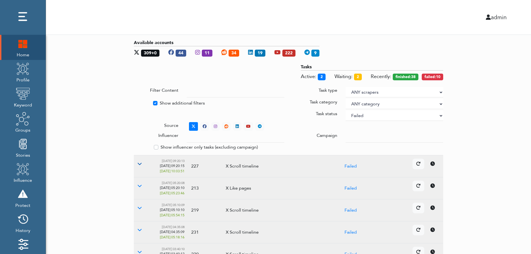
click at [139, 163] on icon at bounding box center [139, 163] width 4 height 4
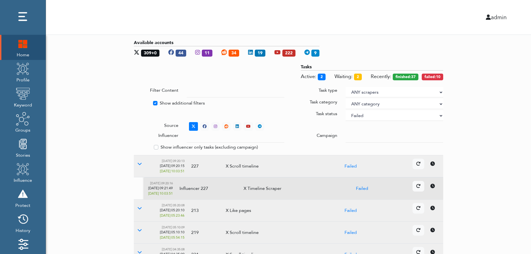
click at [434, 187] on icon at bounding box center [432, 186] width 4 height 4
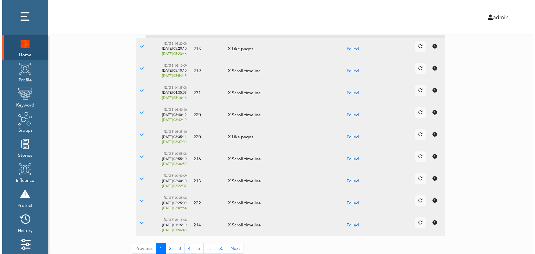
scroll to position [166, 0]
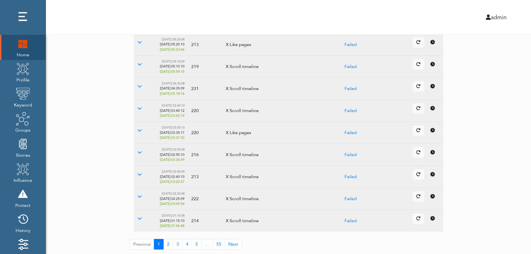
click at [431, 175] on icon at bounding box center [432, 174] width 4 height 4
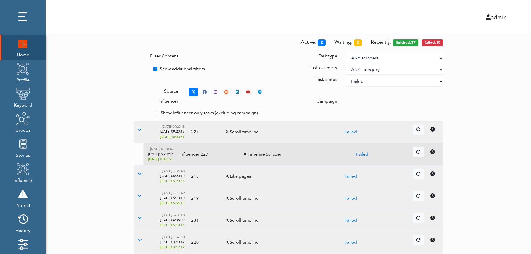
scroll to position [0, 0]
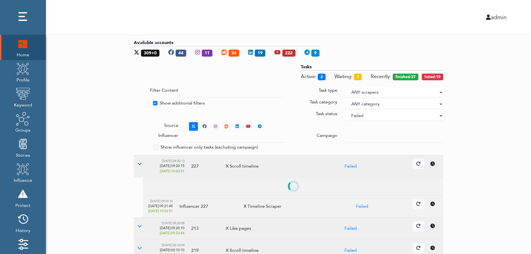
click at [379, 116] on select "ANY status None Created In progress Finished Failed Wait to retry Canceled Skip…" at bounding box center [393, 115] width 97 height 11
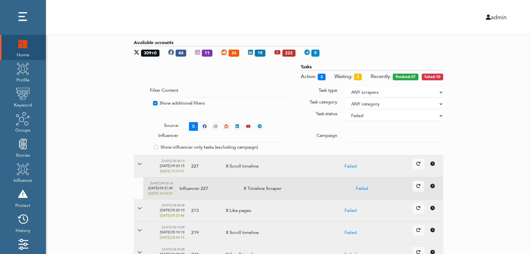
select select
click at [345, 110] on select "ANY status None Created In progress Finished Failed Wait to retry Canceled Skip…" at bounding box center [393, 115] width 97 height 11
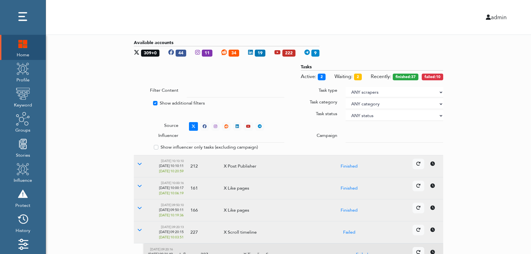
click at [518, 104] on div "Available accounts 309+0 44 11 34 19 222 9 Tasks Active: 2 Waiting: 2 Recently:…" at bounding box center [288, 227] width 485 height 385
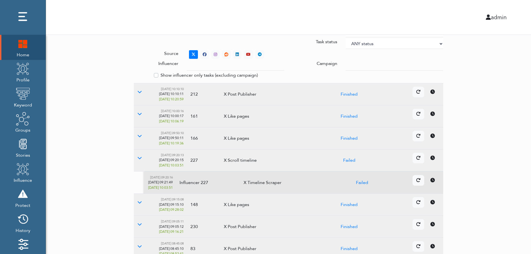
scroll to position [166, 0]
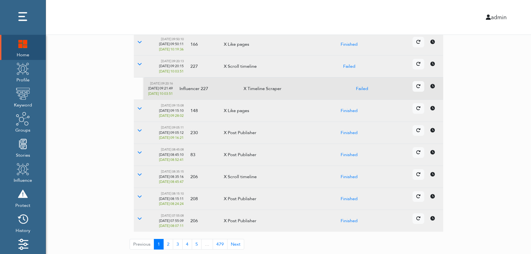
click at [434, 180] on td "Details Cancel" at bounding box center [407, 177] width 70 height 22
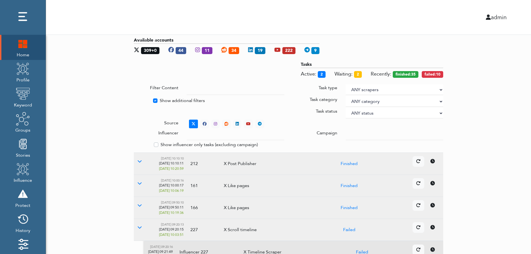
scroll to position [0, 0]
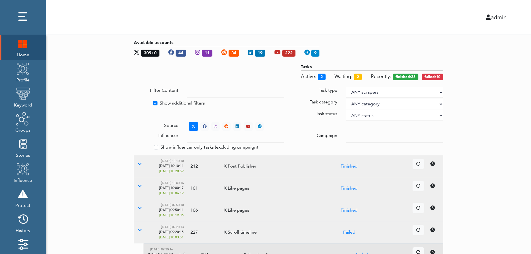
click at [167, 102] on label "Show additional filters" at bounding box center [182, 103] width 45 height 7
click at [138, 102] on input "Show additional filters" at bounding box center [136, 103] width 4 height 6
checkbox input "false"
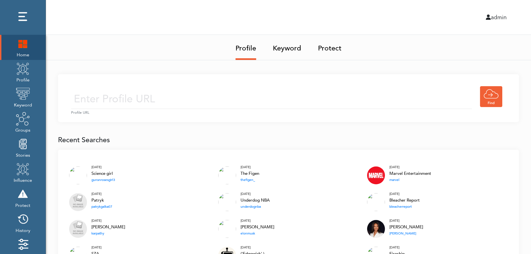
click at [180, 97] on input "text" at bounding box center [271, 99] width 401 height 20
type input "[URL][DOMAIN_NAME]"
click at [217, 101] on input "[URL][DOMAIN_NAME]" at bounding box center [271, 99] width 401 height 20
click at [261, 83] on div "[URL][DOMAIN_NAME] Profile URL" at bounding box center [288, 98] width 461 height 48
click at [246, 104] on input "[URL][DOMAIN_NAME]" at bounding box center [271, 99] width 401 height 20
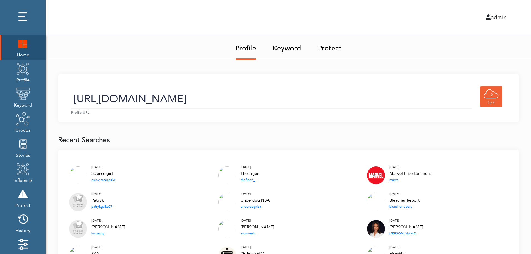
click at [289, 50] on link "Keyword" at bounding box center [287, 46] width 28 height 23
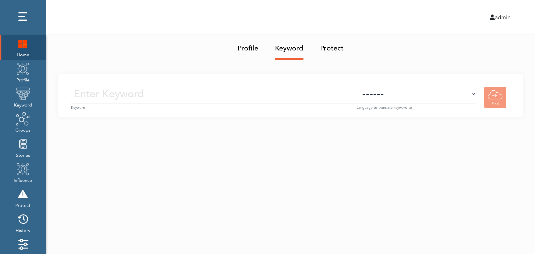
click at [294, 95] on input "text" at bounding box center [213, 94] width 285 height 20
click at [24, 75] on img at bounding box center [23, 69] width 14 height 14
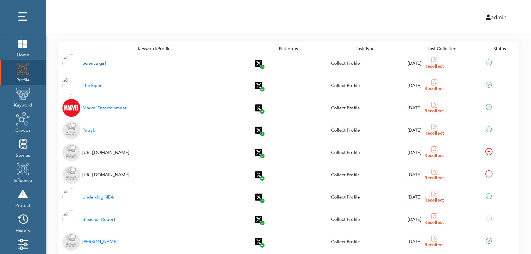
click at [91, 64] on div "Science girl" at bounding box center [93, 63] width 23 height 7
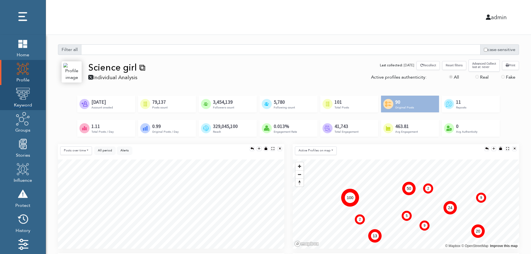
click at [21, 99] on img at bounding box center [23, 94] width 14 height 14
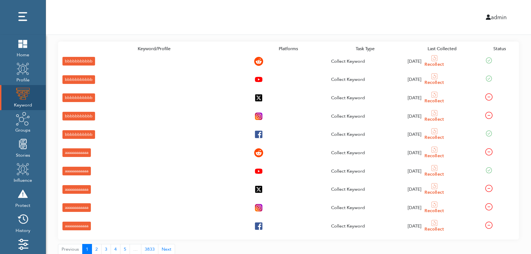
click at [68, 60] on div "bbbbbbbbbbb" at bounding box center [78, 61] width 33 height 9
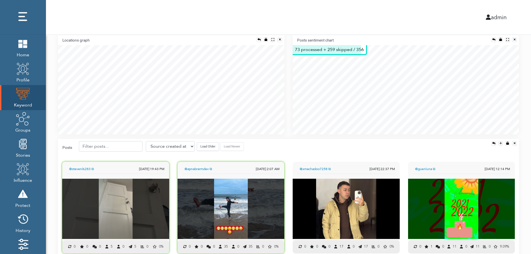
scroll to position [123, 0]
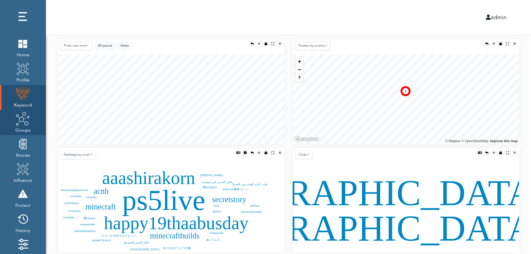
click at [22, 124] on img at bounding box center [23, 119] width 14 height 14
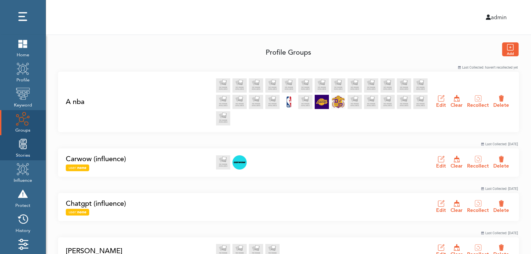
click at [21, 150] on img at bounding box center [23, 144] width 14 height 14
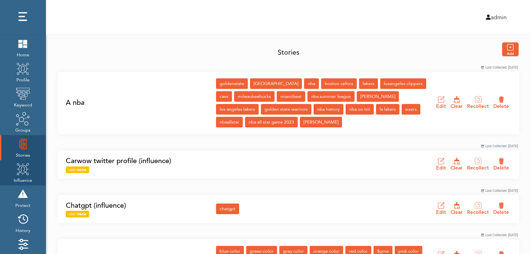
click at [21, 174] on img at bounding box center [23, 169] width 14 height 14
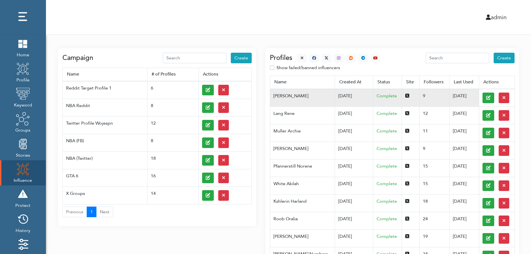
click at [335, 95] on td "07/03/2025" at bounding box center [354, 98] width 38 height 18
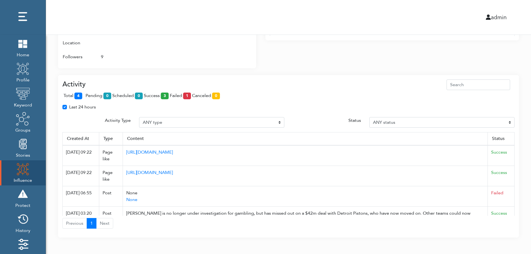
scroll to position [360, 0]
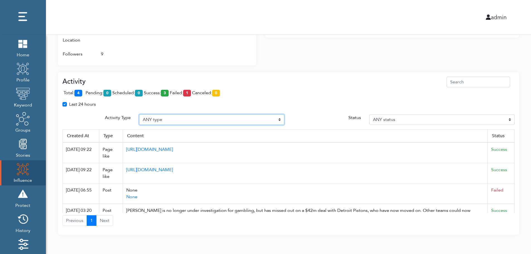
click at [180, 119] on select "ANY type Post Like Post Post comment Comment like Post Share Follow Unfollow Pa…" at bounding box center [211, 119] width 145 height 11
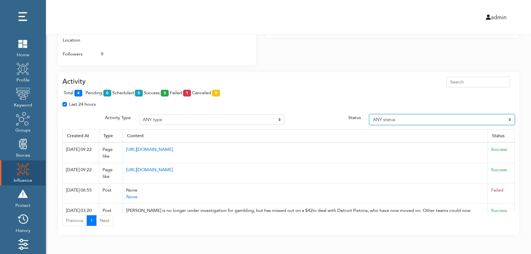
click at [416, 119] on select "ANY status Pending Scheduled Success Failed Canceled Unknown" at bounding box center [441, 119] width 145 height 11
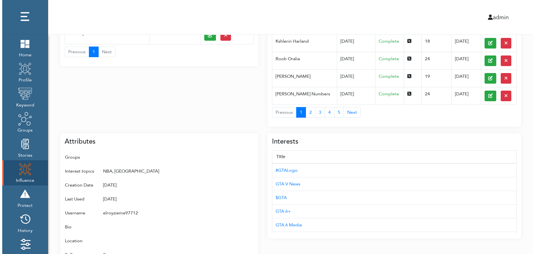
scroll to position [0, 0]
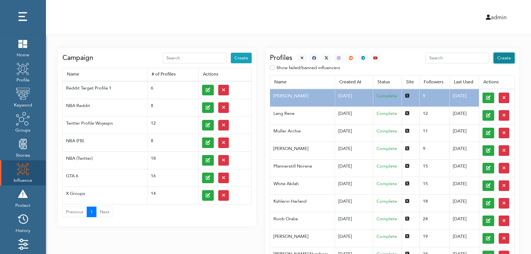
click at [505, 58] on span "Create" at bounding box center [504, 58] width 14 height 6
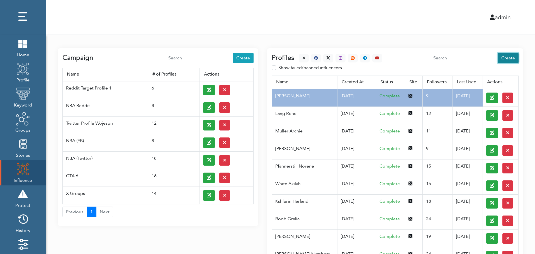
select select "primary"
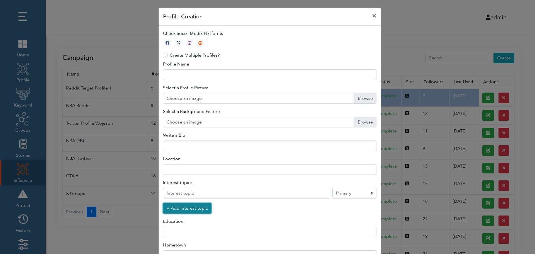
click at [184, 209] on button "+ Add interest topic" at bounding box center [187, 208] width 48 height 11
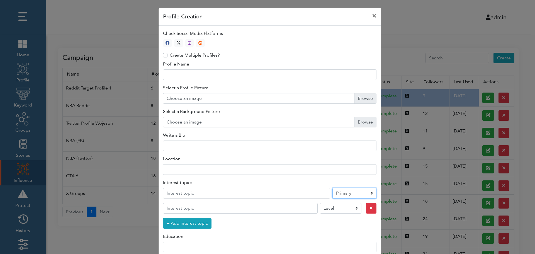
click at [346, 194] on select "Level Primary Secondary Tertiary" at bounding box center [354, 193] width 44 height 11
click at [177, 42] on icon "button" at bounding box center [179, 43] width 4 height 4
type input "1"
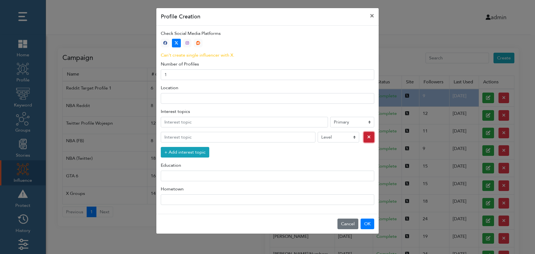
click at [367, 138] on icon "button" at bounding box center [368, 137] width 3 height 4
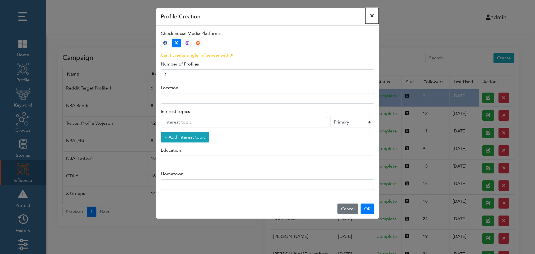
click at [372, 15] on button "×" at bounding box center [371, 16] width 13 height 16
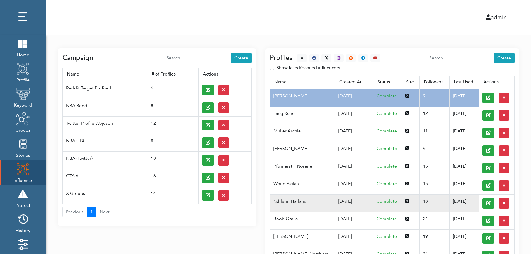
click at [298, 201] on td "Kshlerin Harland" at bounding box center [302, 203] width 65 height 18
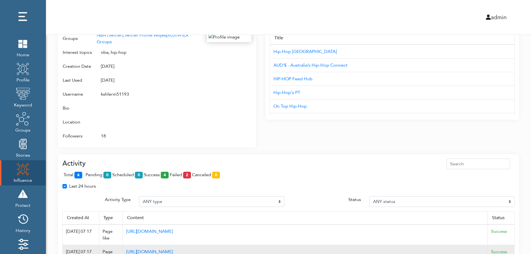
scroll to position [360, 0]
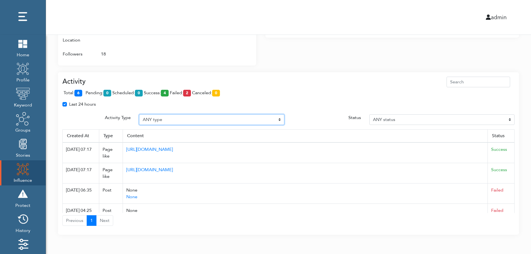
click at [169, 118] on select "ANY type Post Like Post Post comment Comment like Post Share Follow Unfollow Pa…" at bounding box center [211, 119] width 145 height 11
select select "Post"
click at [139, 114] on select "ANY type Post Like Post Post comment Comment like Post Share Follow Unfollow Pa…" at bounding box center [211, 119] width 145 height 11
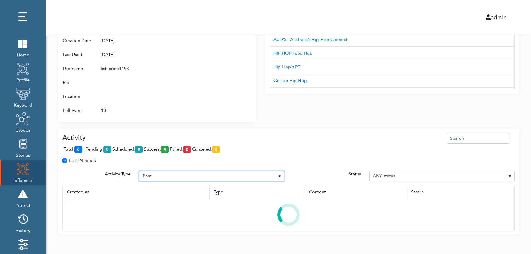
scroll to position [331, 0]
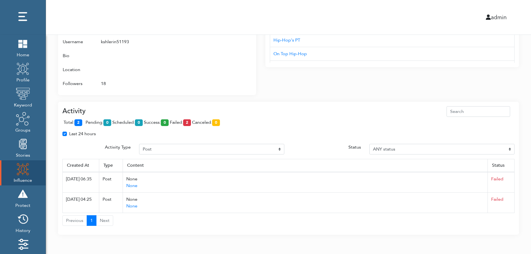
click at [84, 121] on span "total: 2" at bounding box center [74, 122] width 21 height 6
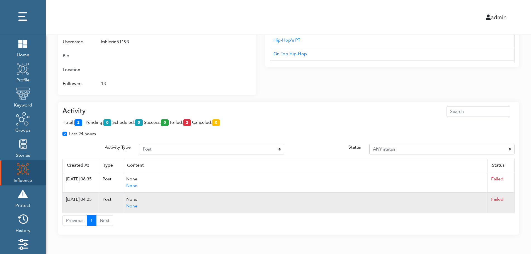
click at [512, 202] on td "Failed" at bounding box center [500, 202] width 27 height 20
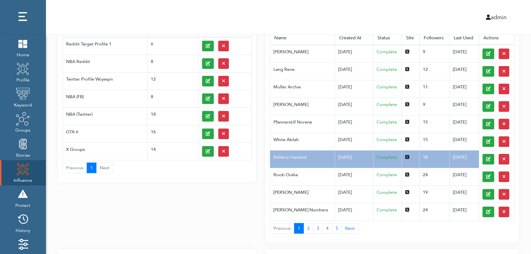
scroll to position [0, 0]
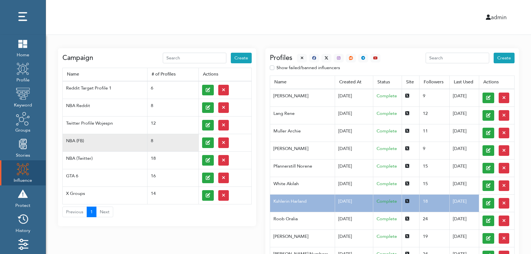
click at [201, 142] on td at bounding box center [224, 143] width 53 height 18
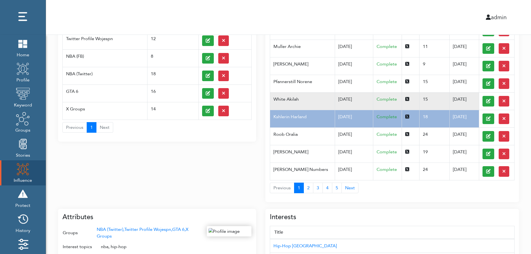
scroll to position [89, 0]
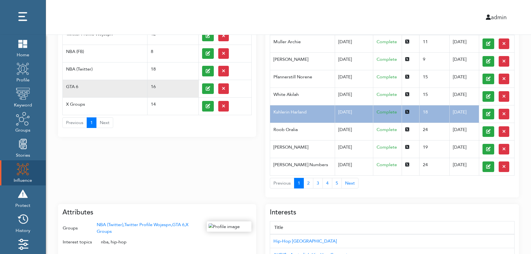
click at [83, 83] on td "GTA 6" at bounding box center [105, 89] width 85 height 18
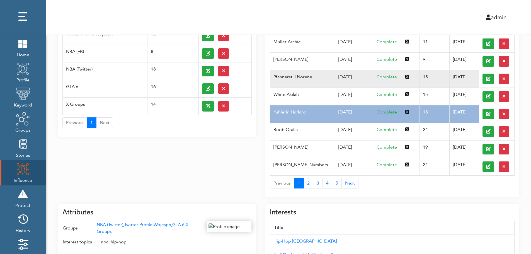
click at [322, 83] on td "Pfannerstill Norene" at bounding box center [302, 79] width 65 height 18
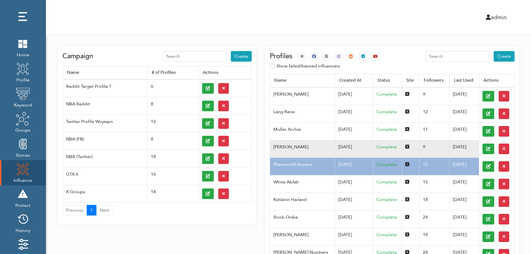
scroll to position [0, 0]
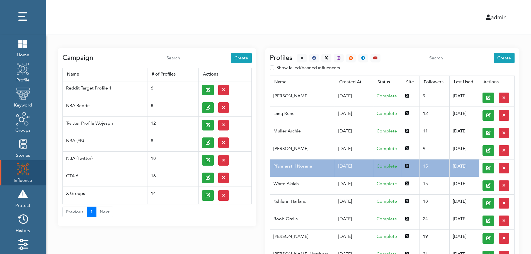
click at [295, 56] on div at bounding box center [336, 58] width 88 height 9
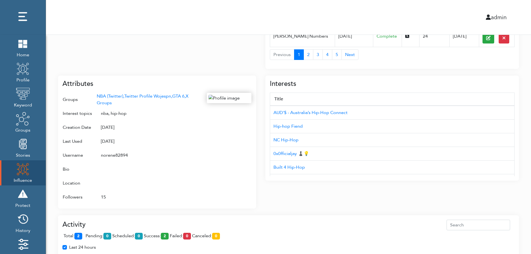
scroll to position [222, 0]
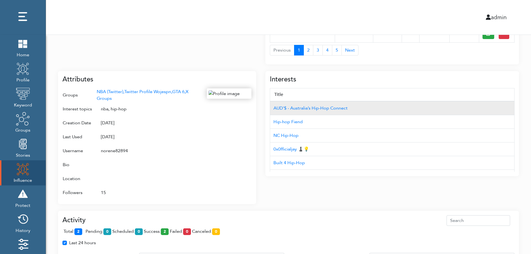
click at [484, 102] on td "AUD'$ - Australia’s Hip-Hop Connect" at bounding box center [392, 108] width 244 height 14
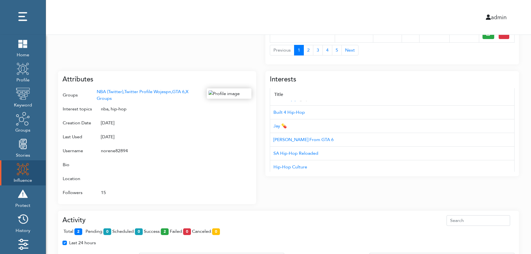
scroll to position [56, 0]
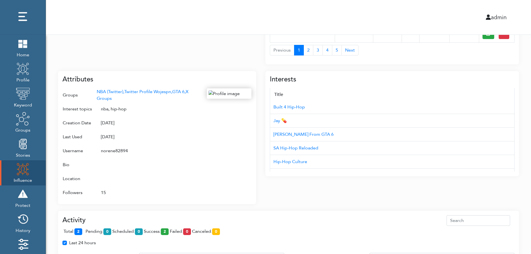
click at [528, 148] on div "Campaign Create Name # of Profiles Actions Reddit Target Profile 1 6 NBA Reddit…" at bounding box center [288, 85] width 485 height 544
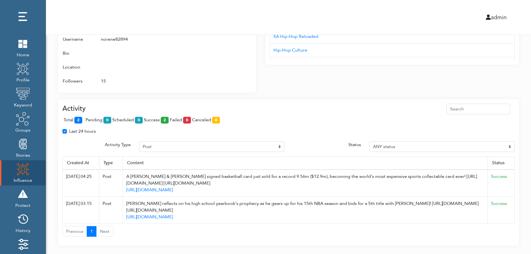
scroll to position [344, 0]
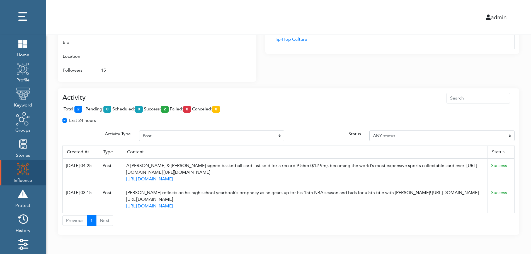
click at [510, 148] on th "Status" at bounding box center [500, 151] width 27 height 13
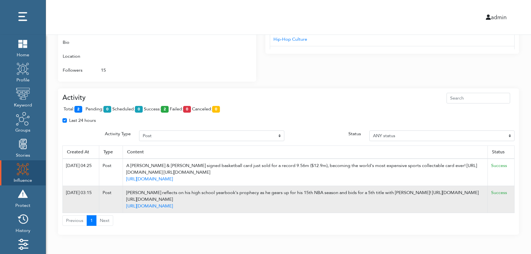
click at [512, 188] on td "Success" at bounding box center [500, 199] width 27 height 27
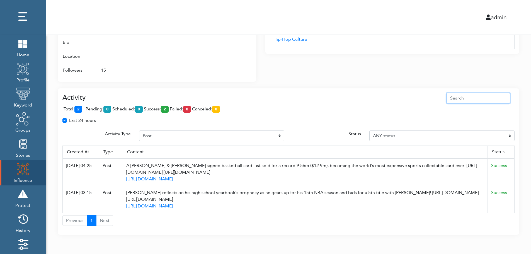
click at [488, 96] on input "text" at bounding box center [478, 98] width 64 height 11
click at [253, 47] on div "Attributes Groups NBA (Twitter), Twitter Profile Wojespn, GTA 6, X Groups Inter…" at bounding box center [157, 15] width 198 height 133
click at [227, 58] on div at bounding box center [229, 21] width 45 height 111
click at [225, 65] on div at bounding box center [229, 21] width 45 height 111
click at [368, 67] on div "Interests Title AUD'$ - Australia’s Hip-Hop Connect Hip-hop Fiend NC Hip-Hop 0x…" at bounding box center [391, 12] width 253 height 140
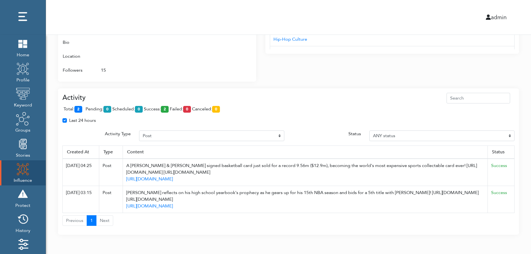
click at [368, 67] on div "Interests Title AUD'$ - Australia’s Hip-Hop Connect Hip-hop Fiend NC Hip-Hop 0x…" at bounding box center [391, 12] width 253 height 140
click at [367, 89] on div "Activity total: 2 pending: 0 scheduled: 0 success: 2 failed: 0 canceled: 0 Last…" at bounding box center [288, 161] width 461 height 147
click at [367, 88] on div "Activity total: 2 pending: 0 scheduled: 0 success: 2 failed: 0 canceled: 0 Last…" at bounding box center [288, 161] width 461 height 147
click at [186, 104] on div "total: 2 pending: 0 scheduled: 0 success: 2 failed: 0 canceled: 0" at bounding box center [288, 110] width 452 height 14
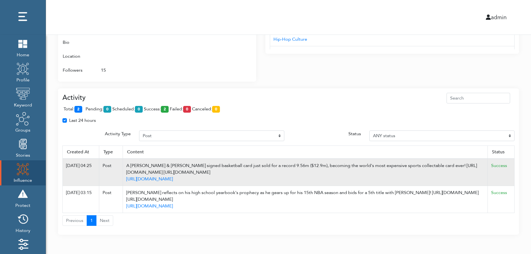
click at [512, 165] on td "Success" at bounding box center [500, 171] width 27 height 27
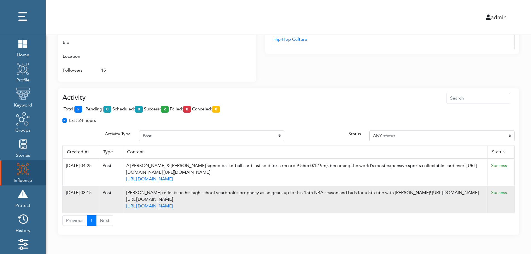
click at [508, 204] on td "Success" at bounding box center [500, 199] width 27 height 27
click at [512, 196] on td "Success" at bounding box center [500, 199] width 27 height 27
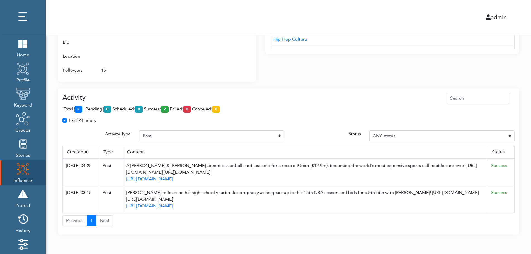
click at [259, 116] on div "total: 2 pending: 0 scheduled: 0 success: 2 failed: 0 canceled: 0" at bounding box center [288, 110] width 452 height 14
click at [259, 110] on div "total: 2 pending: 0 scheduled: 0 success: 2 failed: 0 canceled: 0" at bounding box center [288, 110] width 452 height 14
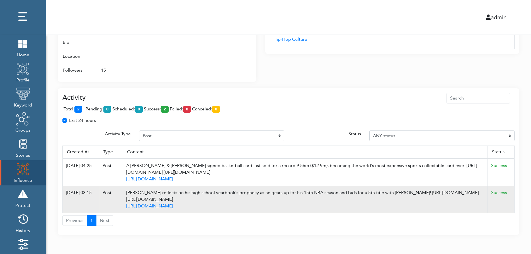
click at [512, 200] on td "Success" at bounding box center [500, 199] width 27 height 27
click at [512, 201] on td "Success" at bounding box center [500, 199] width 27 height 27
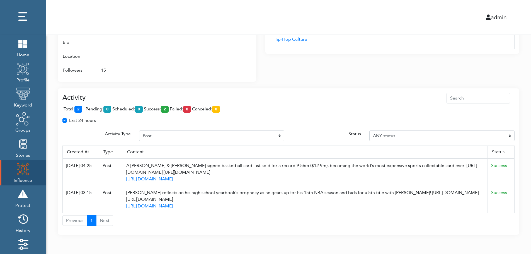
click at [275, 118] on div "Last 24 hours" at bounding box center [288, 122] width 460 height 11
click at [281, 10] on div "admin" at bounding box center [288, 17] width 493 height 35
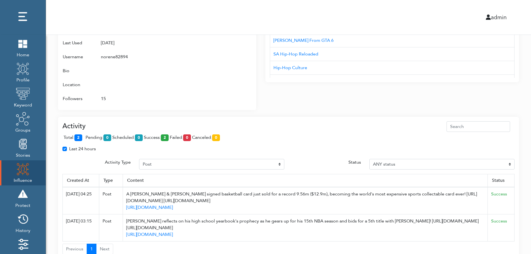
scroll to position [311, 0]
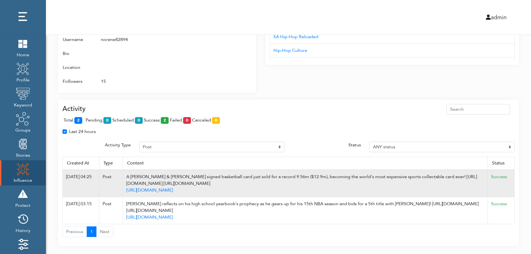
scroll to position [344, 0]
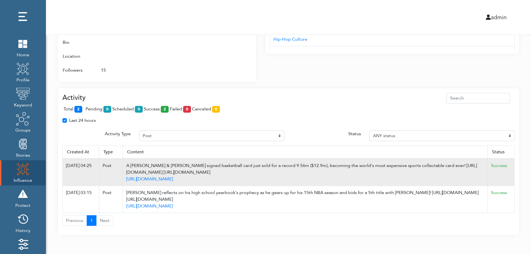
click at [511, 166] on td "Success" at bounding box center [500, 171] width 27 height 27
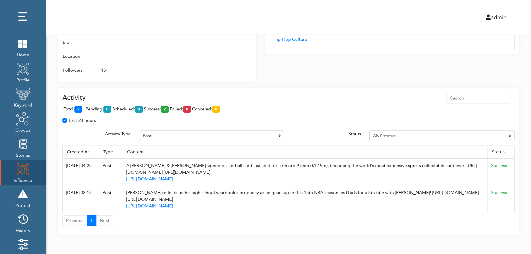
drag, startPoint x: 194, startPoint y: 173, endPoint x: 519, endPoint y: 122, distance: 329.6
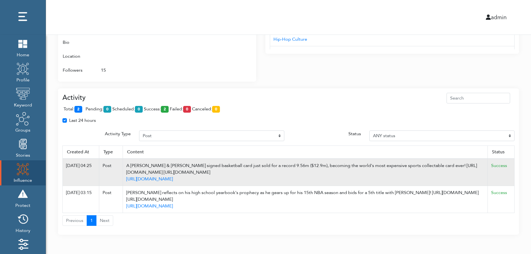
click at [191, 166] on div "A Michael Jordan & Kobe Bryant signed basketball card just sold for a record 9.…" at bounding box center [305, 168] width 358 height 13
click at [319, 168] on div "A Michael Jordan & Kobe Bryant signed basketball card just sold for a record 9.…" at bounding box center [305, 168] width 358 height 13
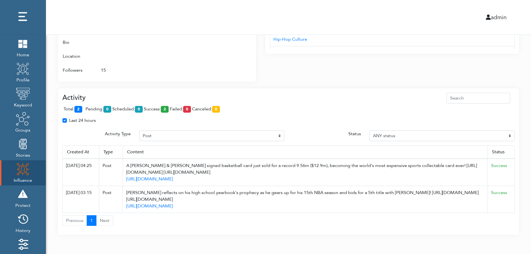
click at [18, 171] on img at bounding box center [23, 169] width 14 height 14
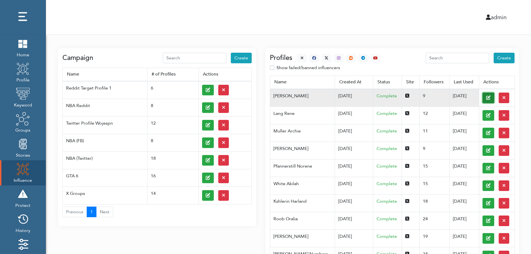
click at [482, 97] on button at bounding box center [488, 97] width 12 height 11
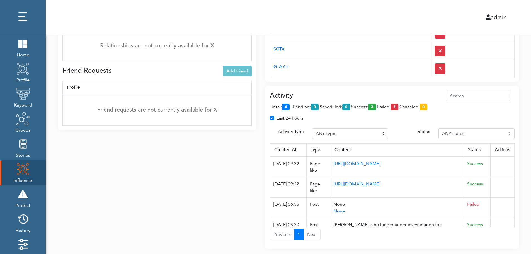
scroll to position [416, 0]
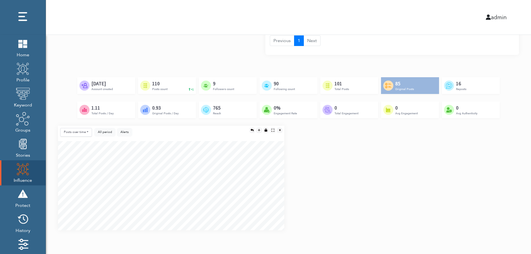
click at [513, 181] on div "Posts over time Posts over time Posts by hour Reposts over time Reposts by hour…" at bounding box center [288, 180] width 469 height 109
click at [514, 202] on div "Posts over time Posts over time Posts by hour Reposts over time Reposts by hour…" at bounding box center [288, 180] width 469 height 109
click at [513, 205] on div "Posts over time Posts over time Posts by hour Reposts over time Reposts by hour…" at bounding box center [288, 180] width 469 height 109
click at [512, 164] on div "Posts over time Posts over time Posts by hour Reposts over time Reposts by hour…" at bounding box center [288, 180] width 469 height 109
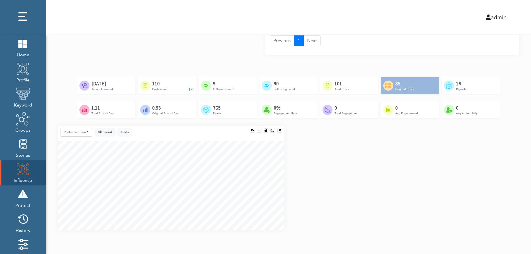
click at [502, 120] on div "Created by [PERSON_NAME] from the Noun Project [DATE] Account created Created b…" at bounding box center [288, 101] width 461 height 48
click at [500, 156] on div "Posts over time Posts over time Posts by hour Reposts over time Reposts by hour…" at bounding box center [288, 180] width 469 height 109
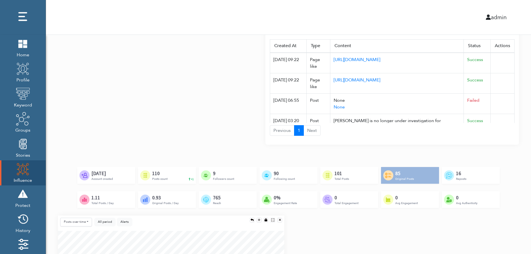
scroll to position [194, 0]
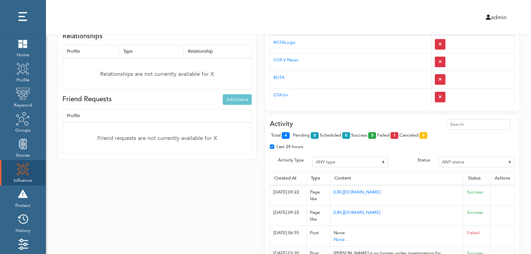
click at [363, 118] on div "Activity total: 4 pending: 0 scheduled: 0 success: 3 failed: 1 canceled: 0 Last…" at bounding box center [391, 195] width 253 height 162
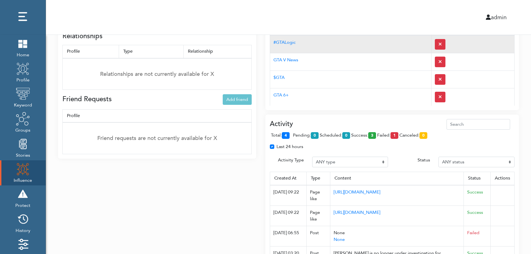
click at [353, 49] on td "#GTALogic" at bounding box center [350, 44] width 161 height 18
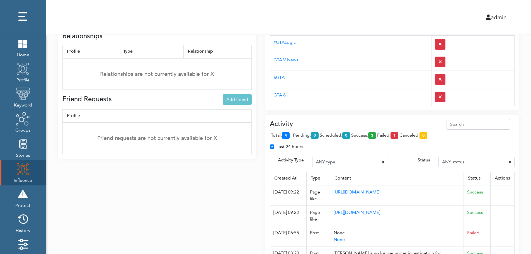
scroll to position [0, 0]
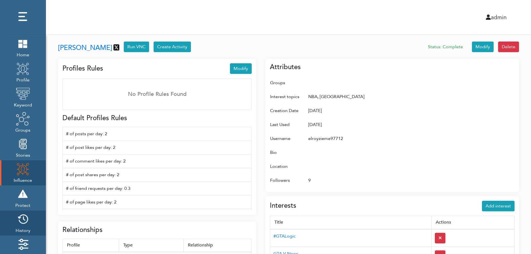
click at [25, 221] on img at bounding box center [23, 219] width 14 height 14
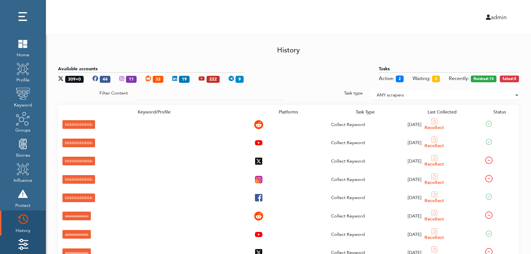
click at [25, 240] on img at bounding box center [23, 244] width 14 height 14
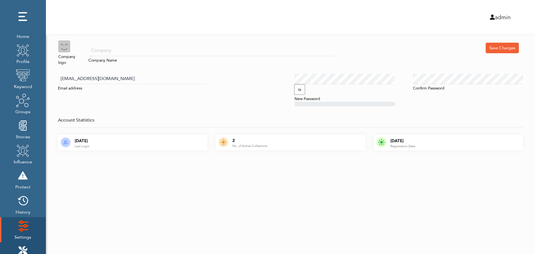
scroll to position [56, 0]
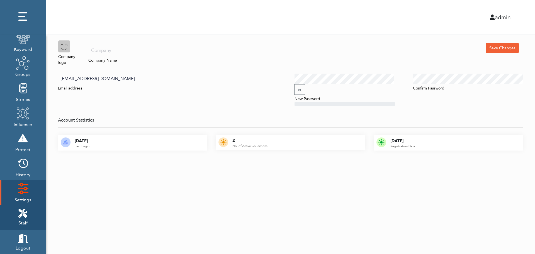
click at [26, 210] on icon at bounding box center [22, 213] width 9 height 9
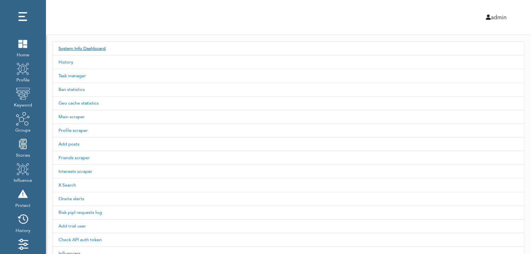
click at [91, 48] on link "System Info Dashboard" at bounding box center [288, 48] width 471 height 14
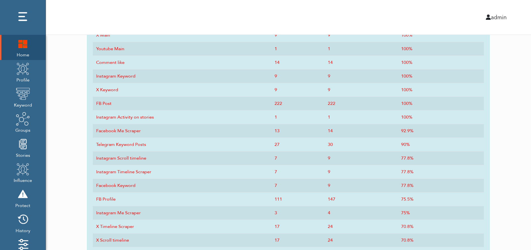
scroll to position [274, 0]
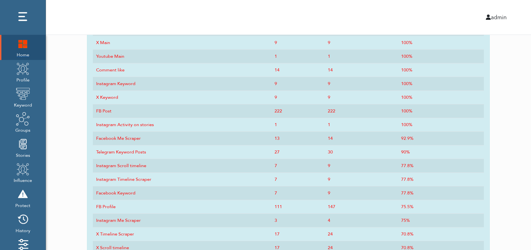
click at [20, 50] on img at bounding box center [23, 43] width 14 height 14
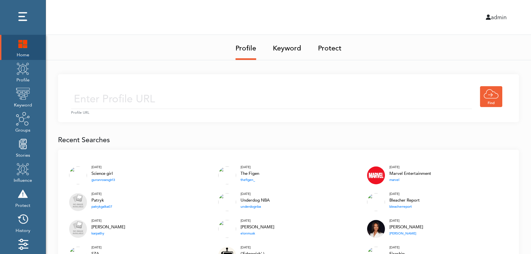
click at [19, 45] on img at bounding box center [23, 43] width 14 height 14
click at [23, 43] on img at bounding box center [23, 43] width 14 height 14
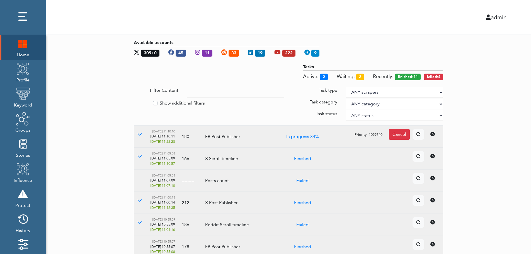
drag, startPoint x: 497, startPoint y: 116, endPoint x: 440, endPoint y: 91, distance: 62.6
click at [440, 91] on select "ANY scrapers Facebook profile Facebook keyword X profile X keyword Instagram pr…" at bounding box center [393, 92] width 97 height 11
click at [182, 102] on label "Show additional filters" at bounding box center [182, 103] width 45 height 7
click at [138, 102] on input "Show additional filters" at bounding box center [136, 103] width 4 height 6
checkbox input "true"
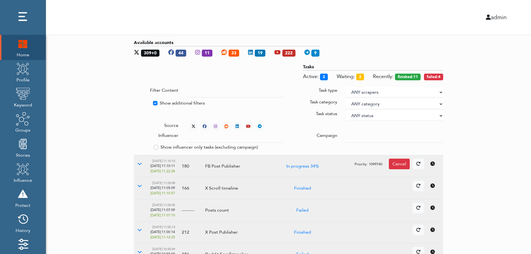
click at [345, 135] on div at bounding box center [394, 137] width 106 height 11
click at [230, 138] on input "text" at bounding box center [235, 137] width 97 height 11
click at [363, 114] on select "ANY status None Created In progress Finished Failed Wait to retry Canceled Skip…" at bounding box center [393, 115] width 97 height 11
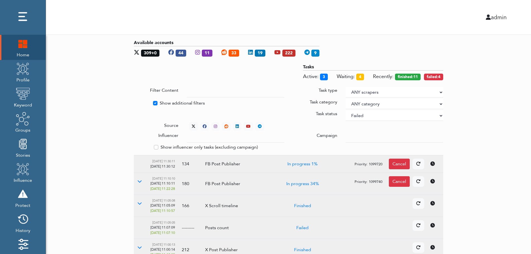
click at [345, 110] on select "ANY status None Created In progress Finished Failed Wait to retry Canceled Skip…" at bounding box center [393, 115] width 97 height 11
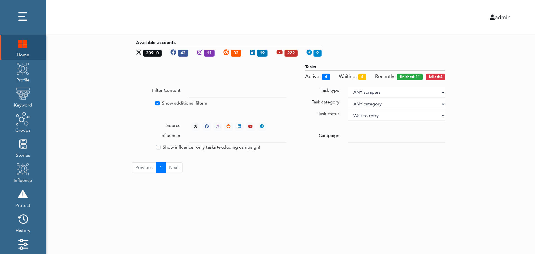
select select "4"
click at [477, 86] on div "Available accounts 309+0 43 11 33 19 222 9 Tasks Active: 4 Waiting: 4 Recently:…" at bounding box center [290, 106] width 489 height 142
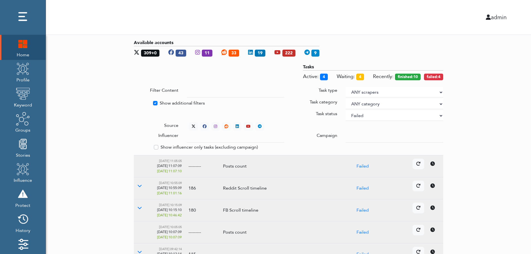
click at [497, 128] on div "Available accounts 309+0 43 11 33 19 222 9 Tasks Active: 4 Waiting: 4 Recently:…" at bounding box center [288, 216] width 485 height 362
click at [192, 124] on icon at bounding box center [193, 126] width 4 height 4
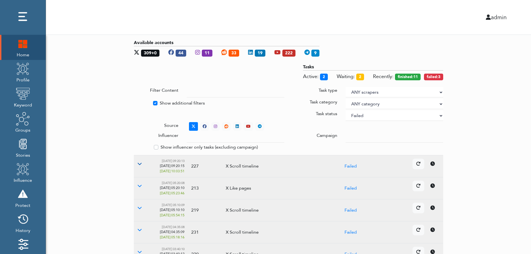
click at [139, 163] on icon at bounding box center [139, 163] width 4 height 4
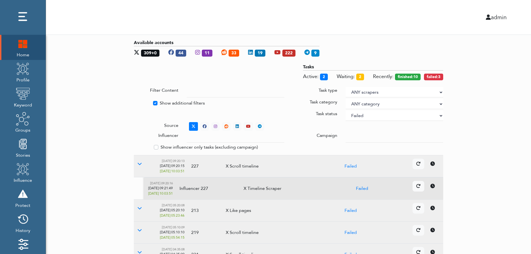
click at [434, 187] on icon at bounding box center [432, 186] width 4 height 4
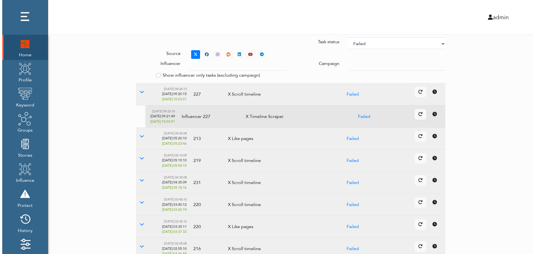
scroll to position [166, 0]
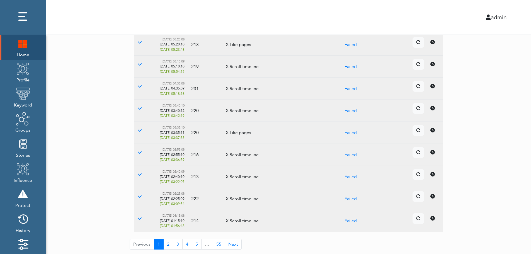
click at [431, 175] on icon at bounding box center [432, 174] width 4 height 4
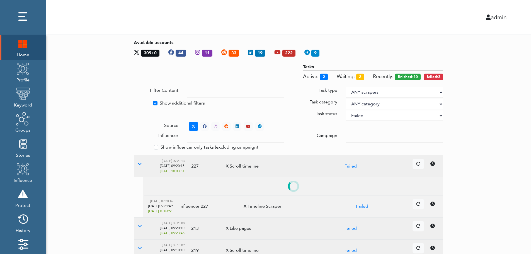
click at [379, 116] on select "ANY status None Created In progress Finished Failed Wait to retry Canceled Skip…" at bounding box center [393, 115] width 97 height 11
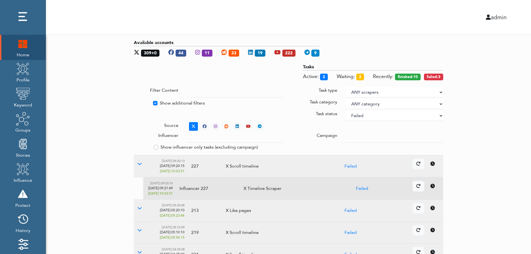
select select
click at [345, 110] on select "ANY status None Created In progress Finished Failed Wait to retry Canceled Skip…" at bounding box center [393, 115] width 97 height 11
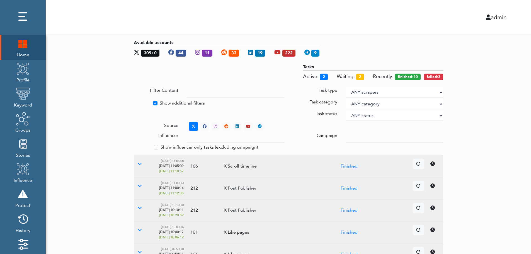
click at [518, 104] on div "Available accounts 309+0 44 11 33 19 222 9 Tasks Active: 2 Waiting: 2 Recently:…" at bounding box center [288, 227] width 485 height 385
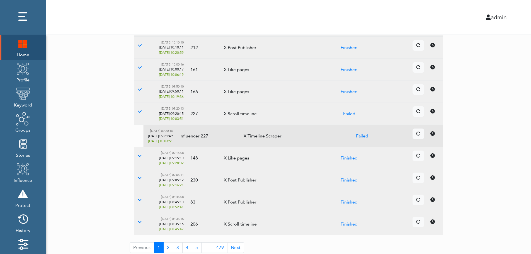
scroll to position [166, 0]
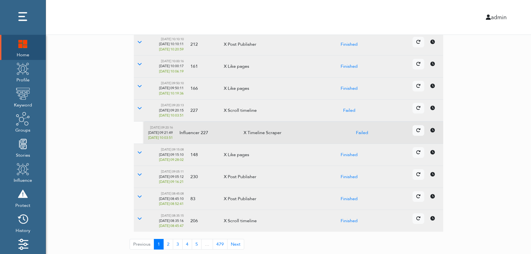
click at [434, 180] on td "Details Cancel" at bounding box center [407, 177] width 70 height 22
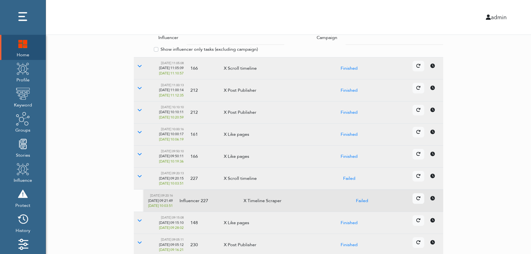
scroll to position [0, 0]
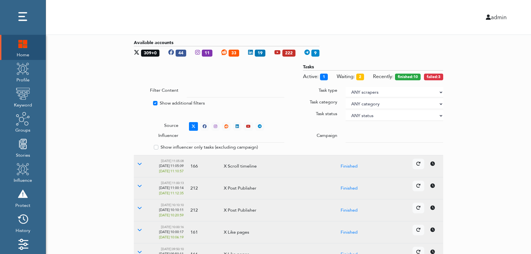
click at [167, 102] on label "Show additional filters" at bounding box center [182, 103] width 45 height 7
click at [138, 102] on input "Show additional filters" at bounding box center [136, 103] width 4 height 6
checkbox input "false"
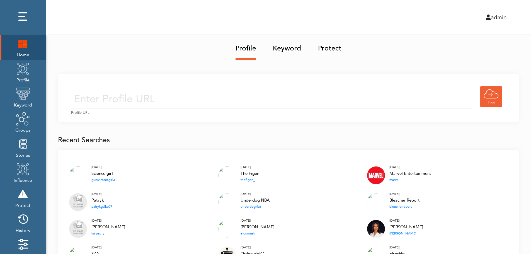
click at [180, 97] on input "text" at bounding box center [271, 99] width 401 height 20
type input "[URL][DOMAIN_NAME]"
click at [217, 101] on input "[URL][DOMAIN_NAME]" at bounding box center [271, 99] width 401 height 20
click at [261, 83] on div "[URL][DOMAIN_NAME] Profile URL" at bounding box center [288, 98] width 461 height 48
click at [246, 104] on input "[URL][DOMAIN_NAME]" at bounding box center [271, 99] width 401 height 20
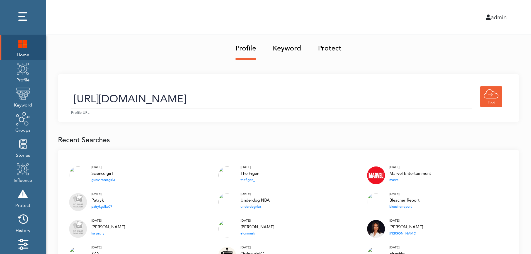
click at [289, 50] on link "Keyword" at bounding box center [287, 46] width 28 height 23
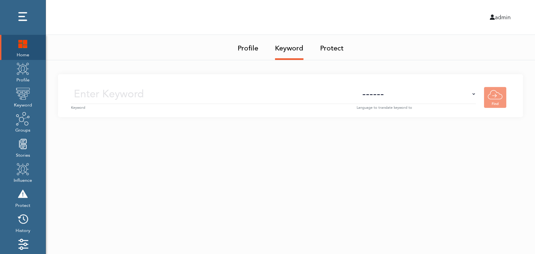
click at [294, 95] on input "text" at bounding box center [213, 94] width 285 height 20
click at [24, 75] on img at bounding box center [23, 69] width 14 height 14
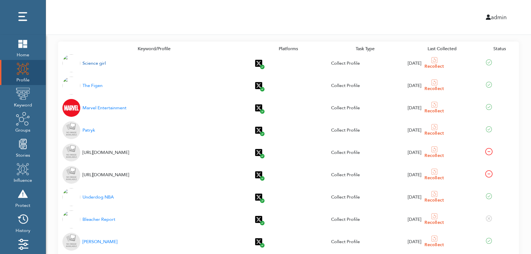
click at [91, 64] on div "Science girl" at bounding box center [93, 63] width 23 height 7
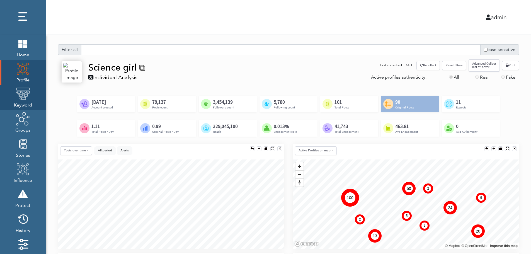
click at [21, 99] on img at bounding box center [23, 94] width 14 height 14
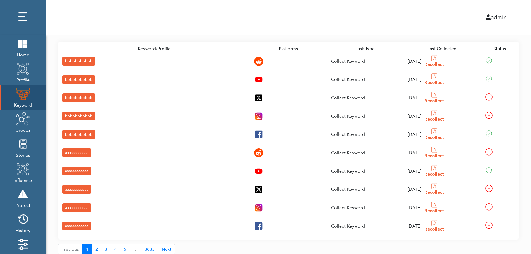
click at [68, 60] on div "bbbbbbbbbbb" at bounding box center [78, 61] width 33 height 9
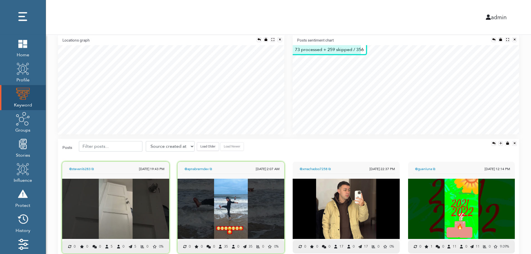
scroll to position [123, 0]
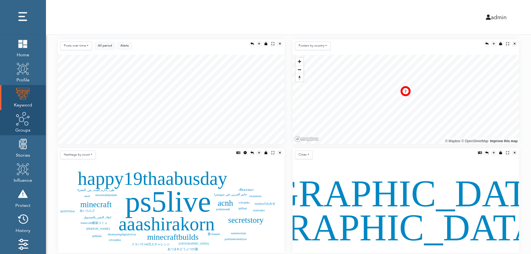
click at [22, 124] on img at bounding box center [23, 119] width 14 height 14
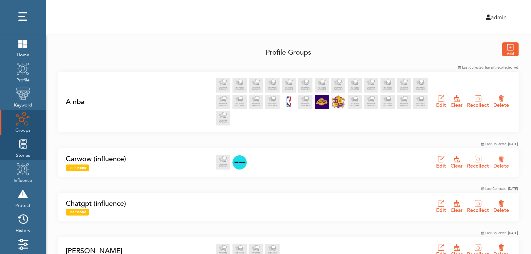
click at [21, 150] on img at bounding box center [23, 144] width 14 height 14
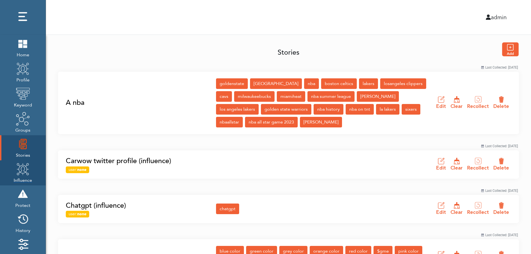
click at [21, 174] on img at bounding box center [23, 169] width 14 height 14
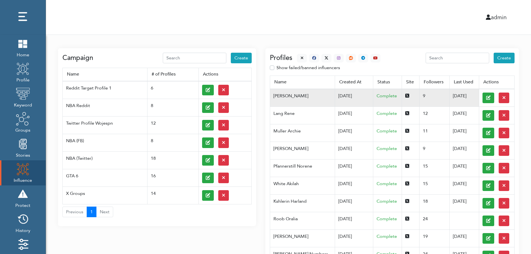
click at [335, 95] on td "07/03/2025" at bounding box center [354, 98] width 38 height 18
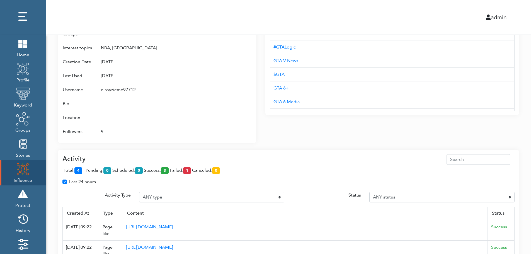
scroll to position [360, 0]
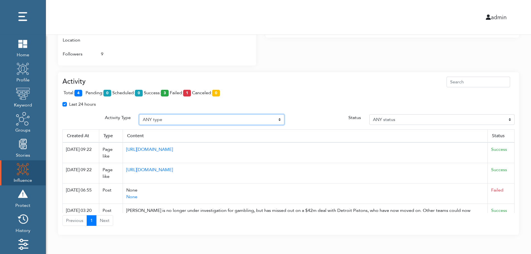
click at [180, 119] on select "ANY type Post Like Post Post comment Comment like Post Share Follow Unfollow Pa…" at bounding box center [211, 119] width 145 height 11
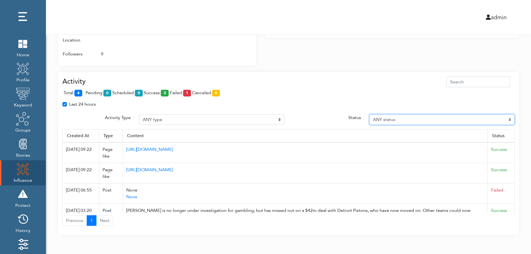
click at [416, 119] on select "ANY status Pending Scheduled Success Failed Canceled Unknown" at bounding box center [441, 119] width 145 height 11
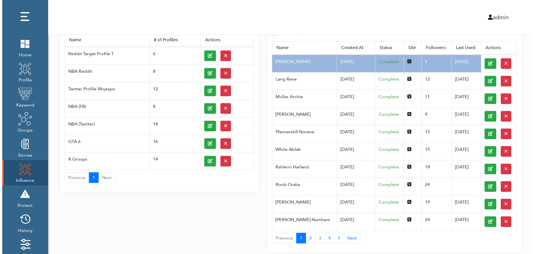
scroll to position [0, 0]
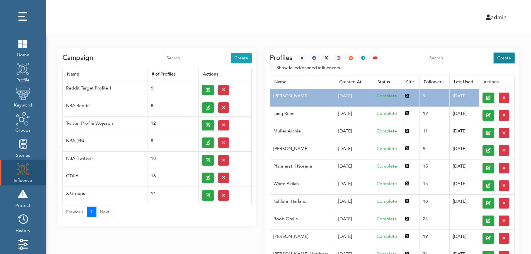
click at [505, 58] on span "Create" at bounding box center [504, 58] width 14 height 6
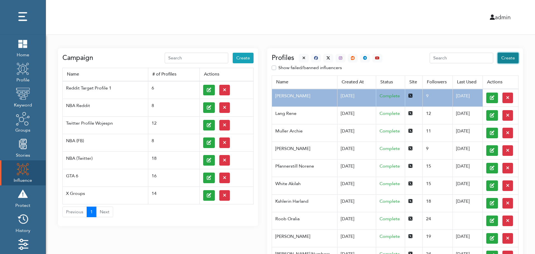
select select "primary"
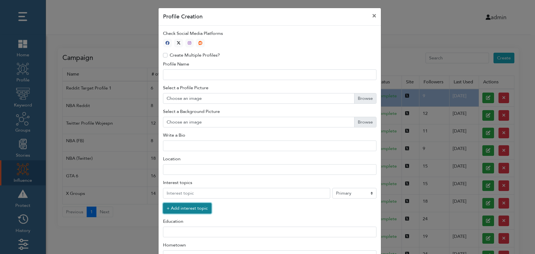
click at [184, 209] on button "+ Add interest topic" at bounding box center [187, 208] width 48 height 11
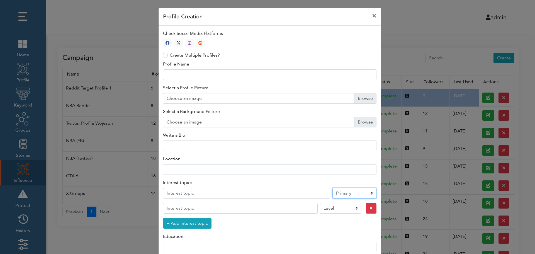
click at [346, 194] on select "Level Primary Secondary Tertiary" at bounding box center [354, 193] width 44 height 11
click at [177, 42] on icon "button" at bounding box center [179, 43] width 4 height 4
type input "1"
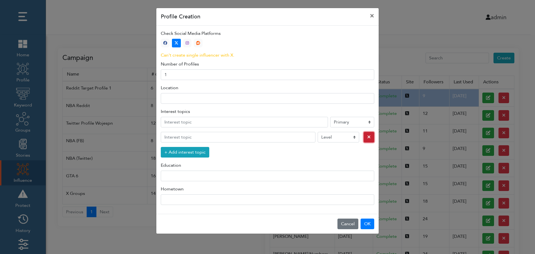
click at [367, 138] on icon "button" at bounding box center [368, 137] width 3 height 4
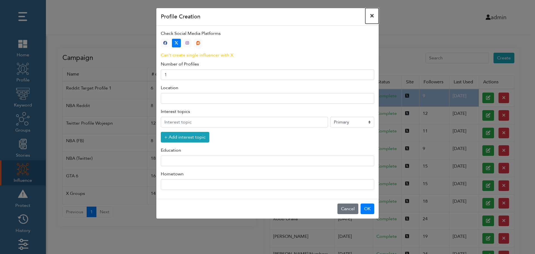
click at [372, 15] on button "×" at bounding box center [371, 16] width 13 height 16
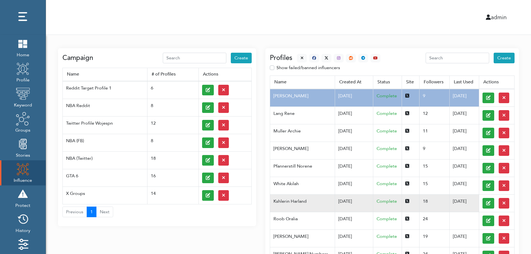
click at [298, 201] on td "Kshlerin Harland" at bounding box center [302, 203] width 65 height 18
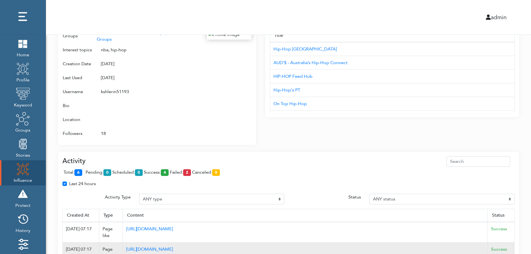
scroll to position [360, 0]
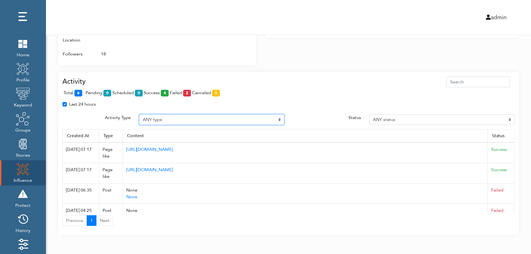
click at [169, 118] on select "ANY type Post Like Post Post comment Comment like Post Share Follow Unfollow Pa…" at bounding box center [211, 119] width 145 height 11
select select "Post"
click at [139, 114] on select "ANY type Post Like Post Post comment Comment like Post Share Follow Unfollow Pa…" at bounding box center [211, 119] width 145 height 11
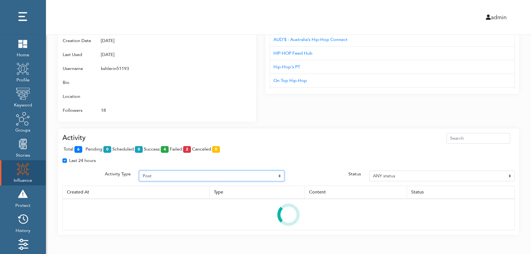
scroll to position [331, 0]
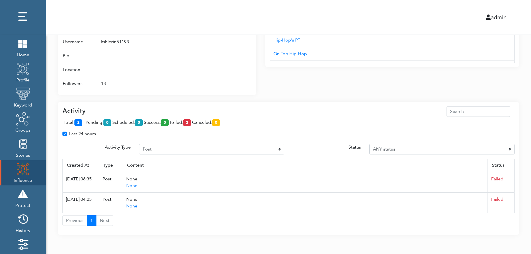
click at [84, 121] on span "total: 2" at bounding box center [74, 122] width 21 height 6
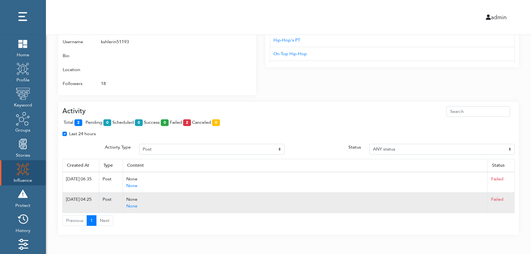
click at [512, 202] on td "Failed" at bounding box center [500, 202] width 27 height 20
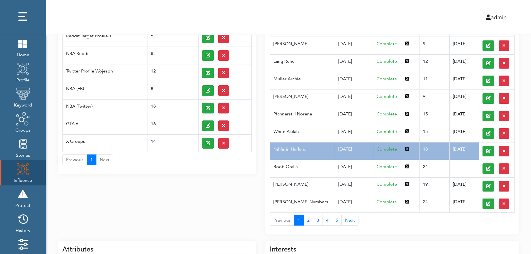
scroll to position [0, 0]
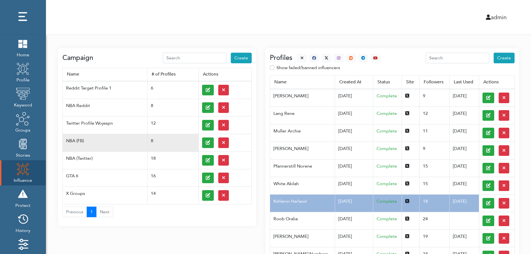
click at [201, 142] on td at bounding box center [224, 143] width 53 height 18
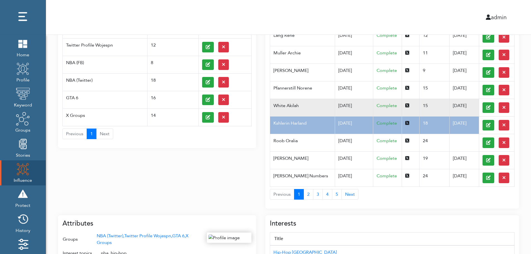
scroll to position [89, 0]
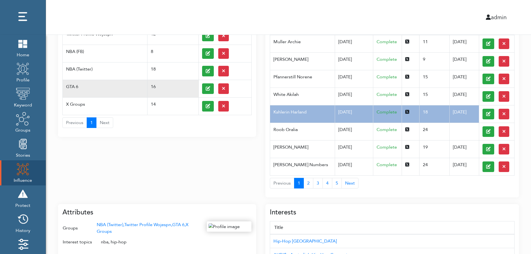
click at [83, 83] on td "GTA 6" at bounding box center [105, 89] width 85 height 18
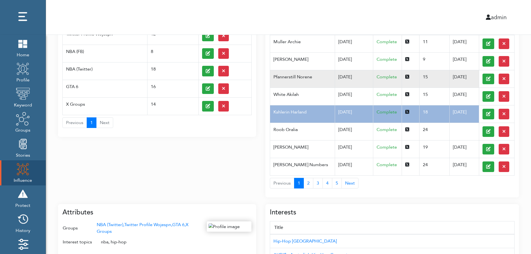
click at [322, 83] on td "Pfannerstill Norene" at bounding box center [302, 79] width 65 height 18
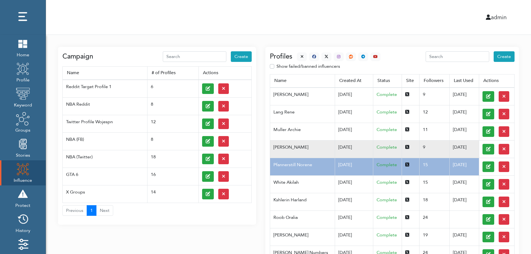
scroll to position [0, 0]
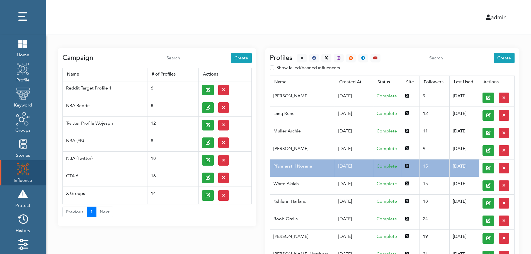
click at [295, 56] on div at bounding box center [336, 58] width 88 height 9
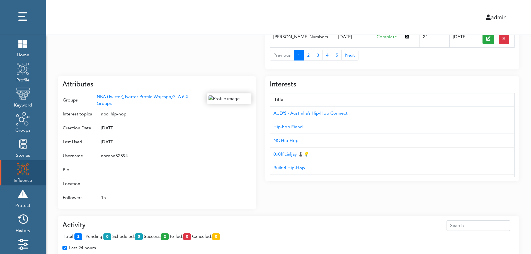
scroll to position [222, 0]
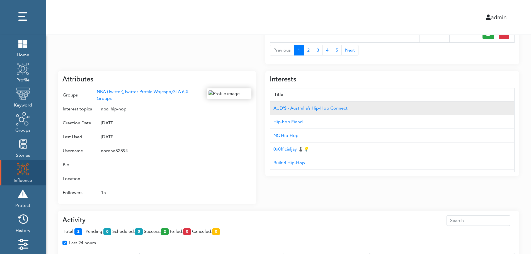
click at [484, 102] on td "AUD'$ - Australia’s Hip-Hop Connect" at bounding box center [392, 108] width 244 height 14
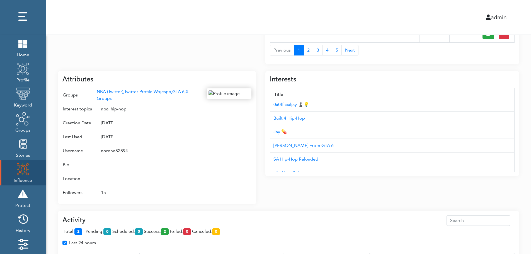
scroll to position [56, 0]
click at [528, 148] on div "Campaign Create Name # of Profiles Actions Reddit Target Profile 1 6 NBA Reddit…" at bounding box center [288, 85] width 485 height 544
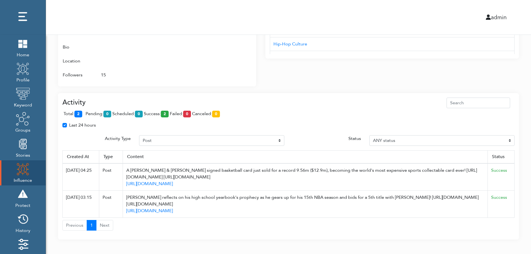
scroll to position [344, 0]
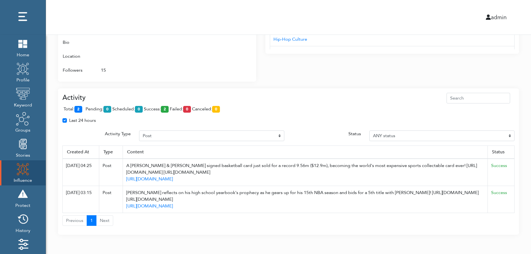
click at [510, 148] on th "Status" at bounding box center [500, 151] width 27 height 13
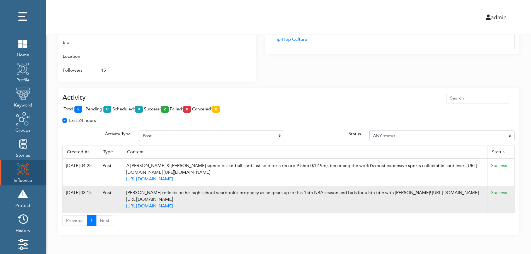
click at [512, 188] on td "Success" at bounding box center [500, 199] width 27 height 27
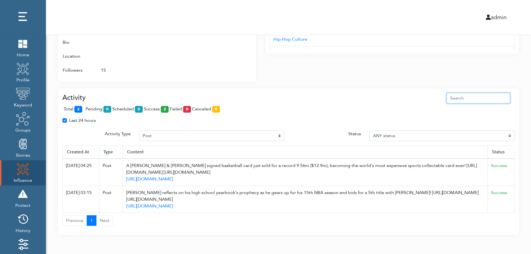
click at [488, 96] on input "text" at bounding box center [478, 98] width 64 height 11
click at [253, 47] on div "Attributes Groups NBA (Twitter), Twitter Profile Wojespn, GTA 6, X Groups Inter…" at bounding box center [157, 15] width 198 height 133
click at [227, 58] on div at bounding box center [229, 21] width 45 height 111
click at [225, 65] on div at bounding box center [229, 21] width 45 height 111
click at [368, 67] on div "Interests Title AUD'$ - Australia’s Hip-Hop Connect Hip-hop Fiend NC Hip-Hop 0x…" at bounding box center [391, 12] width 253 height 140
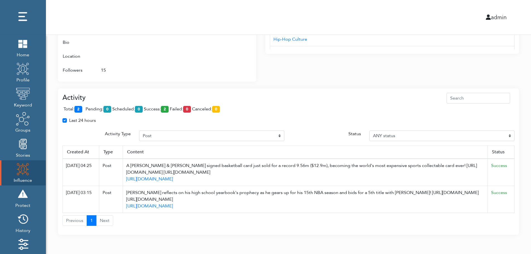
click at [368, 67] on div "Interests Title AUD'$ - Australia’s Hip-Hop Connect Hip-hop Fiend NC Hip-Hop 0x…" at bounding box center [391, 12] width 253 height 140
click at [367, 89] on div "Activity total: 2 pending: 0 scheduled: 0 success: 2 failed: 0 canceled: 0 Last…" at bounding box center [288, 161] width 461 height 147
click at [367, 88] on div "Activity total: 2 pending: 0 scheduled: 0 success: 2 failed: 0 canceled: 0 Last…" at bounding box center [288, 161] width 461 height 147
click at [186, 104] on div "total: 2 pending: 0 scheduled: 0 success: 2 failed: 0 canceled: 0" at bounding box center [288, 110] width 452 height 14
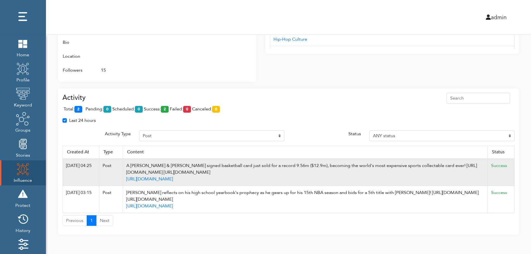
click at [512, 165] on td "Success" at bounding box center [500, 171] width 27 height 27
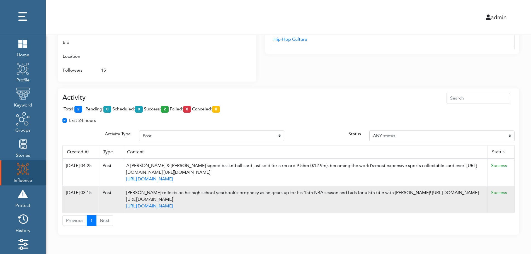
click at [508, 204] on td "Success" at bounding box center [500, 199] width 27 height 27
click at [512, 196] on td "Success" at bounding box center [500, 199] width 27 height 27
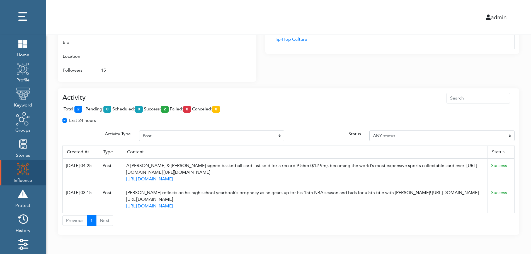
click at [259, 116] on div "total: 2 pending: 0 scheduled: 0 success: 2 failed: 0 canceled: 0" at bounding box center [288, 110] width 452 height 14
click at [259, 110] on div "total: 2 pending: 0 scheduled: 0 success: 2 failed: 0 canceled: 0" at bounding box center [288, 110] width 452 height 14
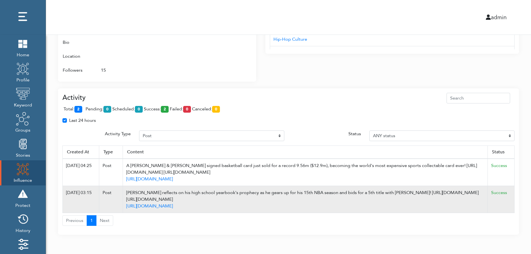
click at [512, 200] on td "Success" at bounding box center [500, 199] width 27 height 27
click at [512, 201] on td "Success" at bounding box center [500, 199] width 27 height 27
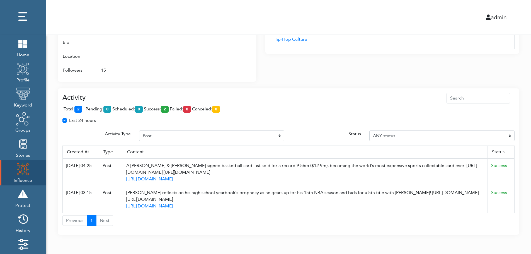
click at [275, 118] on div "Last 24 hours" at bounding box center [288, 122] width 460 height 11
click at [281, 10] on div "admin" at bounding box center [288, 17] width 493 height 35
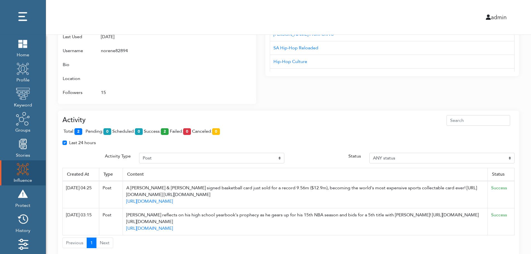
scroll to position [311, 0]
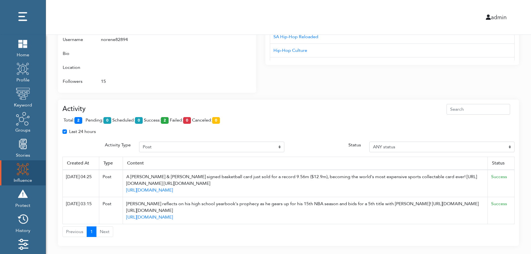
scroll to position [344, 0]
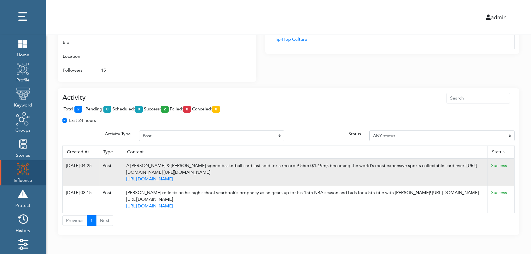
click at [511, 166] on td "Success" at bounding box center [500, 171] width 27 height 27
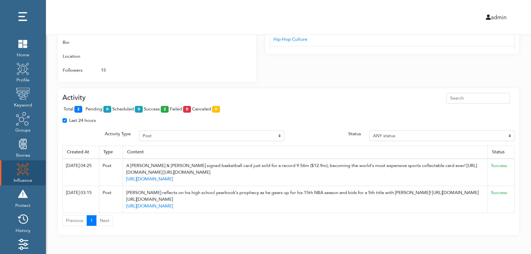
drag, startPoint x: 194, startPoint y: 173, endPoint x: 519, endPoint y: 122, distance: 329.6
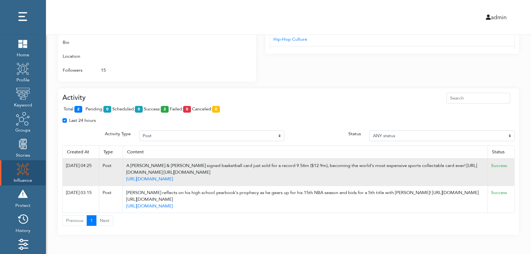
click at [191, 166] on div "A Michael Jordan & Kobe Bryant signed basketball card just sold for a record 9.…" at bounding box center [305, 168] width 358 height 13
click at [319, 168] on div "A Michael Jordan & Kobe Bryant signed basketball card just sold for a record 9.…" at bounding box center [305, 168] width 358 height 13
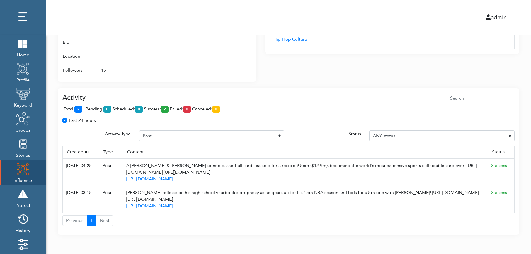
click at [18, 171] on img at bounding box center [23, 169] width 14 height 14
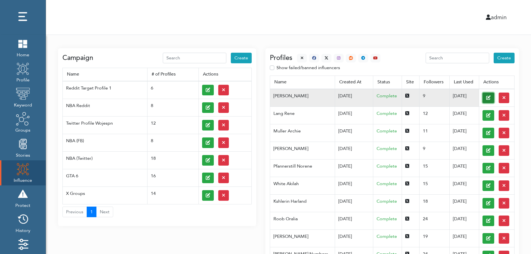
click at [482, 97] on button at bounding box center [488, 97] width 12 height 11
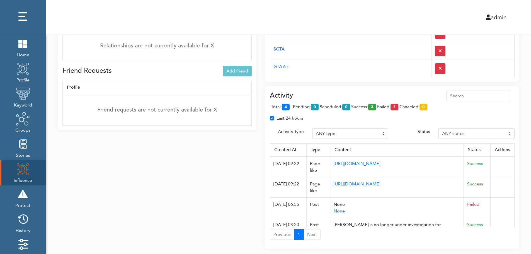
scroll to position [416, 0]
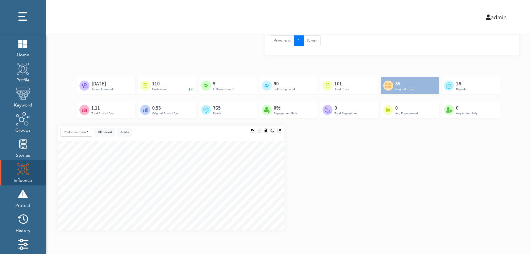
click at [513, 181] on div "Posts over time Posts over time Posts by hour Reposts over time Reposts by hour…" at bounding box center [288, 180] width 469 height 109
click at [514, 202] on div "Posts over time Posts over time Posts by hour Reposts over time Reposts by hour…" at bounding box center [288, 180] width 469 height 109
click at [513, 205] on div "Posts over time Posts over time Posts by hour Reposts over time Reposts by hour…" at bounding box center [288, 180] width 469 height 109
click at [512, 164] on div "Posts over time Posts over time Posts by hour Reposts over time Reposts by hour…" at bounding box center [288, 180] width 469 height 109
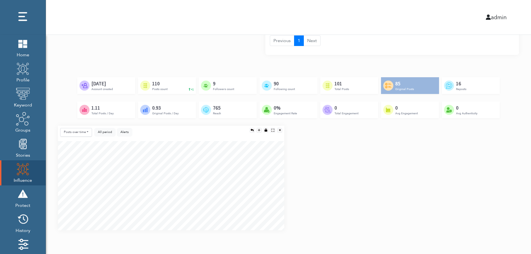
click at [502, 120] on div "Created by Adrien Coquet from the Noun Project Feb 23rd, 2024 Account created C…" at bounding box center [288, 101] width 461 height 48
click at [500, 156] on div "Posts over time Posts over time Posts by hour Reposts over time Reposts by hour…" at bounding box center [288, 180] width 469 height 109
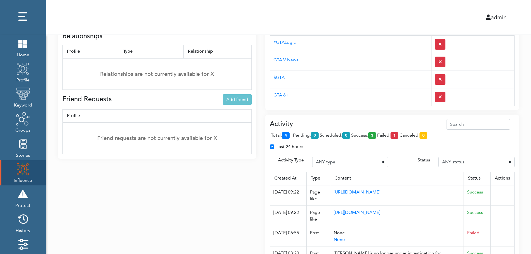
click at [363, 118] on div "Activity total: 4 pending: 0 scheduled: 0 success: 3 failed: 1 canceled: 0 Last…" at bounding box center [391, 195] width 253 height 162
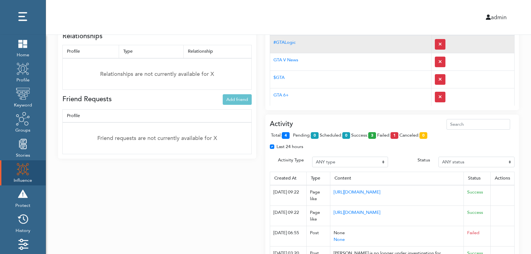
click at [353, 49] on td "#GTALogic" at bounding box center [350, 44] width 161 height 18
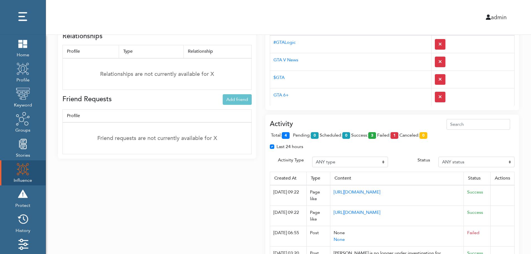
scroll to position [0, 0]
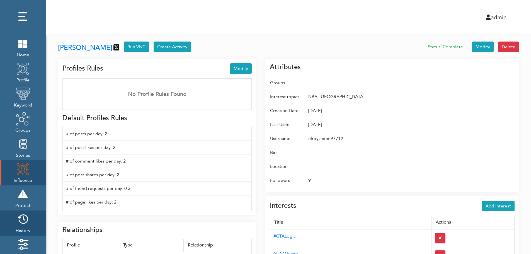
click at [25, 221] on img at bounding box center [23, 219] width 14 height 14
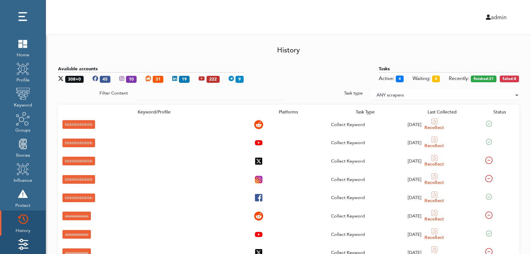
click at [25, 240] on img at bounding box center [23, 244] width 14 height 14
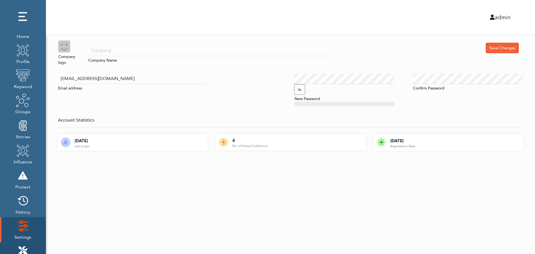
scroll to position [56, 0]
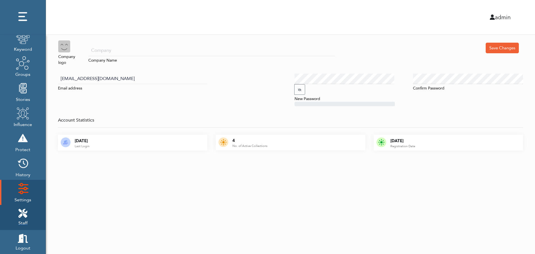
click at [26, 210] on icon at bounding box center [22, 213] width 9 height 9
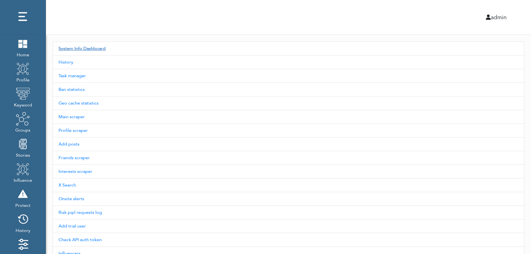
click at [91, 48] on link "System Info Dashboard" at bounding box center [288, 48] width 471 height 14
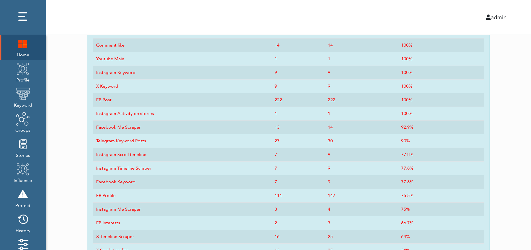
scroll to position [274, 0]
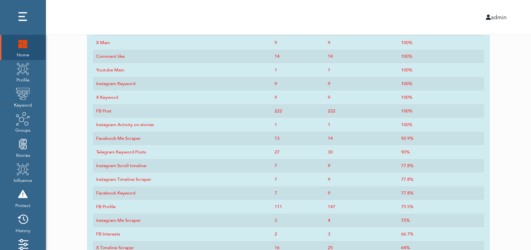
click at [20, 50] on img at bounding box center [23, 43] width 14 height 14
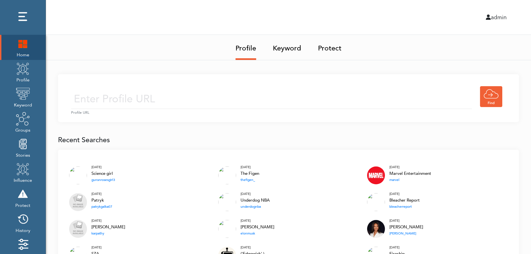
click at [19, 45] on img at bounding box center [23, 43] width 14 height 14
click at [23, 43] on img at bounding box center [23, 43] width 14 height 14
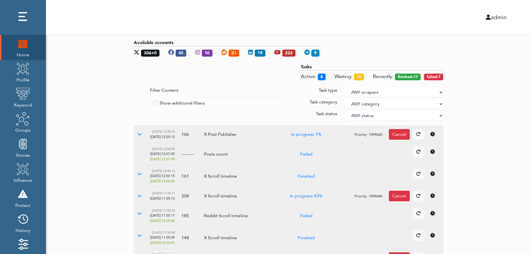
drag, startPoint x: 497, startPoint y: 116, endPoint x: 440, endPoint y: 91, distance: 62.6
click at [440, 91] on select "ANY scrapers Facebook profile Facebook keyword X profile X keyword Instagram pr…" at bounding box center [393, 92] width 97 height 11
click at [182, 102] on label "Show additional filters" at bounding box center [182, 103] width 45 height 7
click at [138, 102] on input "Show additional filters" at bounding box center [136, 103] width 4 height 6
checkbox input "true"
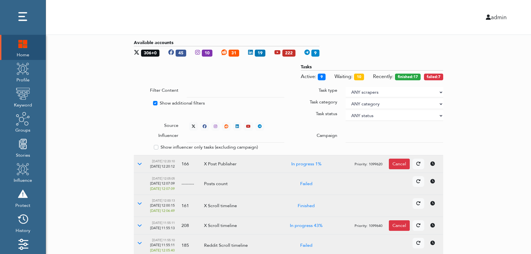
click at [345, 135] on div at bounding box center [394, 137] width 106 height 11
click at [230, 138] on input "text" at bounding box center [235, 137] width 97 height 11
click at [363, 114] on select "ANY status None Created In progress Finished Failed Wait to retry Canceled Skip…" at bounding box center [393, 115] width 97 height 11
click at [345, 110] on select "ANY status None Created In progress Finished Failed Wait to retry Canceled Skip…" at bounding box center [393, 115] width 97 height 11
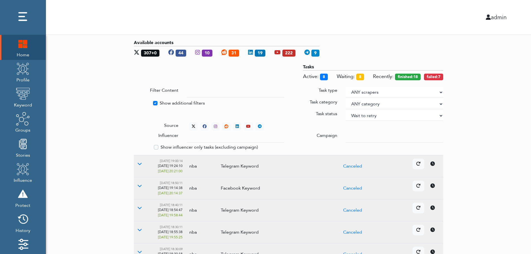
select select "4"
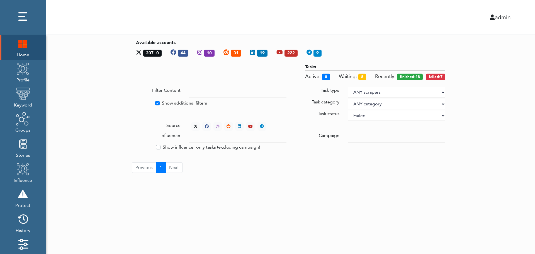
click at [477, 86] on div "Available accounts 307+0 44 10 31 19 222 9 Tasks Active: 8 Waiting: 8 Recently:…" at bounding box center [290, 106] width 489 height 142
click at [497, 128] on div "Available accounts 307+0 44 10 31 19 222 9 Tasks Active: 8 Waiting: 9 Recently:…" at bounding box center [290, 106] width 489 height 142
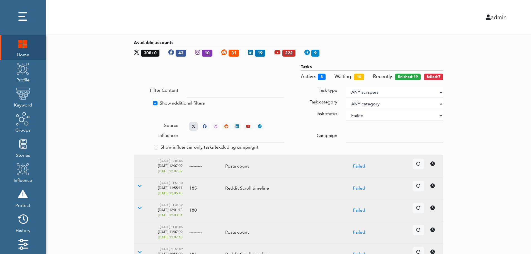
click at [192, 124] on icon at bounding box center [193, 126] width 4 height 4
click at [139, 163] on icon at bounding box center [139, 163] width 4 height 4
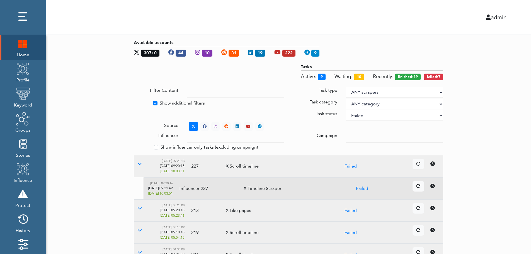
click at [434, 187] on icon at bounding box center [432, 186] width 4 height 4
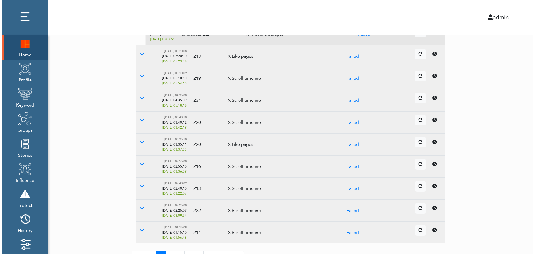
scroll to position [166, 0]
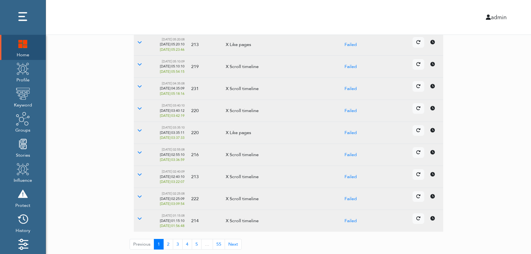
click at [431, 175] on icon at bounding box center [432, 174] width 4 height 4
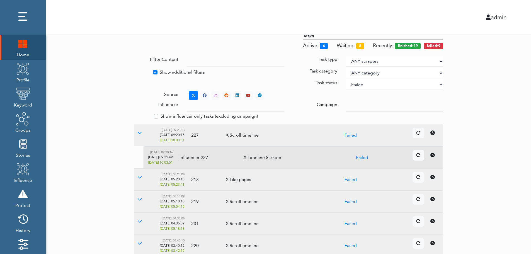
scroll to position [0, 0]
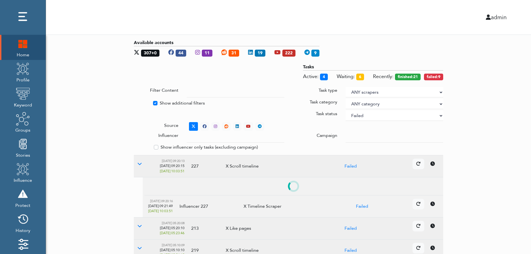
click at [379, 116] on select "ANY status None Created In progress Finished Failed Wait to retry Canceled Skip…" at bounding box center [393, 115] width 97 height 11
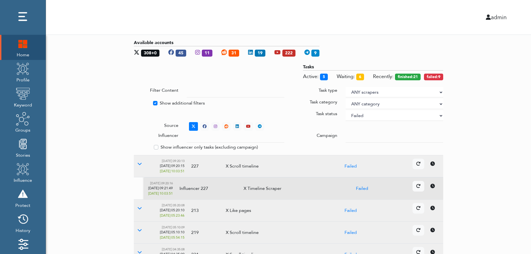
select select
click at [345, 110] on select "ANY status None Created In progress Finished Failed Wait to retry Canceled Skip…" at bounding box center [393, 115] width 97 height 11
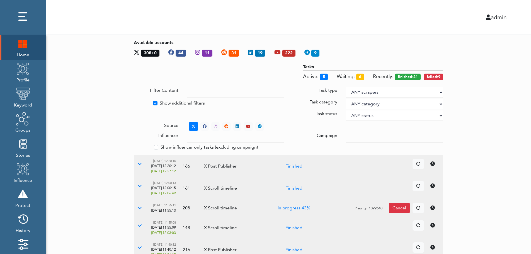
click at [518, 104] on div "Available accounts 308+0 44 11 31 19 222 9 Tasks Active: 5 Waiting: 6 Recently:…" at bounding box center [288, 214] width 485 height 358
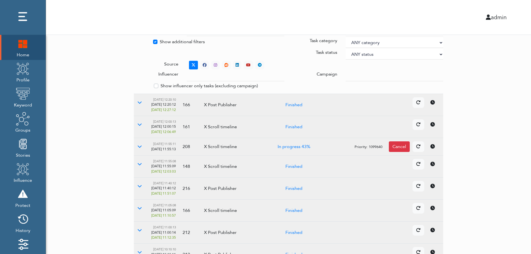
scroll to position [139, 0]
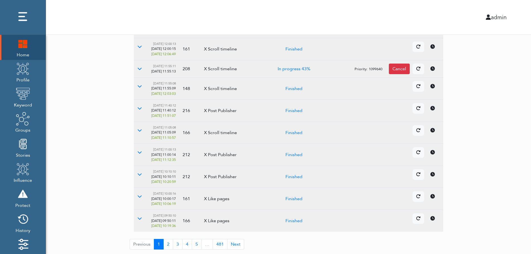
click at [434, 180] on td "Details Cancel" at bounding box center [381, 177] width 124 height 22
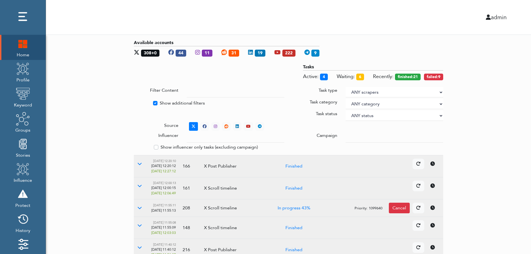
click at [167, 102] on label "Show additional filters" at bounding box center [182, 103] width 45 height 7
click at [138, 102] on input "Show additional filters" at bounding box center [136, 103] width 4 height 6
checkbox input "false"
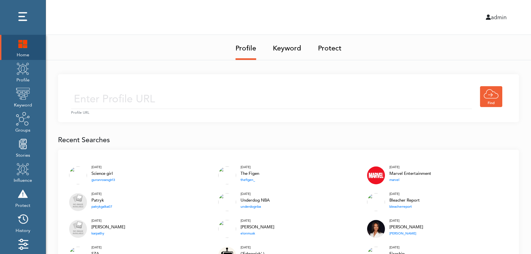
click at [180, 97] on input "text" at bounding box center [271, 99] width 401 height 20
type input "[URL][DOMAIN_NAME]"
click at [217, 101] on input "[URL][DOMAIN_NAME]" at bounding box center [271, 99] width 401 height 20
click at [261, 83] on div "[URL][DOMAIN_NAME] Profile URL" at bounding box center [288, 98] width 461 height 48
click at [246, 104] on input "[URL][DOMAIN_NAME]" at bounding box center [271, 99] width 401 height 20
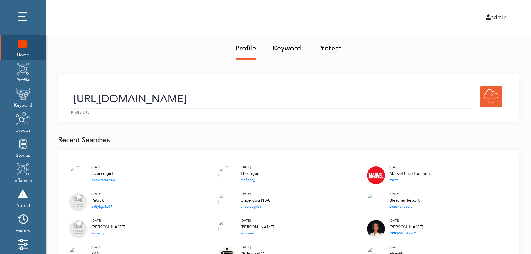
click at [289, 50] on link "Keyword" at bounding box center [287, 46] width 28 height 23
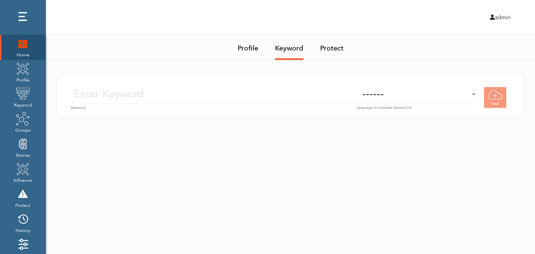
click at [294, 95] on input "text" at bounding box center [213, 94] width 285 height 20
click at [24, 75] on img at bounding box center [23, 69] width 14 height 14
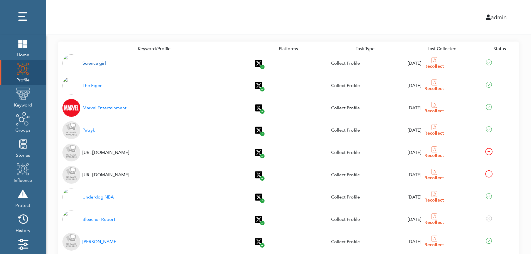
click at [91, 64] on div "Science girl" at bounding box center [93, 63] width 23 height 7
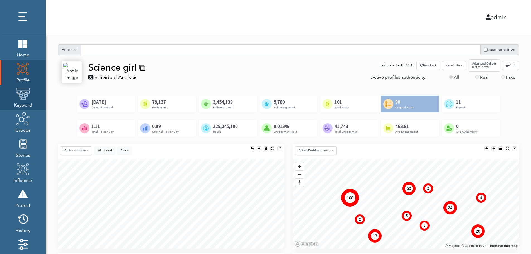
click at [21, 99] on img at bounding box center [23, 94] width 14 height 14
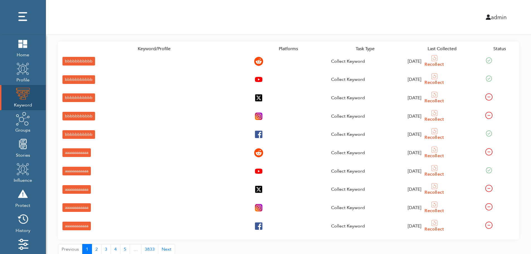
click at [68, 60] on div "bbbbbbbbbbb" at bounding box center [78, 61] width 33 height 9
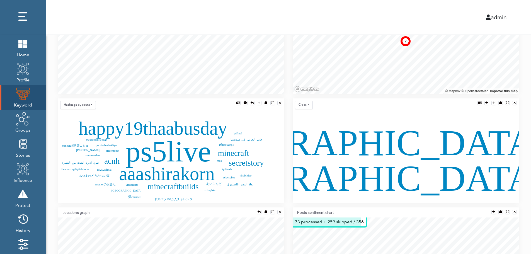
scroll to position [123, 0]
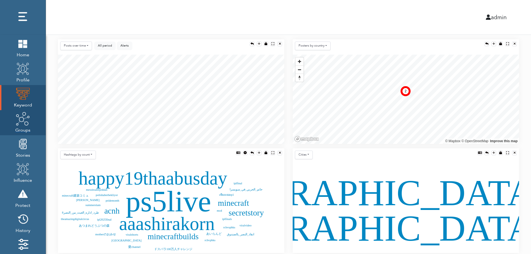
click at [22, 124] on img at bounding box center [23, 119] width 14 height 14
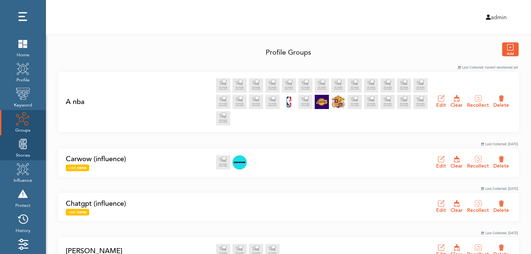
click at [21, 150] on img at bounding box center [23, 144] width 14 height 14
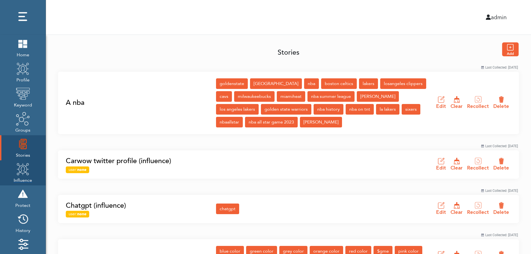
click at [21, 174] on img at bounding box center [23, 169] width 14 height 14
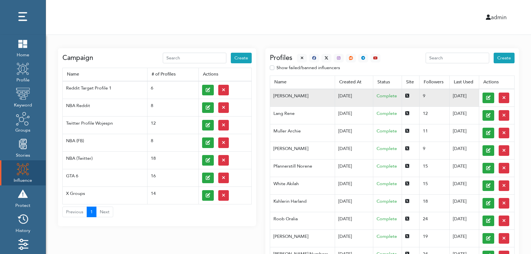
click at [335, 95] on td "07/03/2025" at bounding box center [354, 98] width 38 height 18
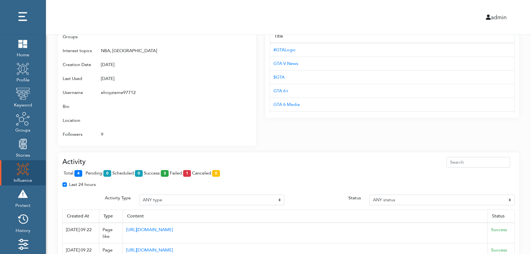
scroll to position [360, 0]
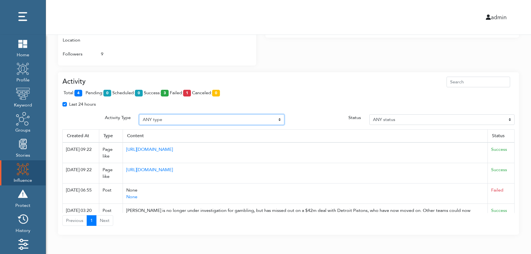
click at [180, 119] on select "ANY type Post Like Post Post comment Comment like Post Share Follow Unfollow Pa…" at bounding box center [211, 119] width 145 height 11
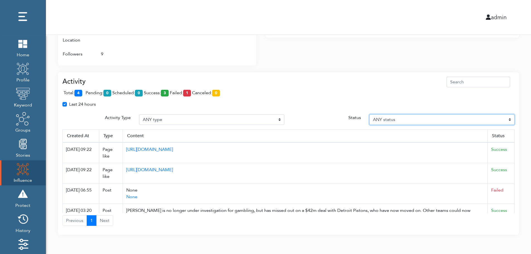
click at [416, 119] on select "ANY status Pending Scheduled Success Failed Canceled Unknown" at bounding box center [441, 119] width 145 height 11
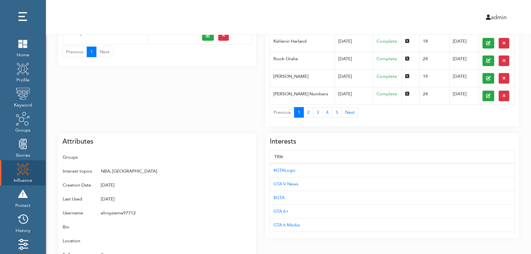
scroll to position [0, 0]
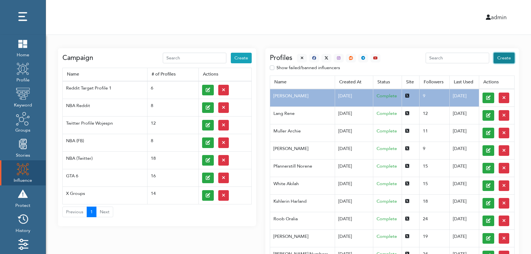
click at [505, 58] on span "Create" at bounding box center [504, 58] width 14 height 6
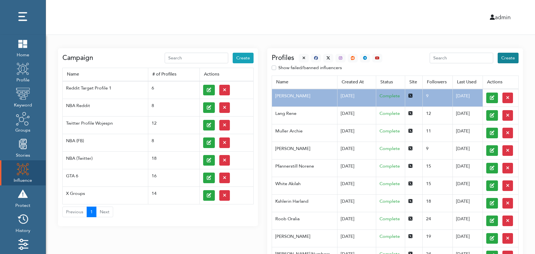
select select "primary"
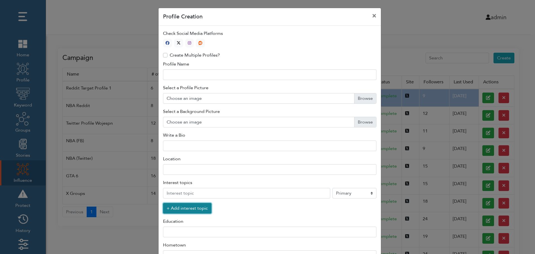
click at [184, 209] on button "+ Add interest topic" at bounding box center [187, 208] width 48 height 11
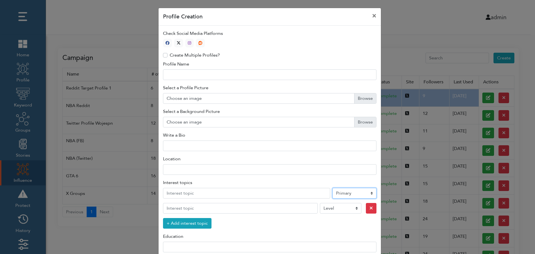
click at [346, 194] on select "Level Primary Secondary Tertiary" at bounding box center [354, 193] width 44 height 11
click at [177, 42] on icon "button" at bounding box center [179, 43] width 4 height 4
type input "1"
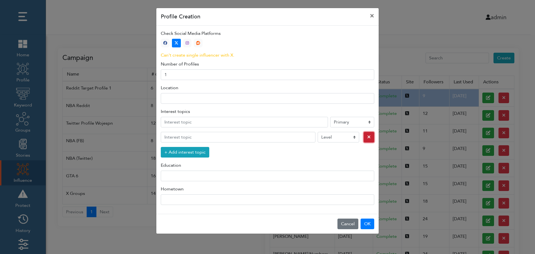
click at [367, 138] on icon "button" at bounding box center [368, 137] width 3 height 4
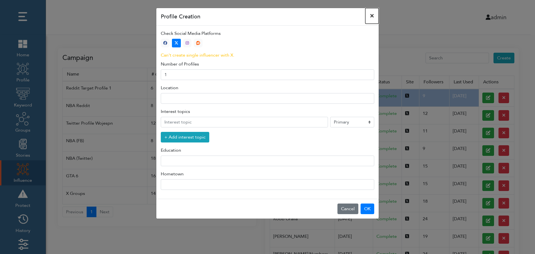
click at [372, 15] on button "×" at bounding box center [371, 16] width 13 height 16
select select "primary"
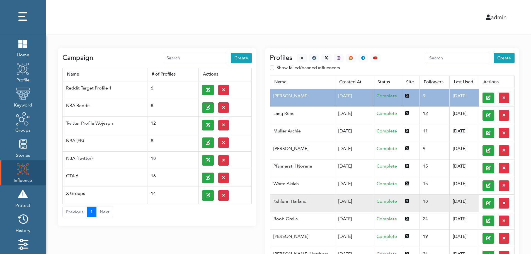
click at [298, 201] on td "Kshlerin Harland" at bounding box center [302, 203] width 65 height 18
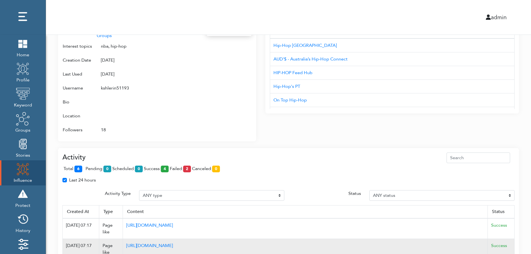
scroll to position [360, 0]
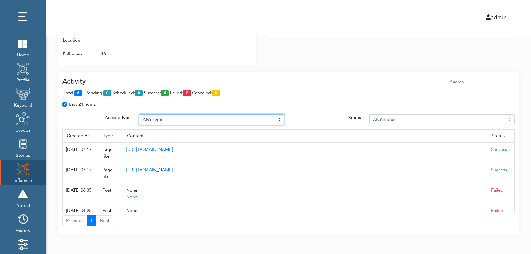
click at [169, 118] on select "ANY type Post Like Post Post comment Comment like Post Share Follow Unfollow Pa…" at bounding box center [211, 119] width 145 height 11
select select "Post"
click at [139, 114] on select "ANY type Post Like Post Post comment Comment like Post Share Follow Unfollow Pa…" at bounding box center [211, 119] width 145 height 11
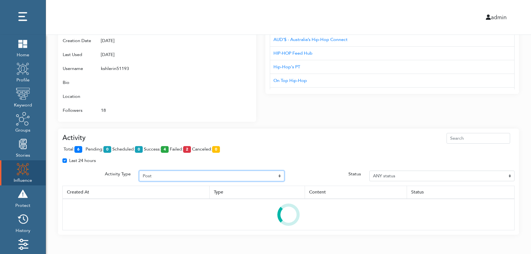
scroll to position [331, 0]
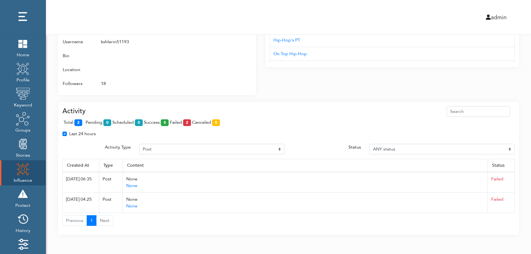
click at [84, 121] on span "total: 2" at bounding box center [74, 122] width 21 height 6
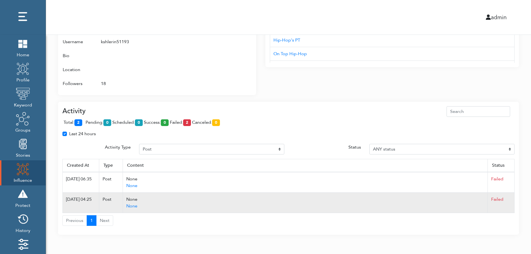
click at [512, 202] on td "Failed" at bounding box center [500, 202] width 27 height 20
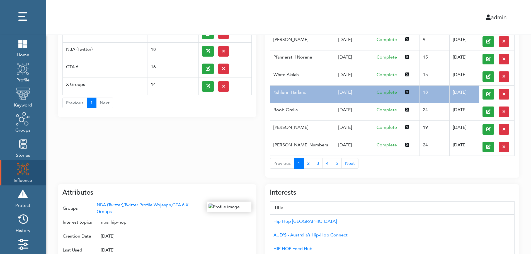
scroll to position [0, 0]
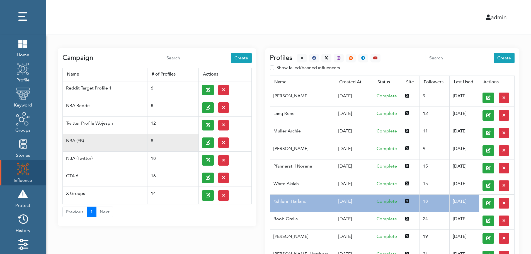
click at [201, 142] on td at bounding box center [224, 143] width 53 height 18
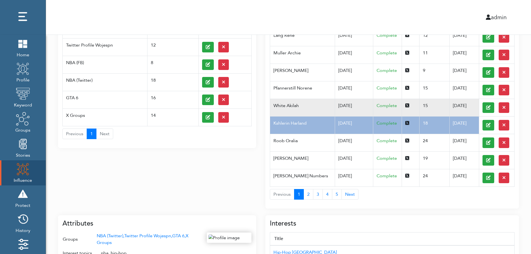
scroll to position [89, 0]
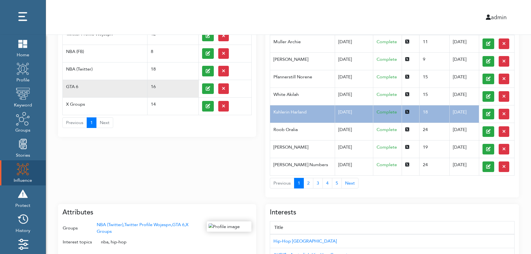
click at [83, 83] on td "GTA 6" at bounding box center [105, 89] width 85 height 18
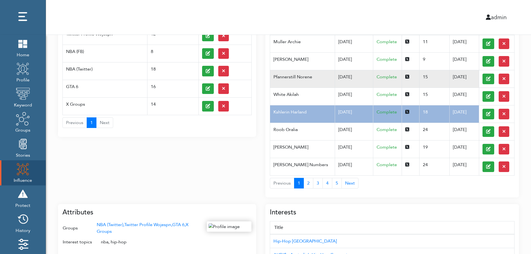
click at [322, 83] on td "Pfannerstill Norene" at bounding box center [302, 79] width 65 height 18
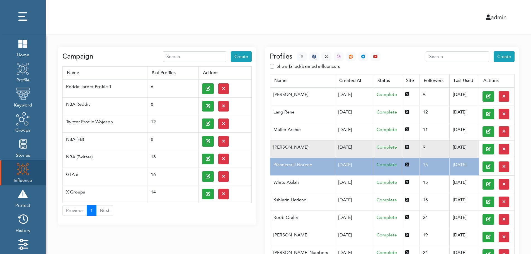
scroll to position [0, 0]
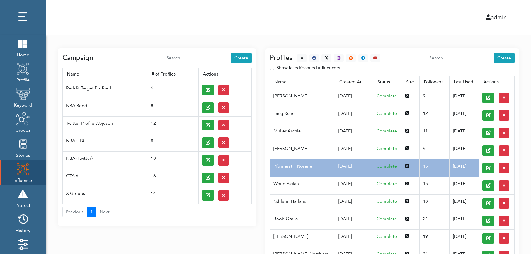
click at [295, 56] on div at bounding box center [336, 58] width 88 height 9
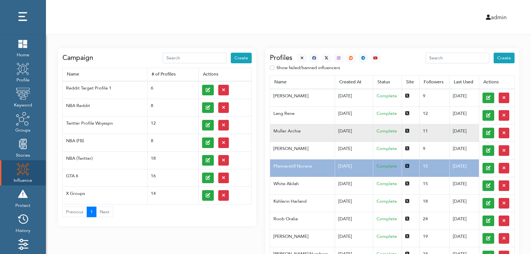
scroll to position [222, 0]
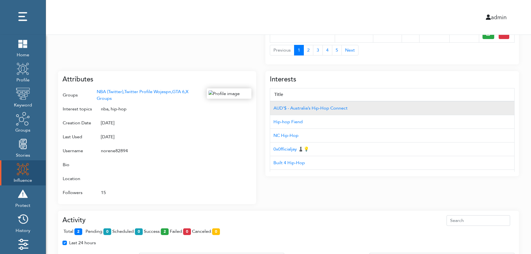
click at [484, 102] on td "AUD'$ - Australia’s Hip-Hop Connect" at bounding box center [392, 108] width 244 height 14
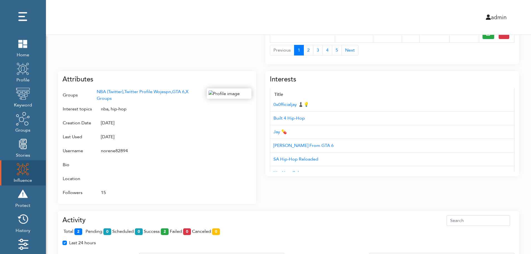
scroll to position [56, 0]
click at [528, 148] on div "Campaign Create Name # of Profiles Actions Reddit Target Profile 1 6 NBA Reddit…" at bounding box center [288, 85] width 485 height 544
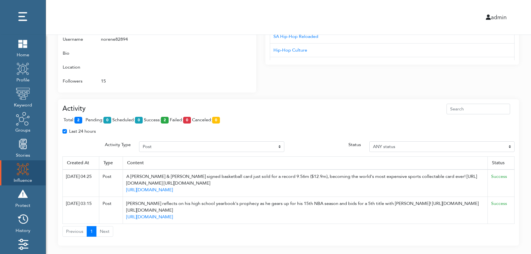
scroll to position [344, 0]
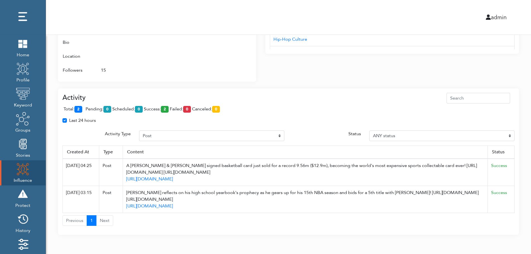
click at [510, 148] on th "Status" at bounding box center [500, 151] width 27 height 13
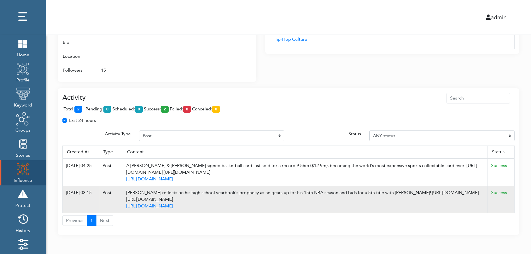
click at [512, 188] on td "Success" at bounding box center [500, 199] width 27 height 27
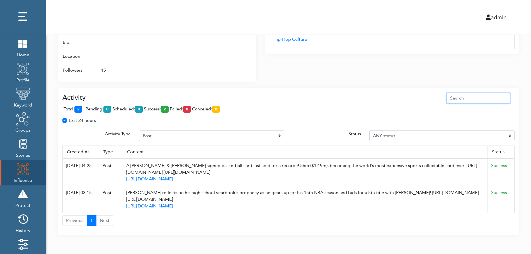
click at [488, 96] on input "text" at bounding box center [478, 98] width 64 height 11
click at [253, 47] on div "Attributes Groups NBA (Twitter), Twitter Profile Wojespn, GTA 6, X Groups Inter…" at bounding box center [157, 15] width 198 height 133
click at [227, 58] on div at bounding box center [229, 21] width 45 height 111
click at [225, 65] on div at bounding box center [229, 21] width 45 height 111
click at [368, 67] on div "Interests Title AUD'$ - Australia’s Hip-Hop Connect Hip-hop Fiend NC Hip-Hop 0x…" at bounding box center [391, 12] width 253 height 140
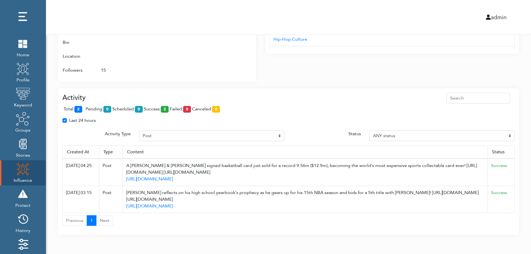
click at [368, 67] on div "Interests Title AUD'$ - Australia’s Hip-Hop Connect Hip-hop Fiend NC Hip-Hop 0x…" at bounding box center [391, 12] width 253 height 140
click at [367, 89] on div "Activity total: 2 pending: 0 scheduled: 0 success: 2 failed: 0 canceled: 0 Last…" at bounding box center [288, 161] width 461 height 147
click at [367, 88] on div "Activity total: 2 pending: 0 scheduled: 0 success: 2 failed: 0 canceled: 0 Last…" at bounding box center [288, 161] width 461 height 147
click at [186, 104] on div "total: 2 pending: 0 scheduled: 0 success: 2 failed: 0 canceled: 0" at bounding box center [288, 110] width 452 height 14
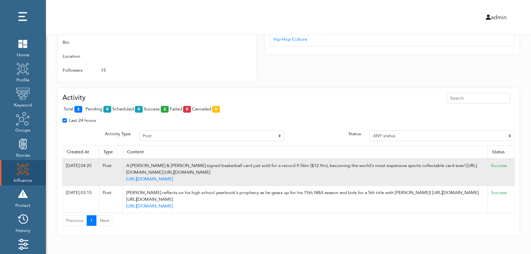
click at [512, 165] on td "Success" at bounding box center [500, 171] width 27 height 27
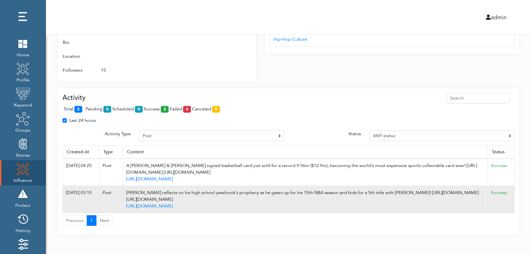
click at [508, 204] on td "Success" at bounding box center [500, 199] width 27 height 27
click at [512, 196] on td "Success" at bounding box center [500, 199] width 27 height 27
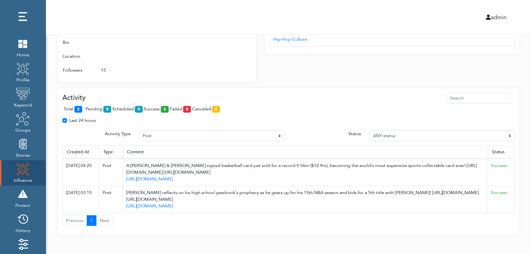
click at [259, 116] on div "total: 2 pending: 0 scheduled: 0 success: 2 failed: 0 canceled: 0" at bounding box center [288, 110] width 452 height 14
click at [259, 110] on div "total: 2 pending: 0 scheduled: 0 success: 2 failed: 0 canceled: 0" at bounding box center [288, 110] width 452 height 14
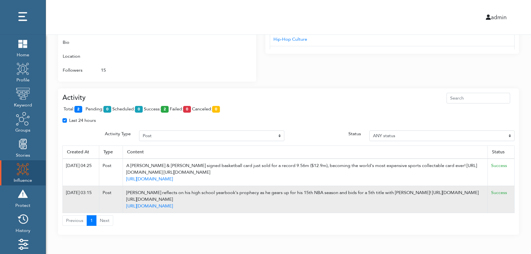
click at [512, 200] on td "Success" at bounding box center [500, 199] width 27 height 27
click at [512, 201] on td "Success" at bounding box center [500, 199] width 27 height 27
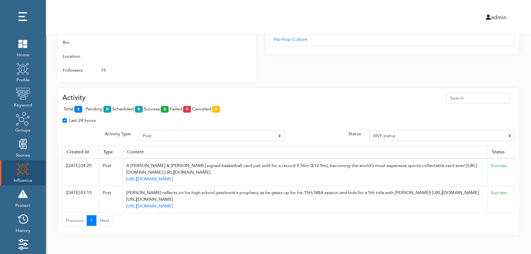
click at [275, 118] on div "Last 24 hours" at bounding box center [288, 122] width 460 height 11
click at [281, 10] on div "admin" at bounding box center [288, 17] width 493 height 35
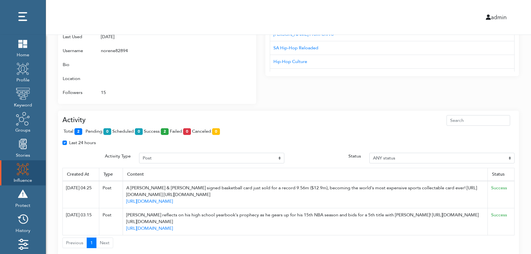
scroll to position [311, 0]
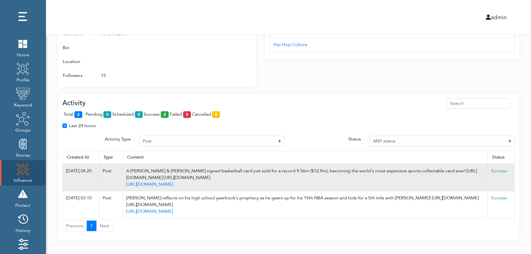
scroll to position [344, 0]
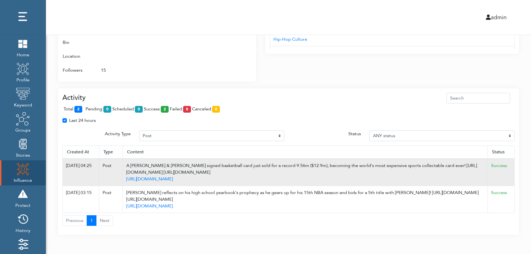
click at [511, 166] on td "Success" at bounding box center [500, 171] width 27 height 27
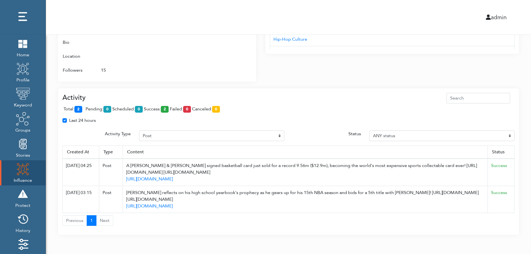
drag, startPoint x: 194, startPoint y: 173, endPoint x: 519, endPoint y: 122, distance: 329.6
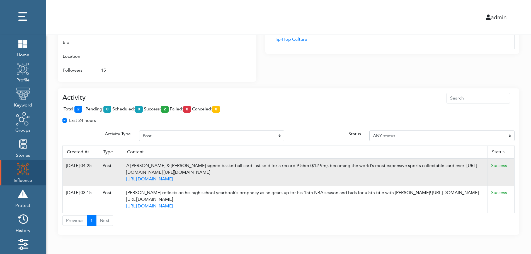
click at [191, 166] on div "A Michael Jordan & Kobe Bryant signed basketball card just sold for a record 9.…" at bounding box center [305, 168] width 358 height 13
click at [319, 168] on div "A Michael Jordan & Kobe Bryant signed basketball card just sold for a record 9.…" at bounding box center [305, 168] width 358 height 13
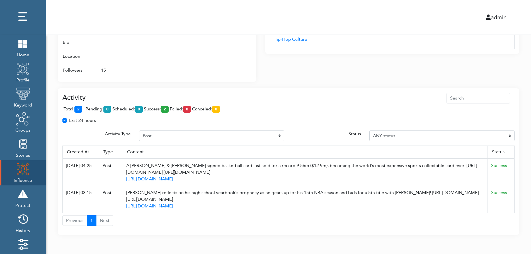
click at [18, 171] on img at bounding box center [23, 169] width 14 height 14
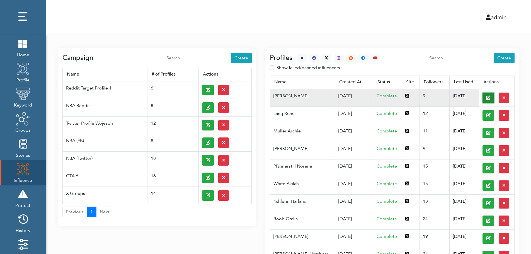
click at [482, 97] on button at bounding box center [488, 97] width 12 height 11
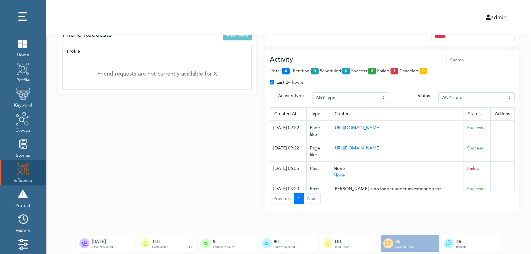
scroll to position [416, 0]
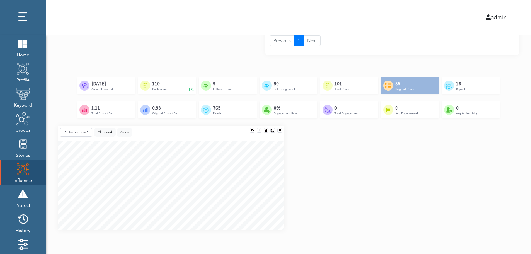
click at [513, 181] on div "Posts over time Posts over time Posts by hour Reposts over time Reposts by hour…" at bounding box center [288, 180] width 469 height 109
click at [514, 202] on div "Posts over time Posts over time Posts by hour Reposts over time Reposts by hour…" at bounding box center [288, 180] width 469 height 109
click at [513, 205] on div "Posts over time Posts over time Posts by hour Reposts over time Reposts by hour…" at bounding box center [288, 180] width 469 height 109
click at [512, 164] on div "Posts over time Posts over time Posts by hour Reposts over time Reposts by hour…" at bounding box center [288, 180] width 469 height 109
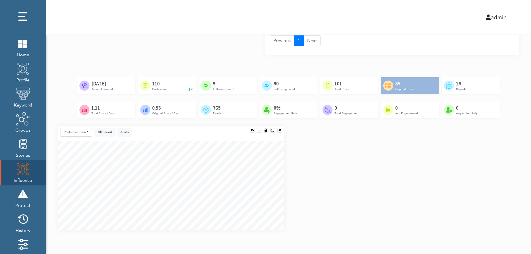
click at [502, 120] on div "Created by Adrien Coquet from the Noun Project Feb 23rd, 2024 Account created C…" at bounding box center [288, 101] width 461 height 48
click at [500, 156] on div "Posts over time Posts over time Posts by hour Reposts over time Reposts by hour…" at bounding box center [288, 180] width 469 height 109
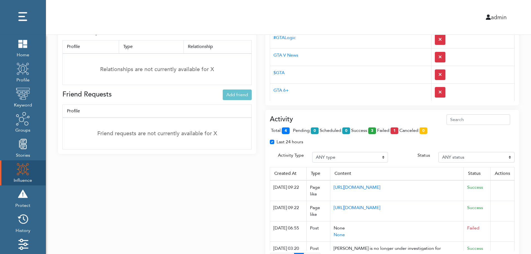
scroll to position [194, 0]
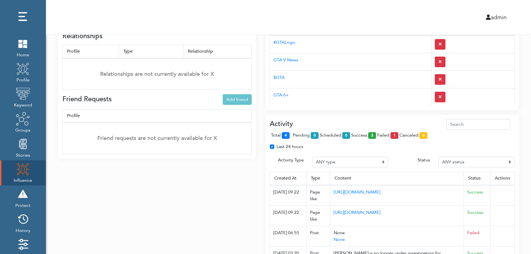
click at [363, 118] on div "Activity total: 4 pending: 0 scheduled: 0 success: 3 failed: 1 canceled: 0 Last…" at bounding box center [391, 195] width 253 height 162
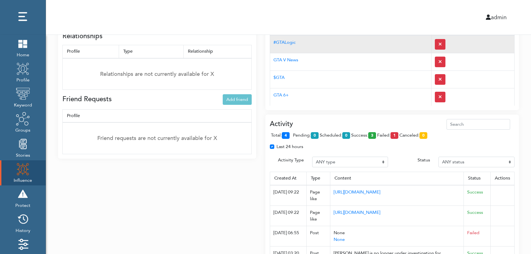
click at [353, 49] on td "#GTALogic" at bounding box center [350, 44] width 161 height 18
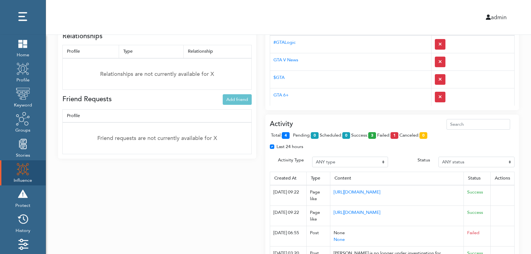
scroll to position [0, 0]
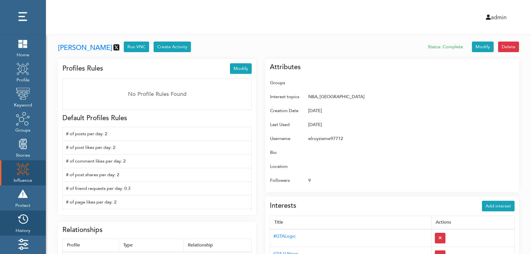
click at [25, 221] on img at bounding box center [23, 219] width 14 height 14
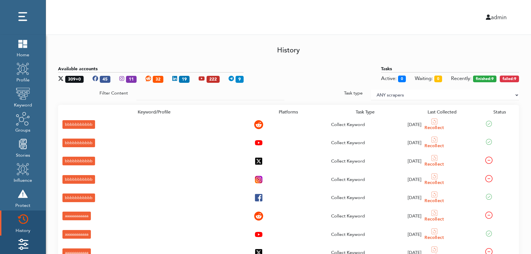
click at [25, 240] on img at bounding box center [23, 244] width 14 height 14
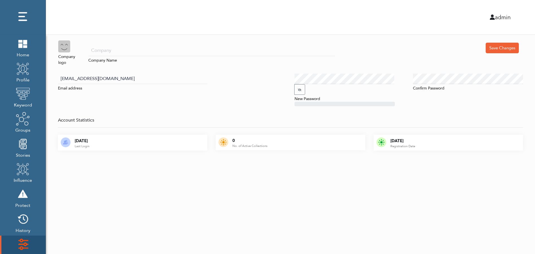
scroll to position [56, 0]
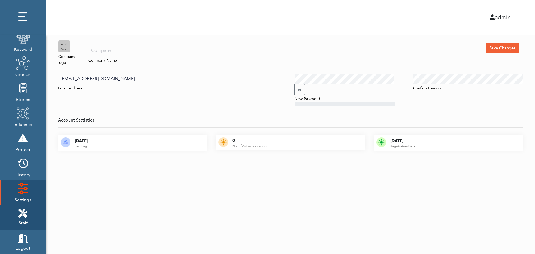
click at [26, 210] on icon at bounding box center [22, 213] width 9 height 9
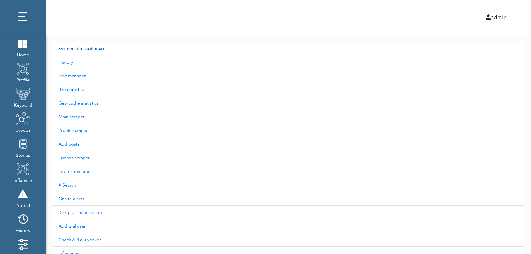
click at [91, 48] on link "System Info Dashboard" at bounding box center [288, 48] width 471 height 14
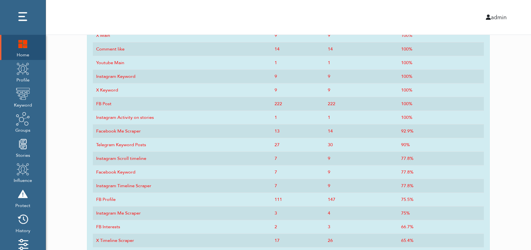
scroll to position [274, 0]
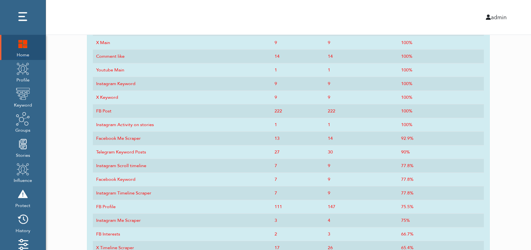
click at [20, 50] on img at bounding box center [23, 43] width 14 height 14
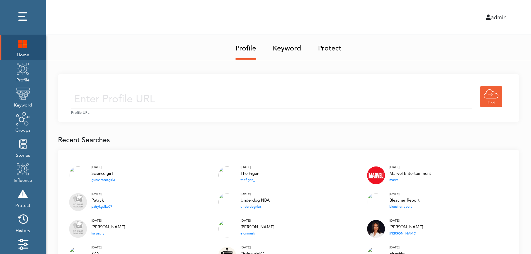
click at [19, 45] on img at bounding box center [23, 43] width 14 height 14
click at [23, 43] on img at bounding box center [23, 43] width 14 height 14
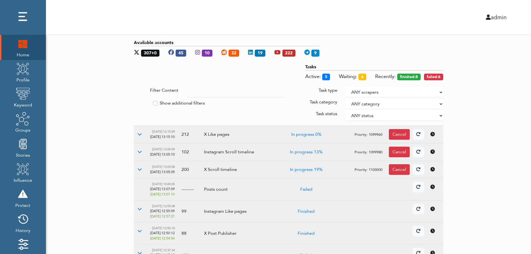
drag, startPoint x: 497, startPoint y: 116, endPoint x: 440, endPoint y: 91, distance: 62.6
click at [440, 91] on select "ANY scrapers Facebook profile Facebook keyword X profile X keyword Instagram pr…" at bounding box center [393, 92] width 97 height 11
click at [182, 102] on label "Show additional filters" at bounding box center [182, 103] width 45 height 7
click at [138, 102] on input "Show additional filters" at bounding box center [136, 103] width 4 height 6
checkbox input "true"
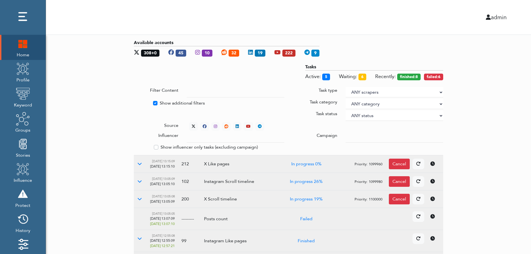
click at [345, 135] on div at bounding box center [394, 137] width 106 height 11
click at [230, 138] on input "text" at bounding box center [235, 137] width 97 height 11
click at [363, 114] on select "ANY status None Created In progress Finished Failed Wait to retry Canceled Skip…" at bounding box center [393, 115] width 97 height 11
click at [345, 110] on select "ANY status None Created In progress Finished Failed Wait to retry Canceled Skip…" at bounding box center [393, 115] width 97 height 11
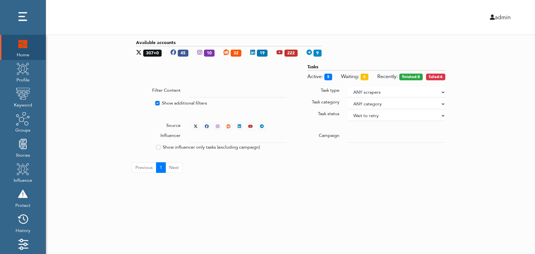
select select "4"
click at [477, 86] on div "Available accounts 307+0 45 10 32 19 222 9 Tasks Active: 5 Waiting: 6 Recently:…" at bounding box center [290, 106] width 489 height 142
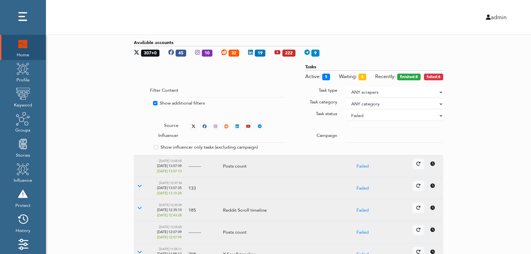
click at [497, 128] on div "Available accounts 307+0 45 10 32 19 222 9 Tasks Active: 5 Waiting: 6 Recently:…" at bounding box center [288, 216] width 485 height 362
click at [192, 124] on icon at bounding box center [193, 126] width 4 height 4
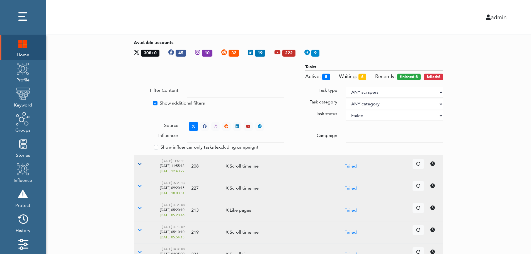
click at [139, 163] on icon at bounding box center [139, 163] width 4 height 4
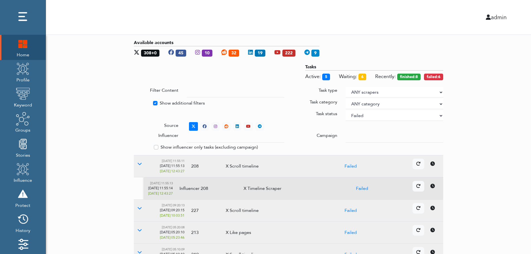
click at [434, 187] on icon at bounding box center [432, 186] width 4 height 4
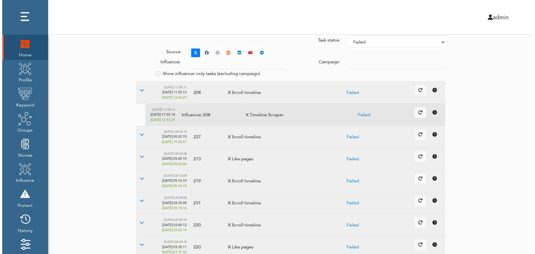
scroll to position [166, 0]
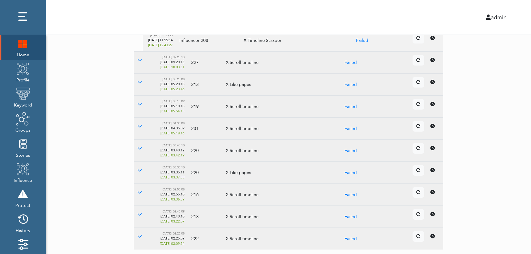
click at [431, 175] on link at bounding box center [432, 170] width 12 height 11
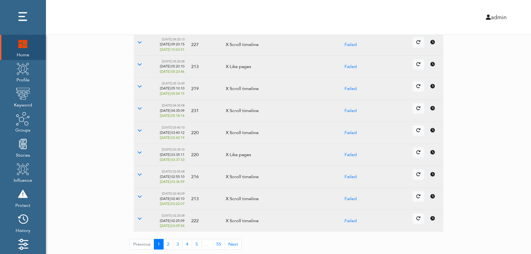
scroll to position [0, 0]
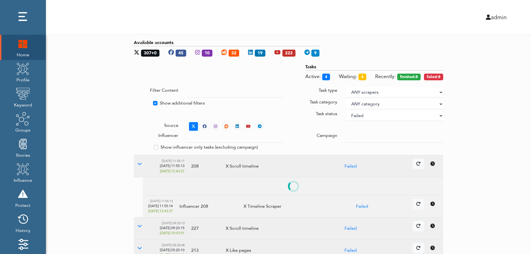
click at [379, 116] on select "ANY status None Created In progress Finished Failed Wait to retry Canceled Skip…" at bounding box center [393, 115] width 97 height 11
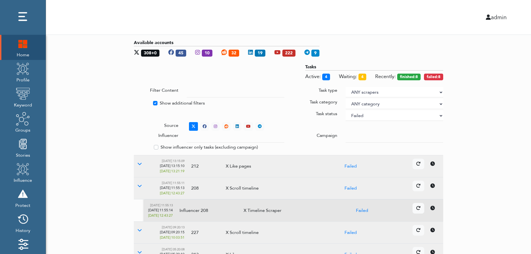
select select
click at [345, 110] on select "ANY status None Created In progress Finished Failed Wait to retry Canceled Skip…" at bounding box center [393, 115] width 97 height 11
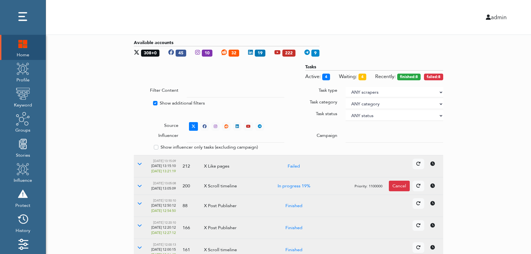
click at [518, 104] on div "Available accounts 308+0 45 10 32 19 222 9 Tasks Active: 4 Waiting: 4 Recently:…" at bounding box center [288, 225] width 485 height 380
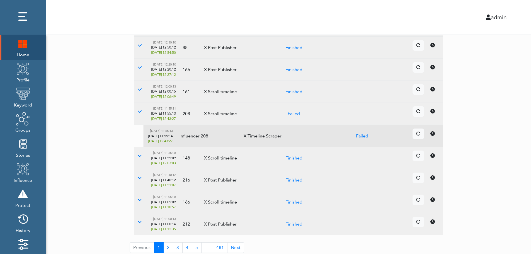
scroll to position [161, 0]
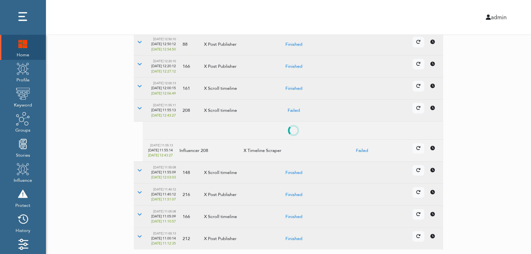
click at [434, 180] on td "Details Cancel" at bounding box center [381, 172] width 124 height 22
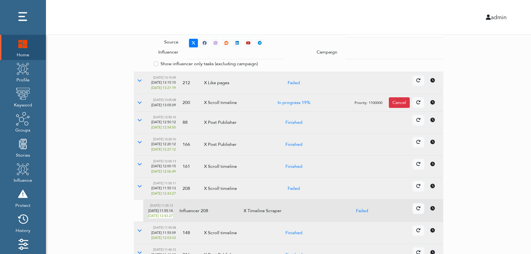
scroll to position [0, 0]
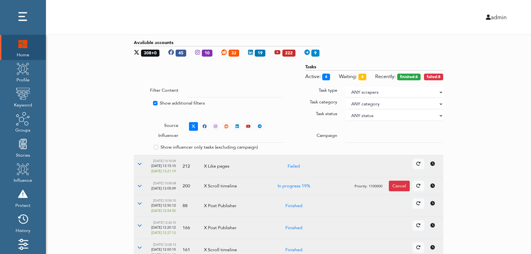
click at [167, 102] on label "Show additional filters" at bounding box center [182, 103] width 45 height 7
click at [138, 102] on input "Show additional filters" at bounding box center [136, 103] width 4 height 6
checkbox input "false"
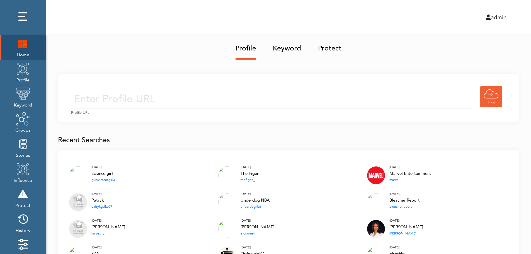
click at [180, 97] on input "text" at bounding box center [271, 99] width 401 height 20
type input "https://twitter.com/KingJames"
click at [217, 101] on input "https://twitter.com/KingJames" at bounding box center [271, 99] width 401 height 20
click at [261, 83] on div "https://twitter.com/KingJames Profile URL" at bounding box center [288, 98] width 461 height 48
click at [246, 104] on input "https://twitter.com/KingJames" at bounding box center [271, 99] width 401 height 20
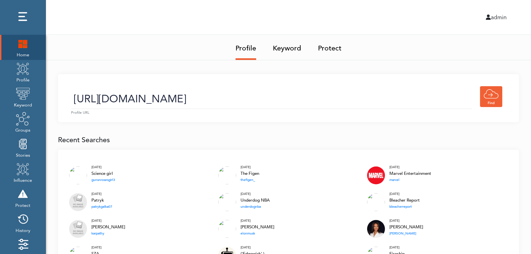
click at [289, 50] on link "Keyword" at bounding box center [287, 46] width 28 height 23
